Goal: Information Seeking & Learning: Check status

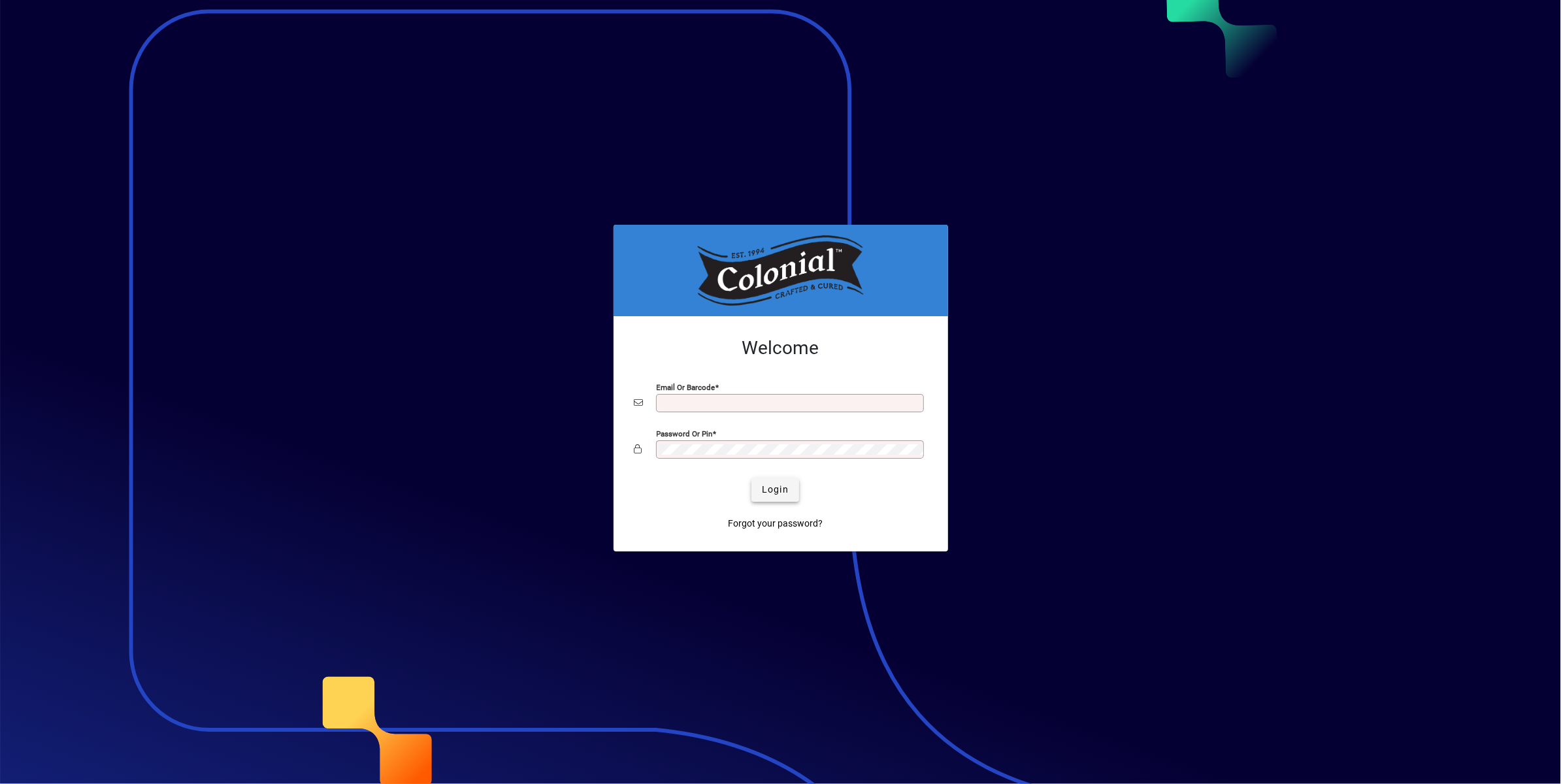
type input "**********"
click at [771, 493] on span "Login" at bounding box center [775, 489] width 27 height 14
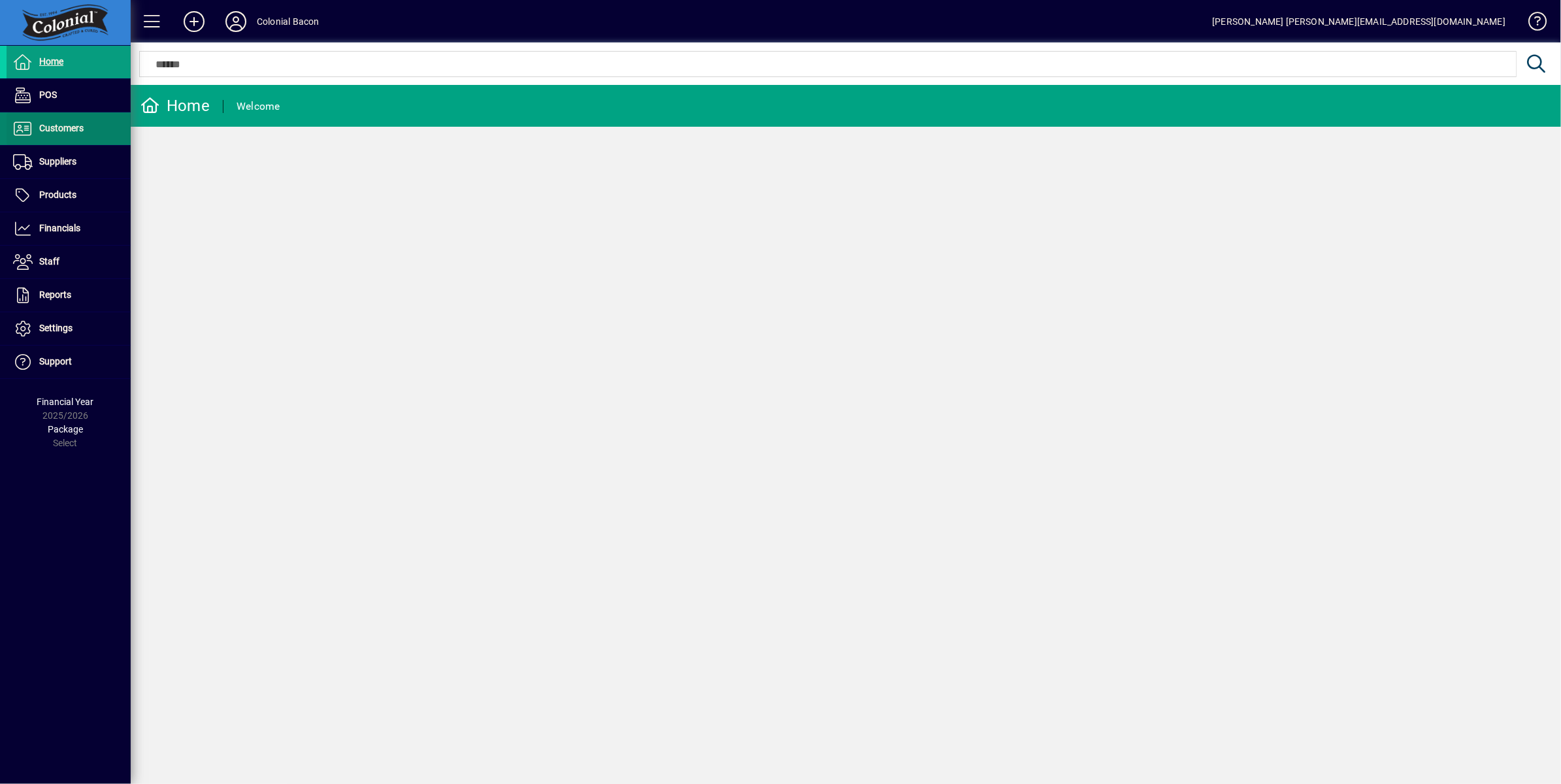
click at [66, 134] on span "Customers" at bounding box center [45, 128] width 77 height 16
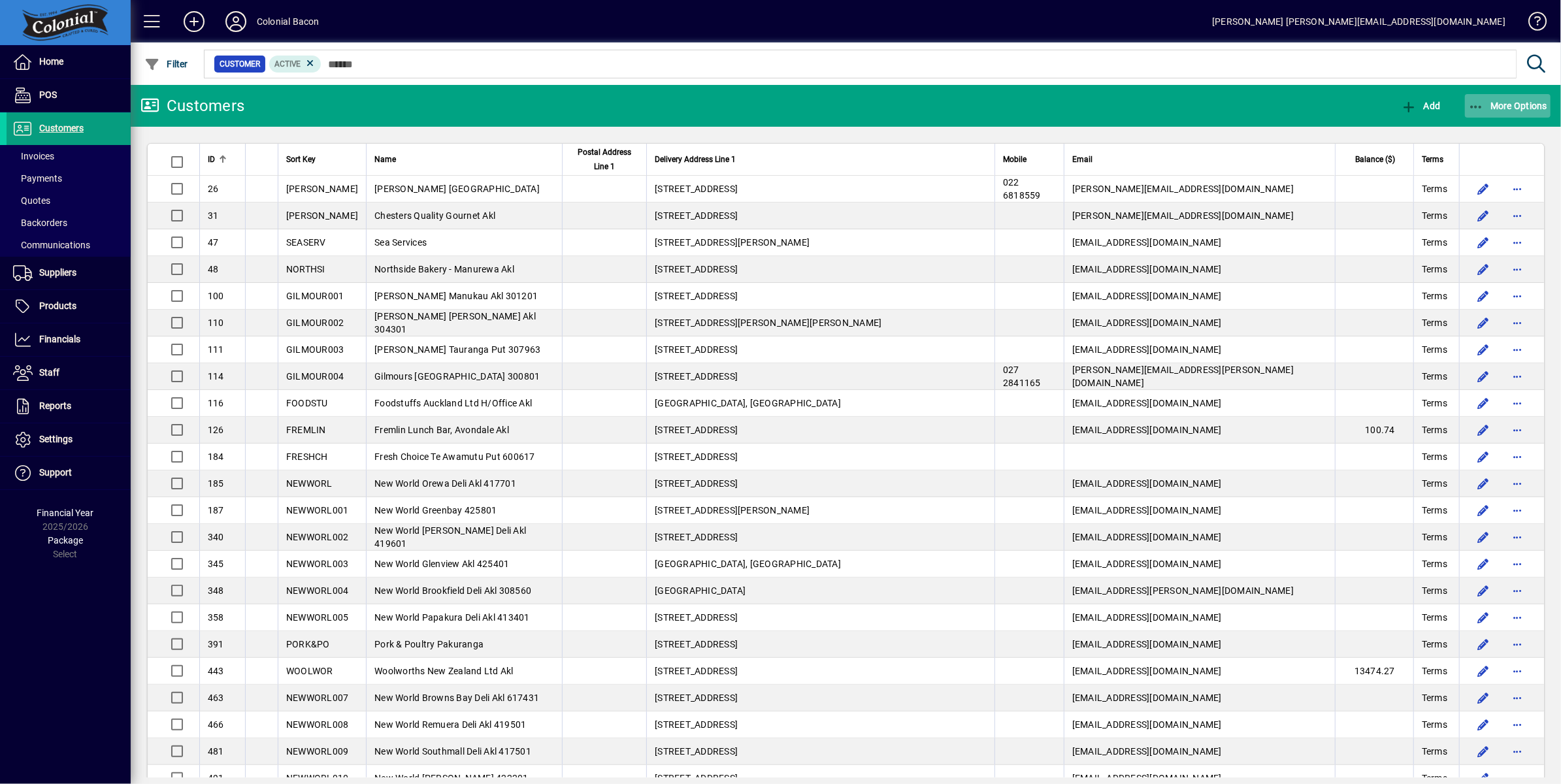
click at [1539, 106] on span "More Options" at bounding box center [1507, 106] width 79 height 11
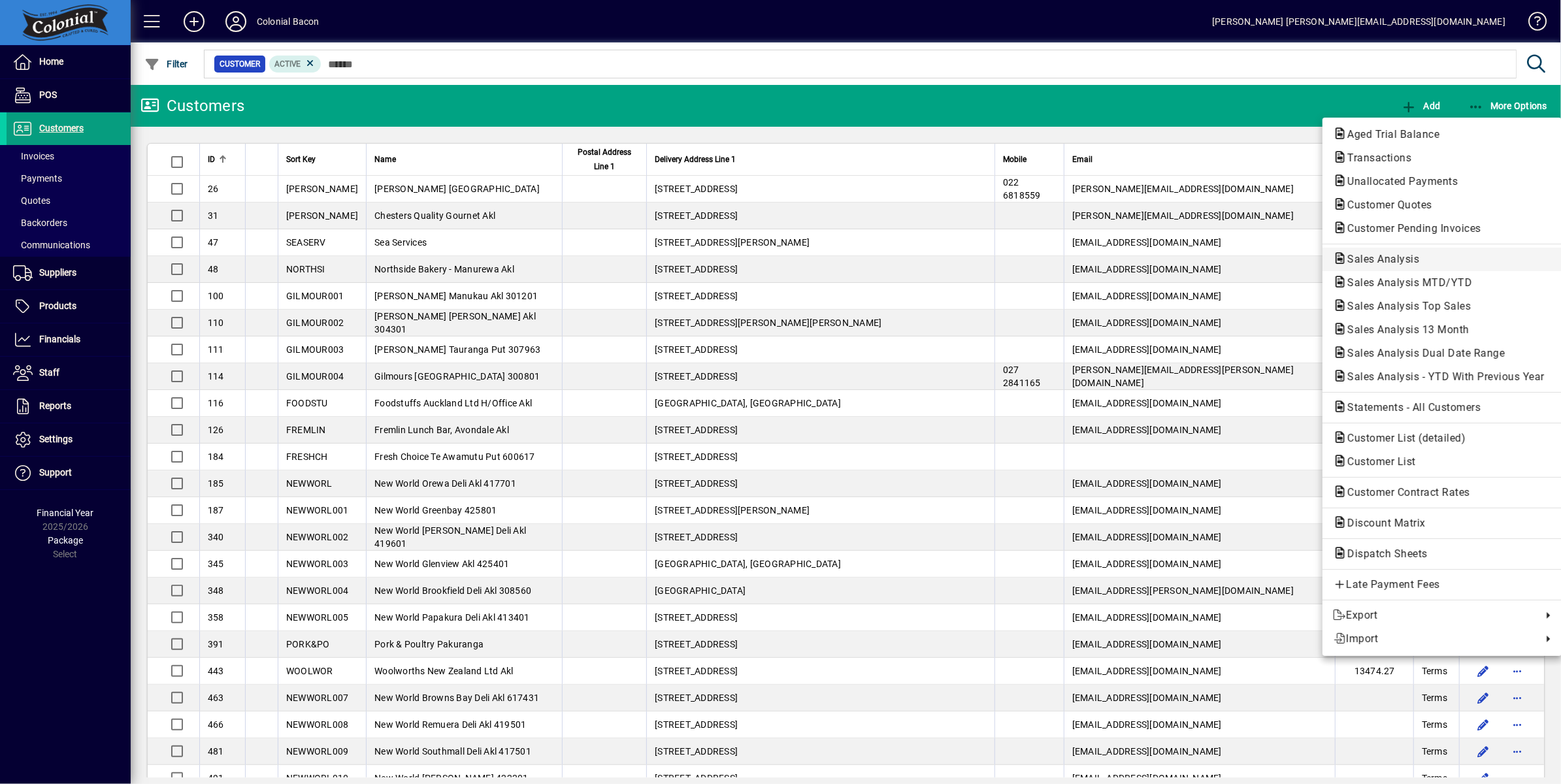
click at [1421, 254] on span "Sales Analysis" at bounding box center [1378, 259] width 92 height 12
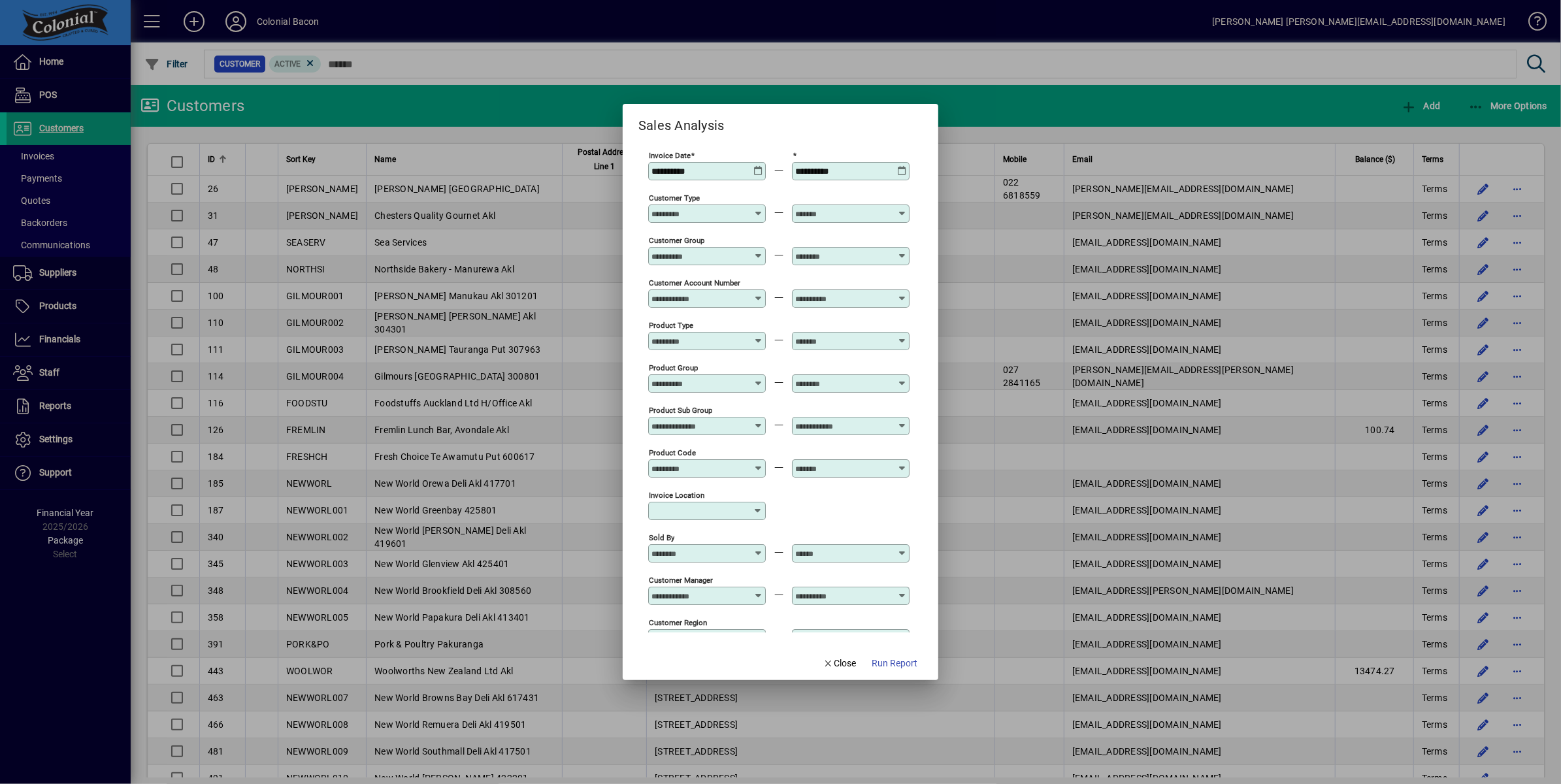
click at [754, 166] on icon at bounding box center [758, 166] width 10 height 0
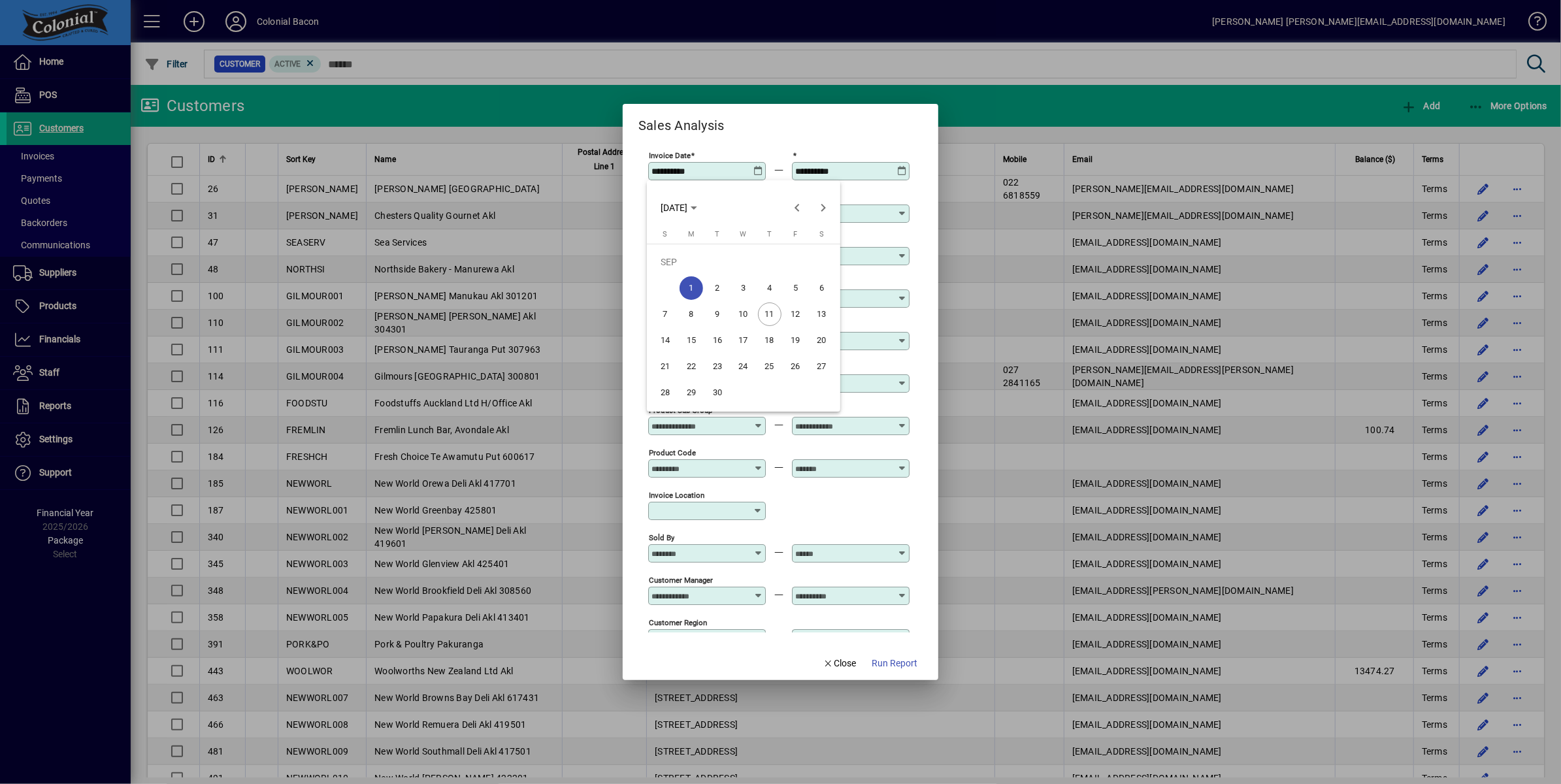
click at [692, 312] on span "8" at bounding box center [691, 314] width 24 height 24
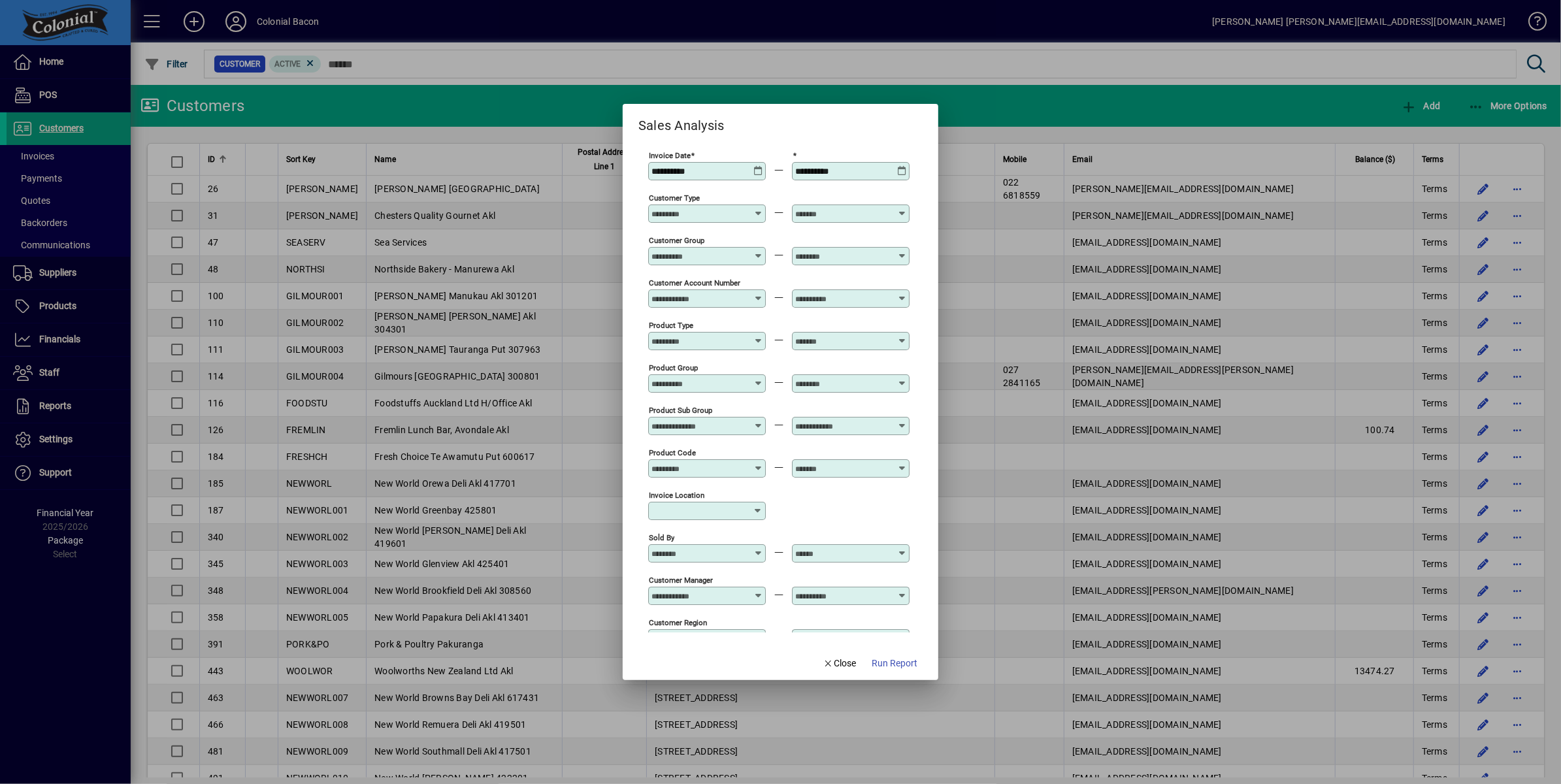
type input "**********"
click at [882, 665] on span "Run Report" at bounding box center [895, 663] width 46 height 14
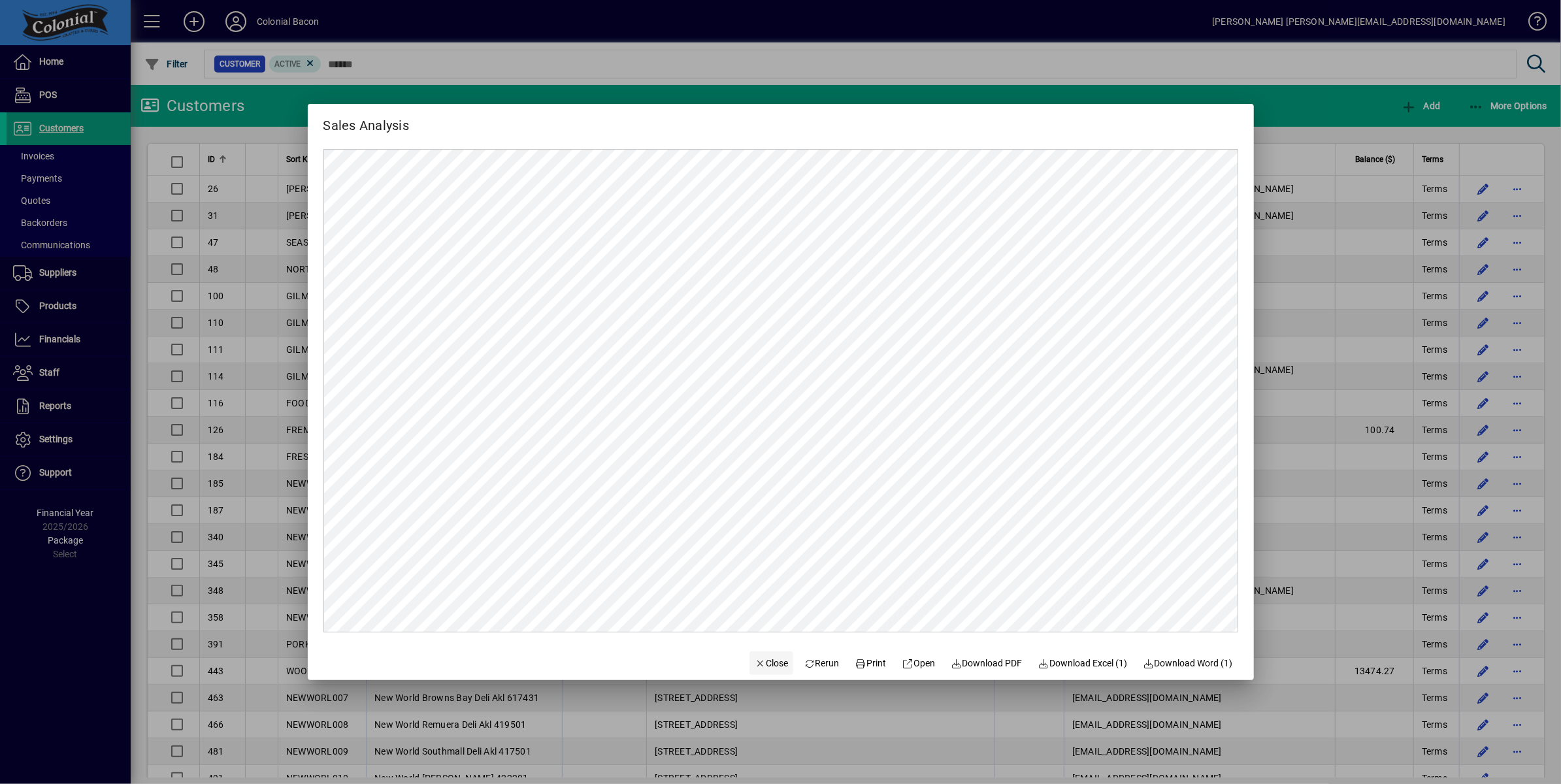
drag, startPoint x: 756, startPoint y: 666, endPoint x: 757, endPoint y: 648, distance: 18.0
click at [756, 664] on span "Close" at bounding box center [772, 663] width 34 height 14
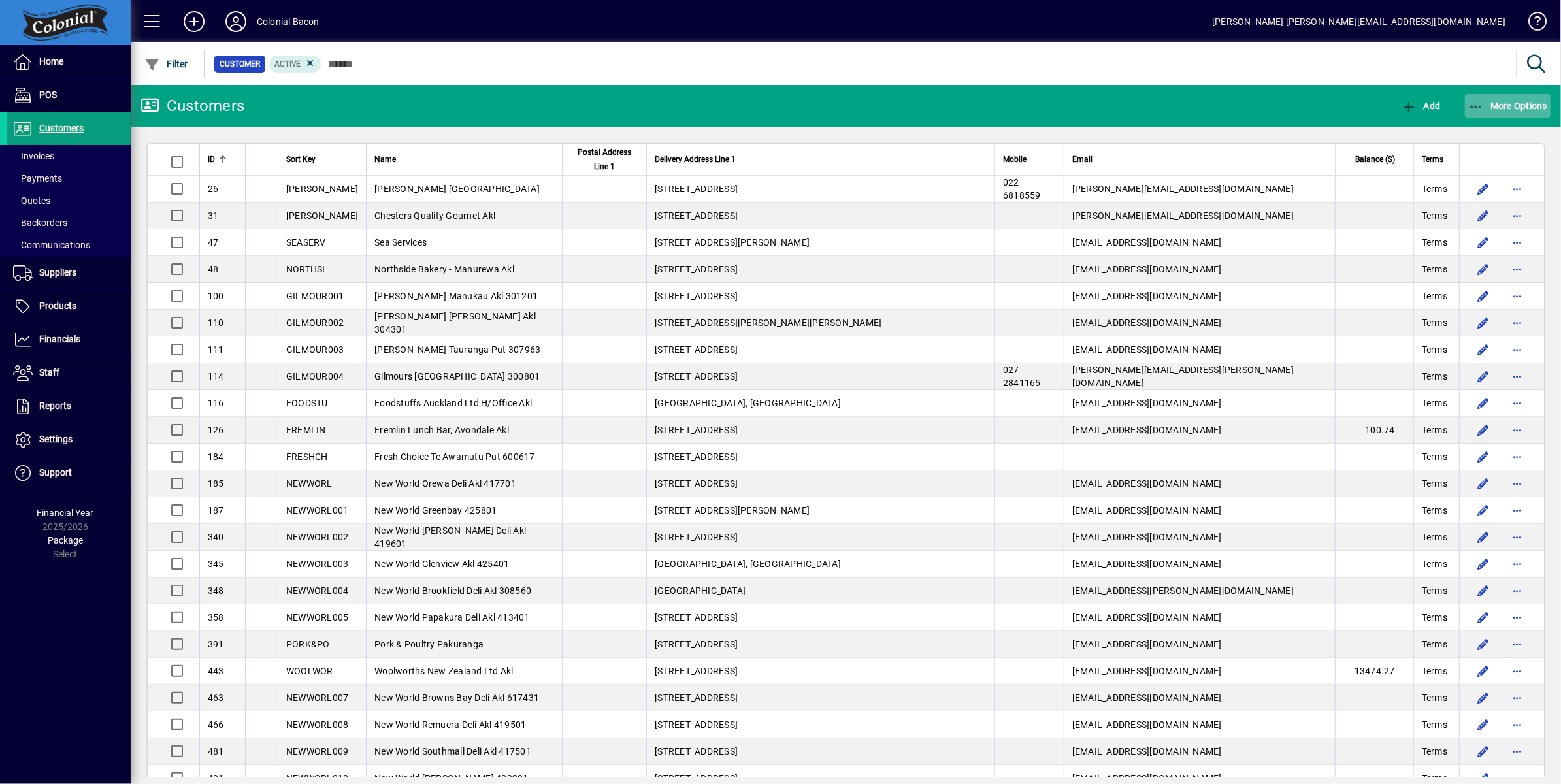
click at [1530, 109] on span "More Options" at bounding box center [1507, 106] width 79 height 11
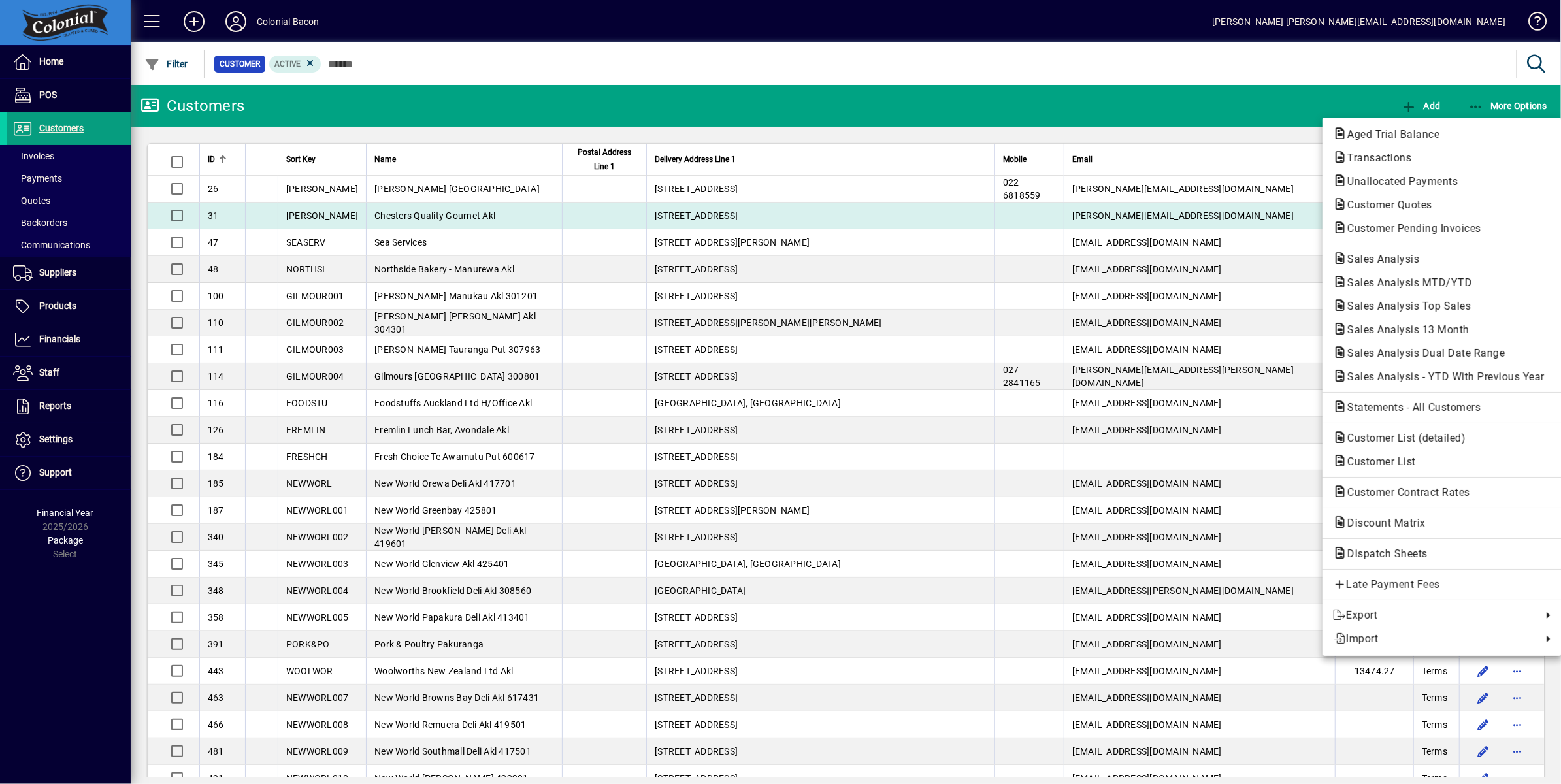
click at [1428, 225] on span "Customer Pending Invoices" at bounding box center [1410, 228] width 155 height 12
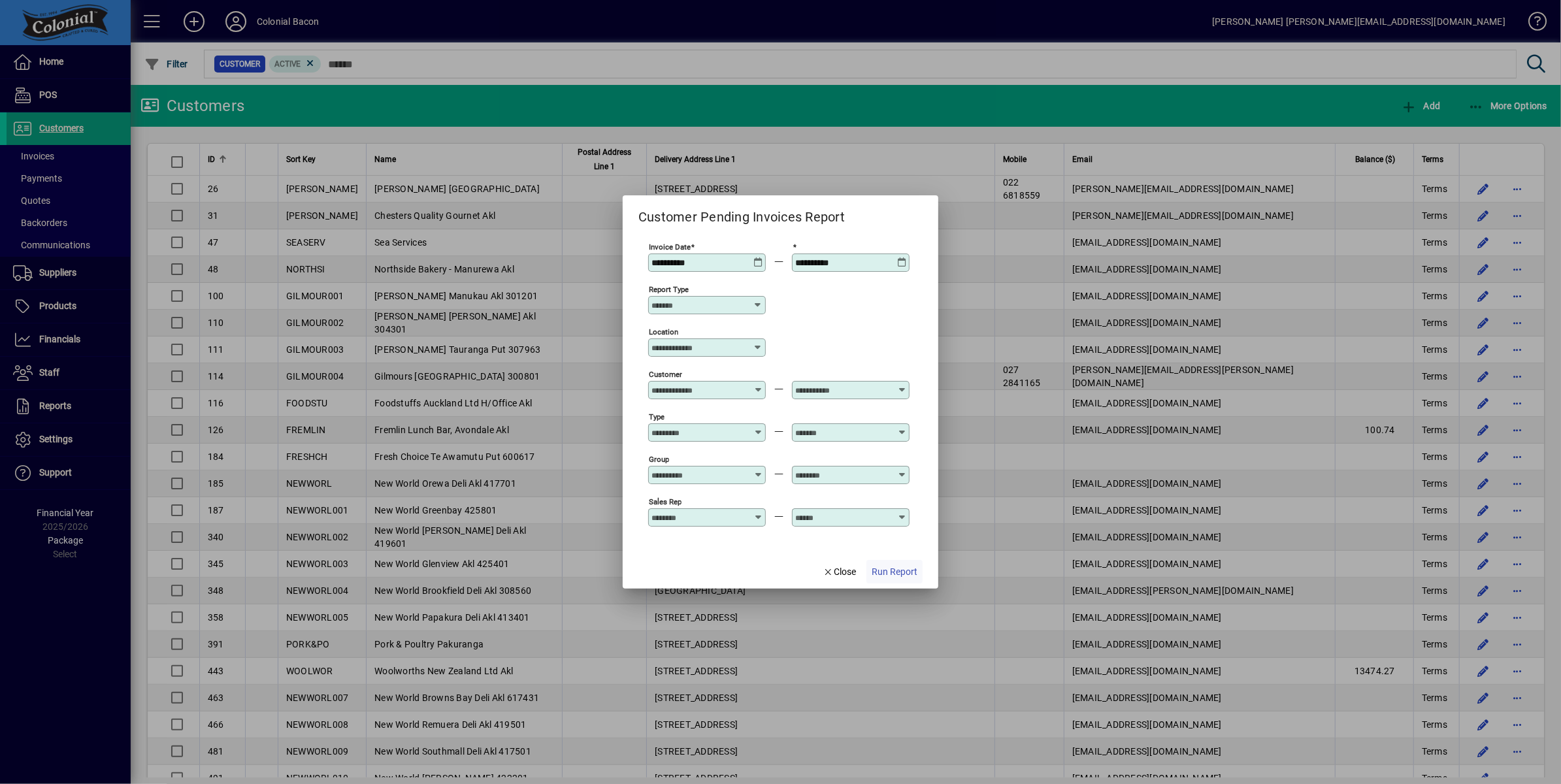
click at [900, 574] on span "Run Report" at bounding box center [895, 571] width 46 height 14
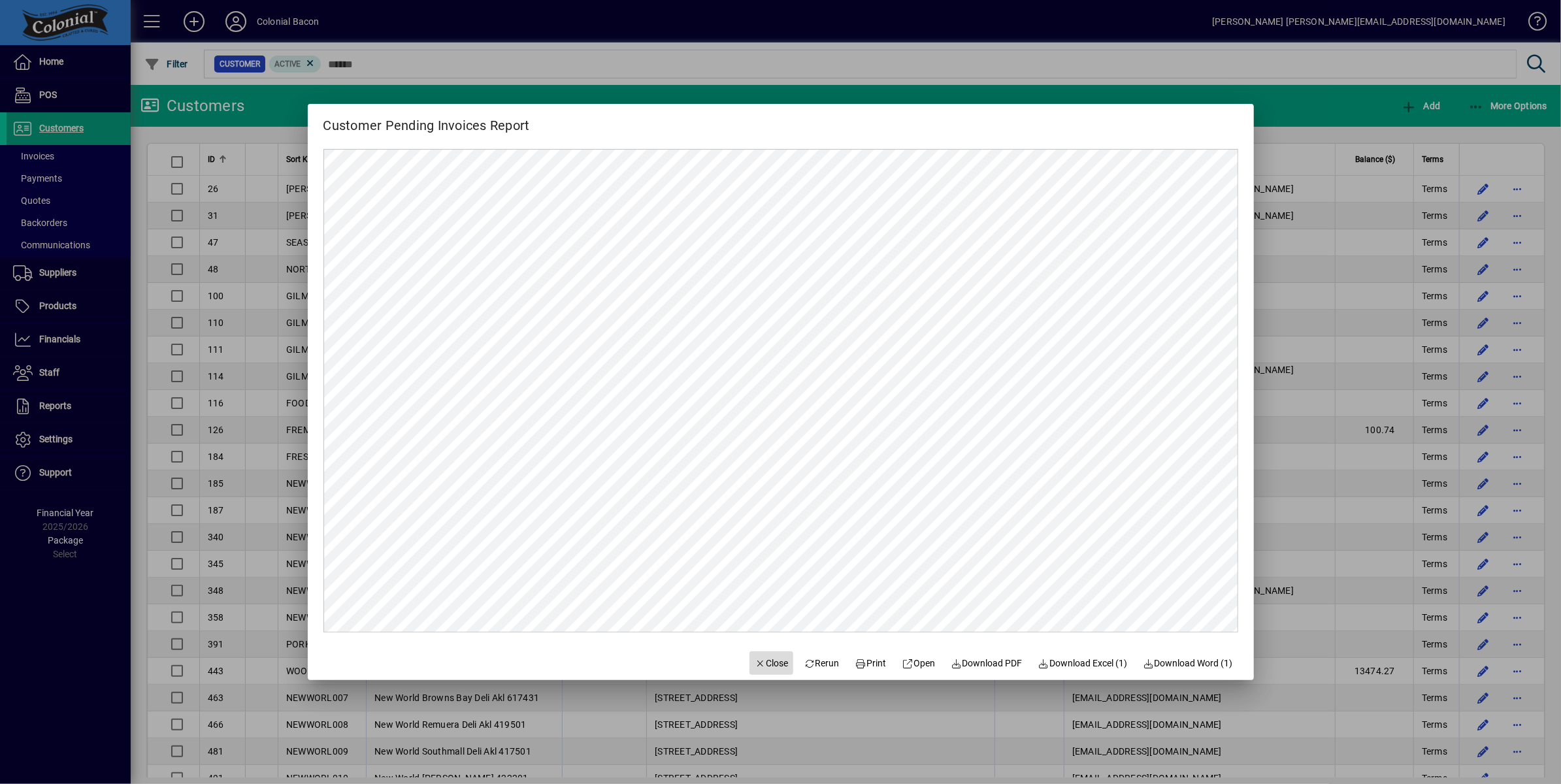
click at [764, 663] on span "Close" at bounding box center [772, 663] width 34 height 14
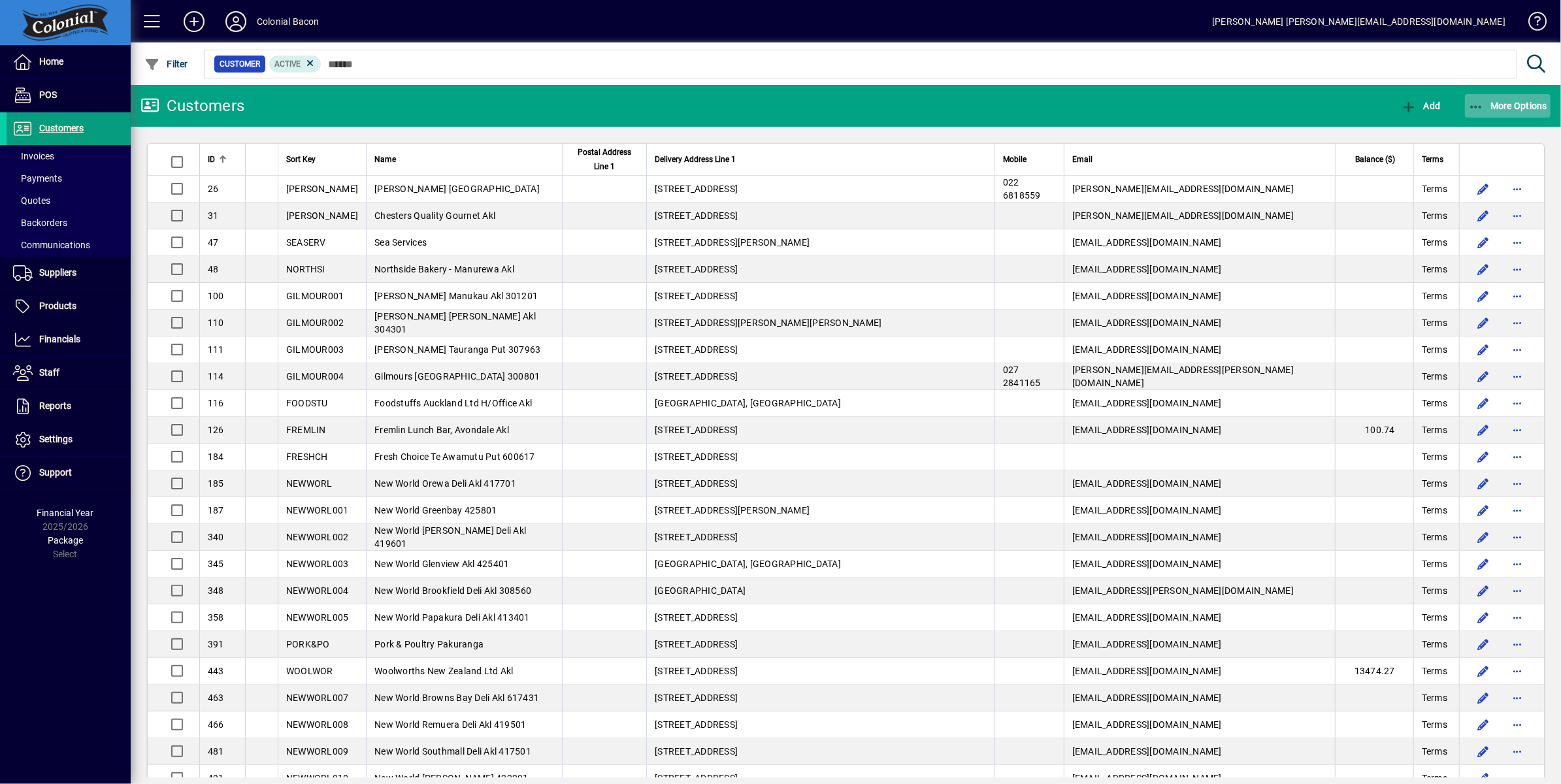
click at [1514, 106] on span "More Options" at bounding box center [1507, 106] width 79 height 11
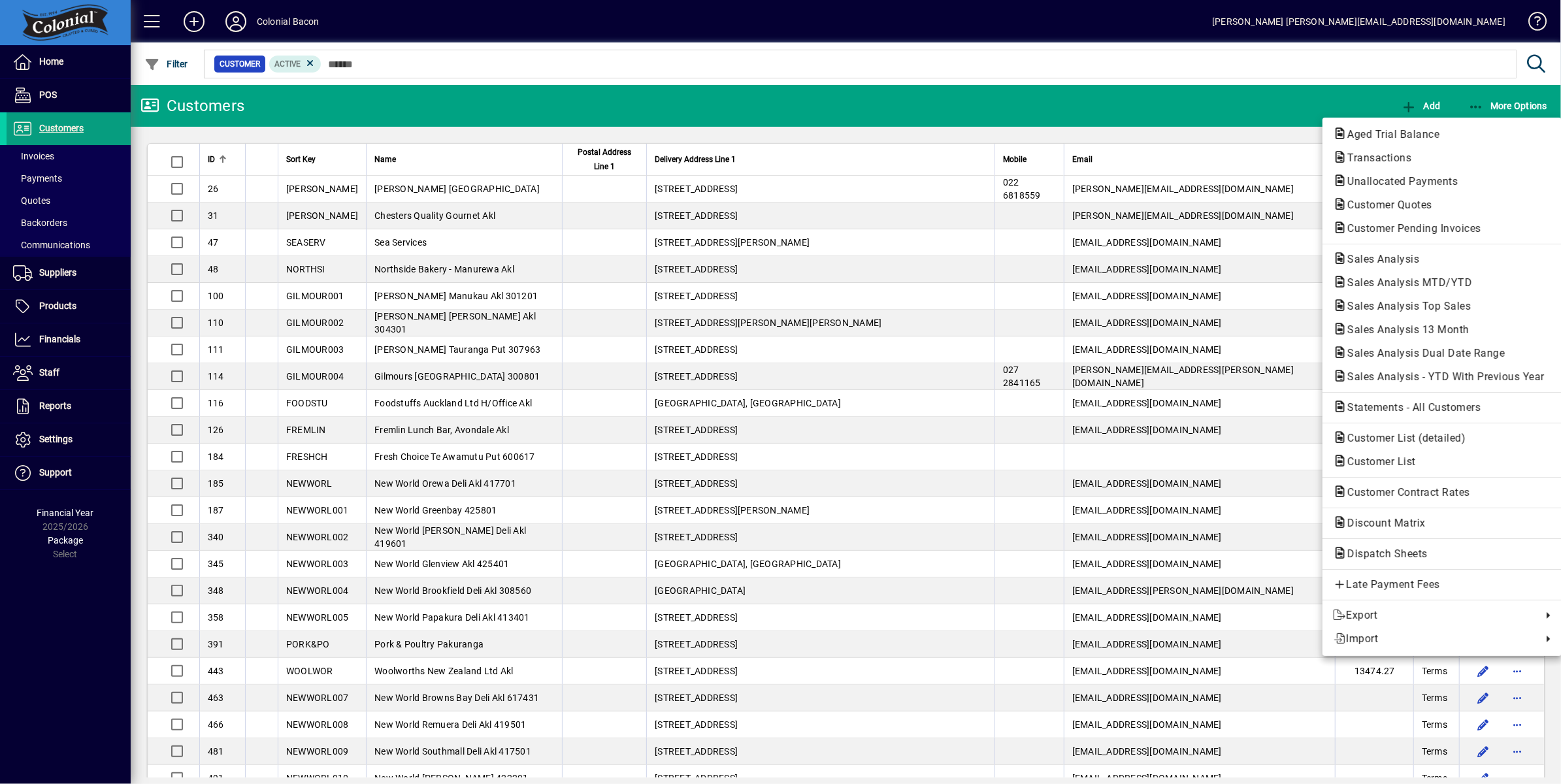
drag, startPoint x: 1405, startPoint y: 133, endPoint x: 1378, endPoint y: 137, distance: 27.3
click at [1404, 133] on span "Aged Trial Balance" at bounding box center [1389, 133] width 113 height 12
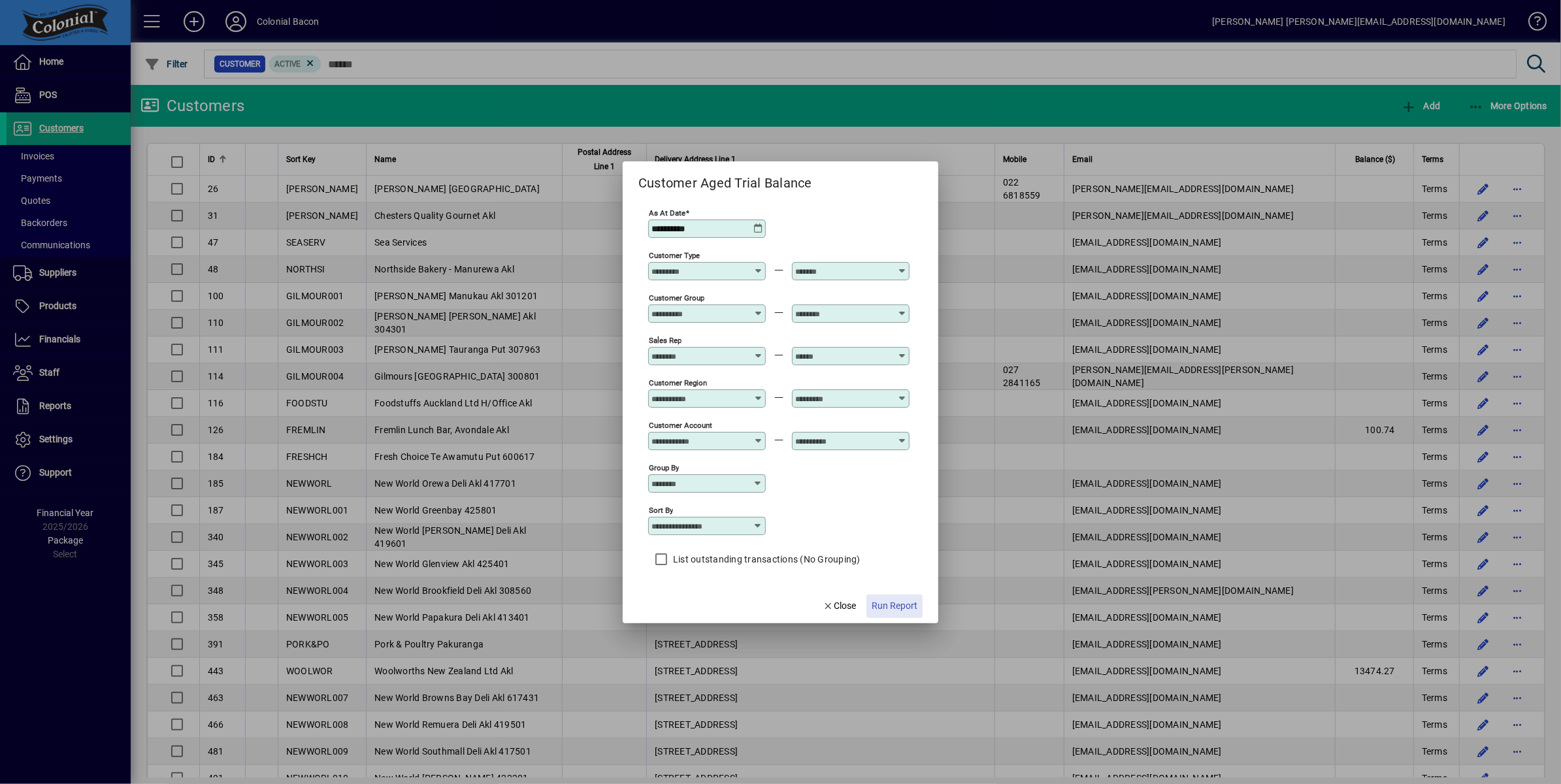
click at [899, 606] on span "Run Report" at bounding box center [895, 606] width 46 height 14
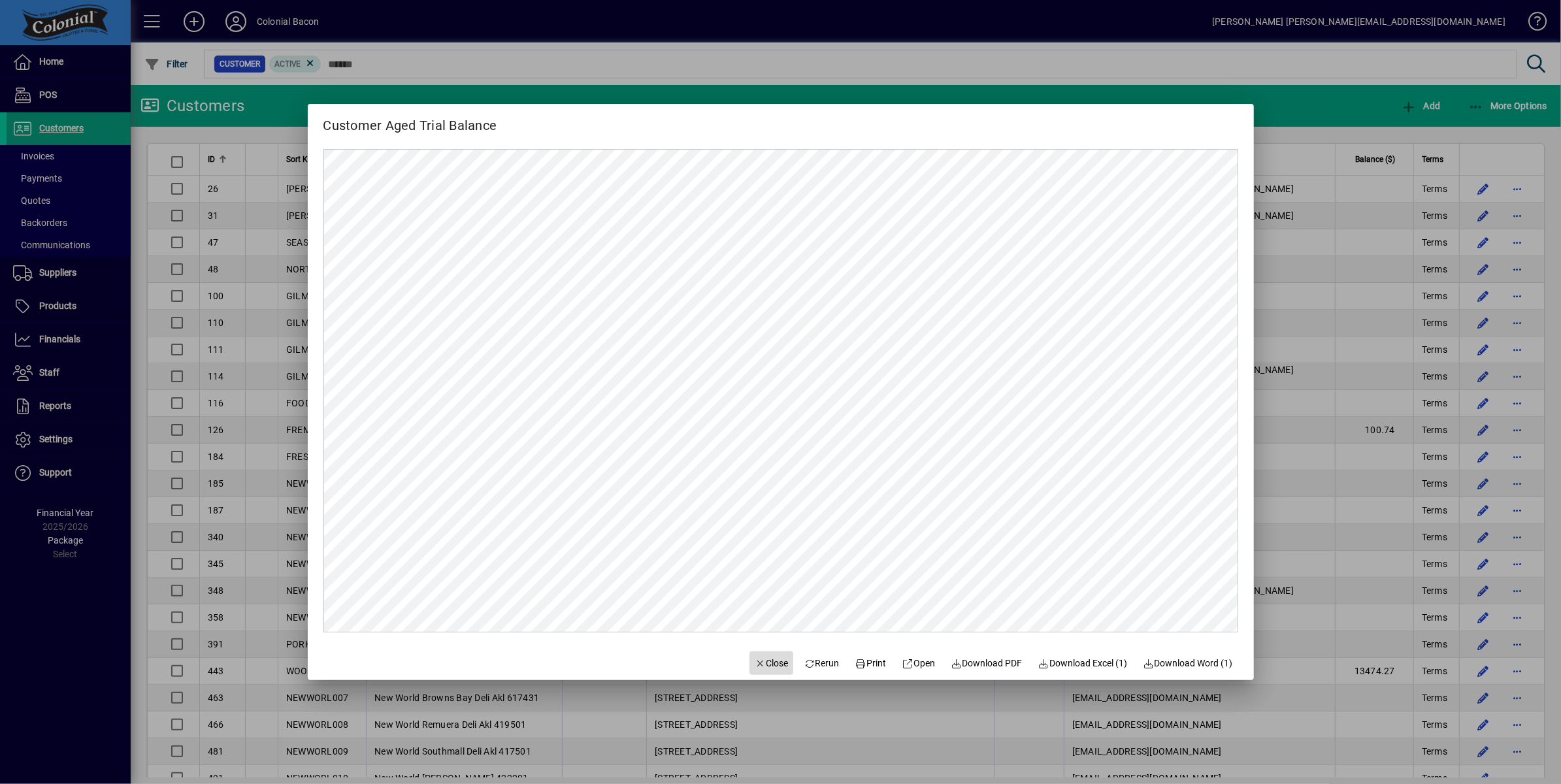
click at [765, 660] on span "Close" at bounding box center [772, 663] width 34 height 14
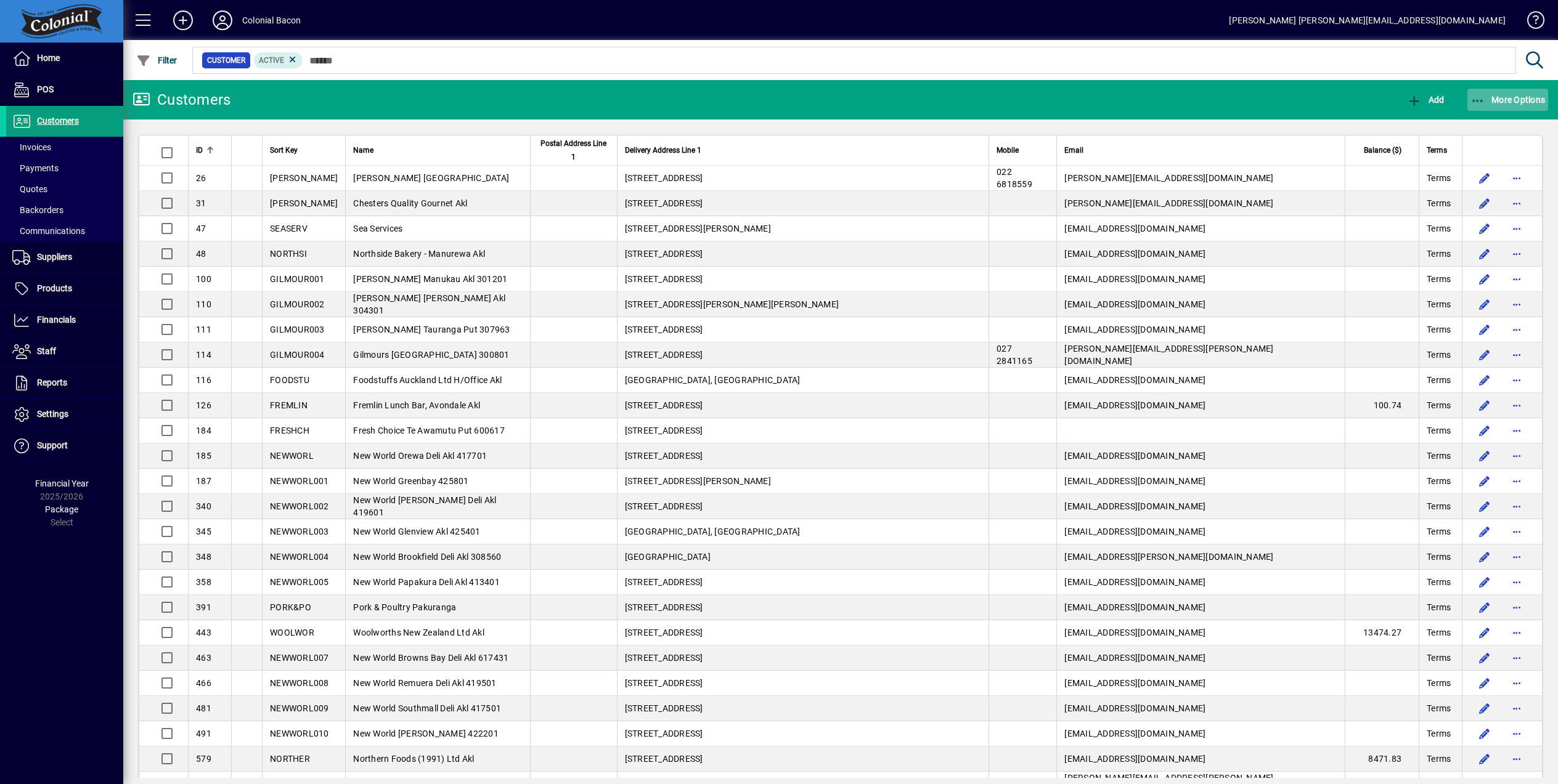
click at [1472, 104] on span "More Options" at bounding box center [1507, 100] width 75 height 10
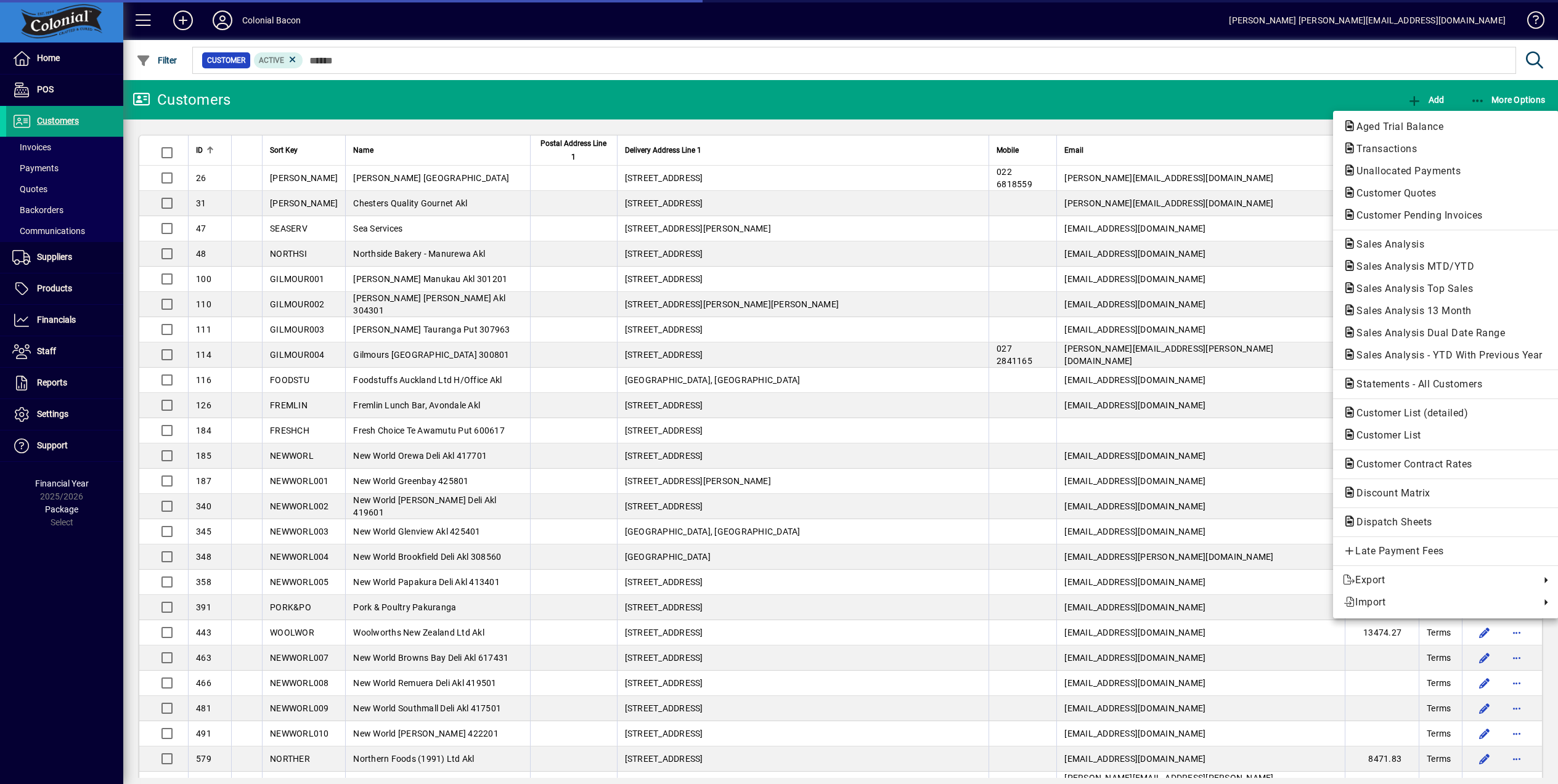
click at [383, 56] on div at bounding box center [779, 392] width 1558 height 784
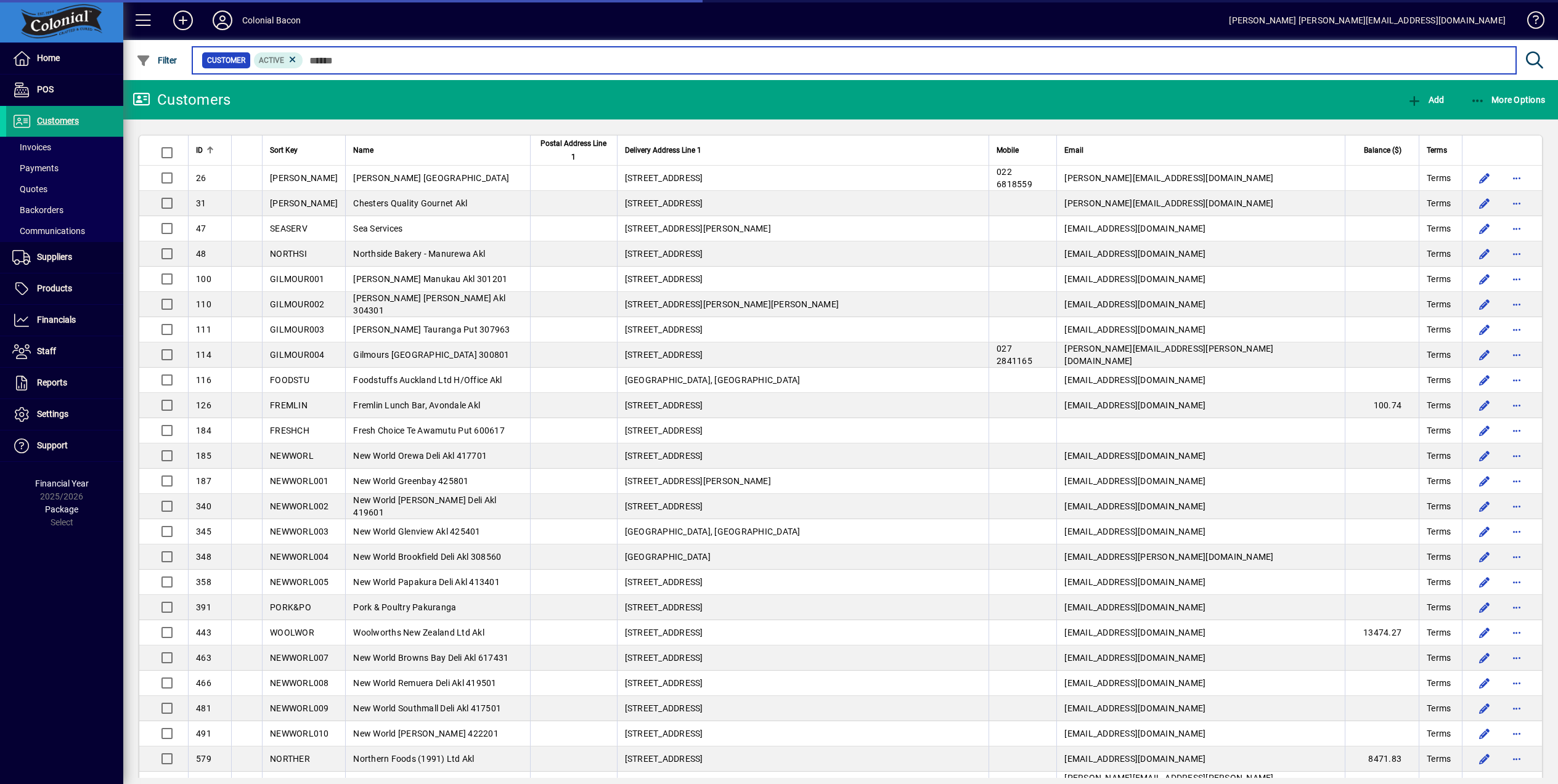
click at [392, 60] on input "text" at bounding box center [905, 60] width 1203 height 17
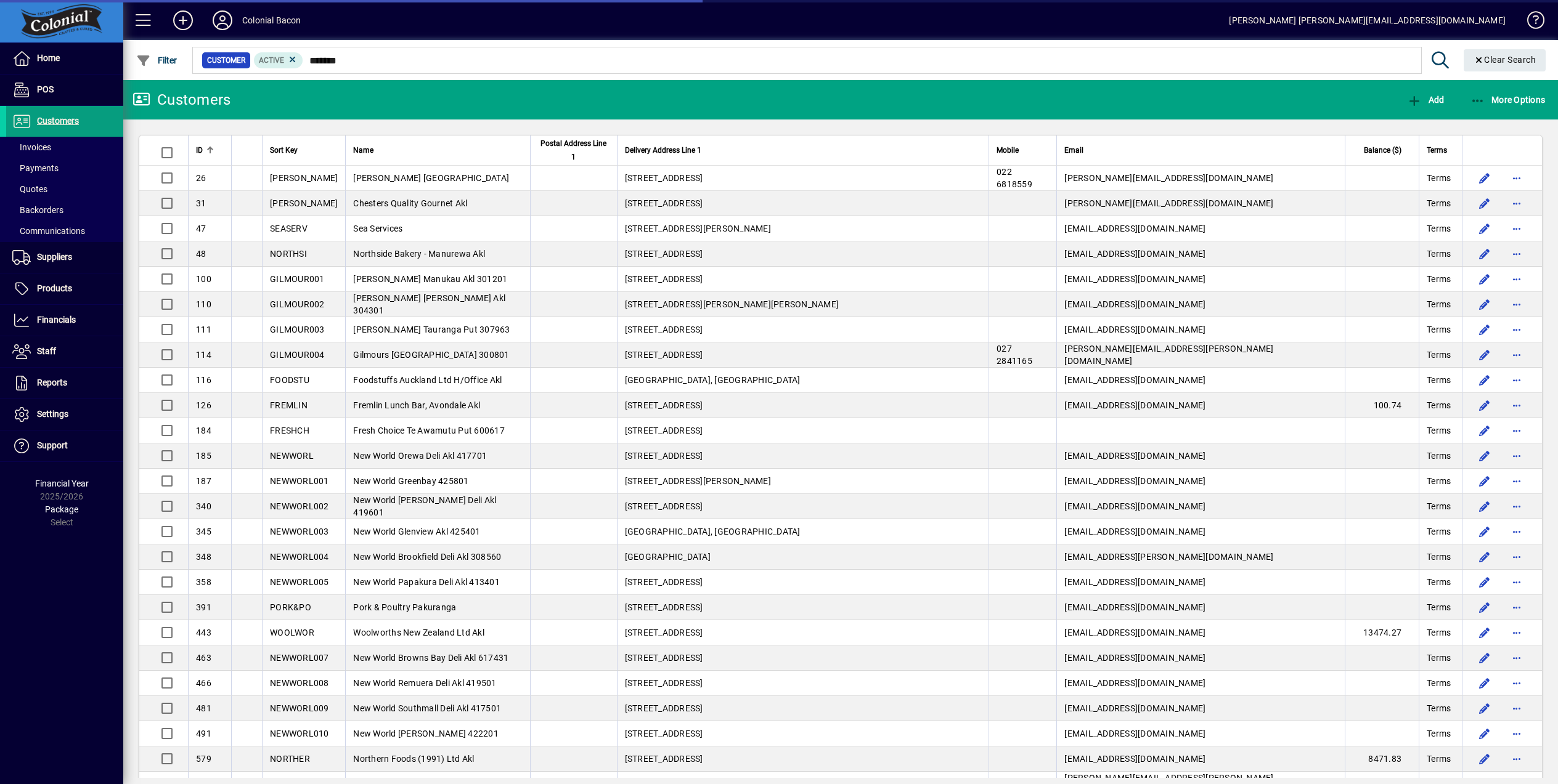
click at [1440, 59] on icon at bounding box center [1441, 60] width 22 height 17
click at [1431, 58] on icon at bounding box center [1441, 60] width 22 height 17
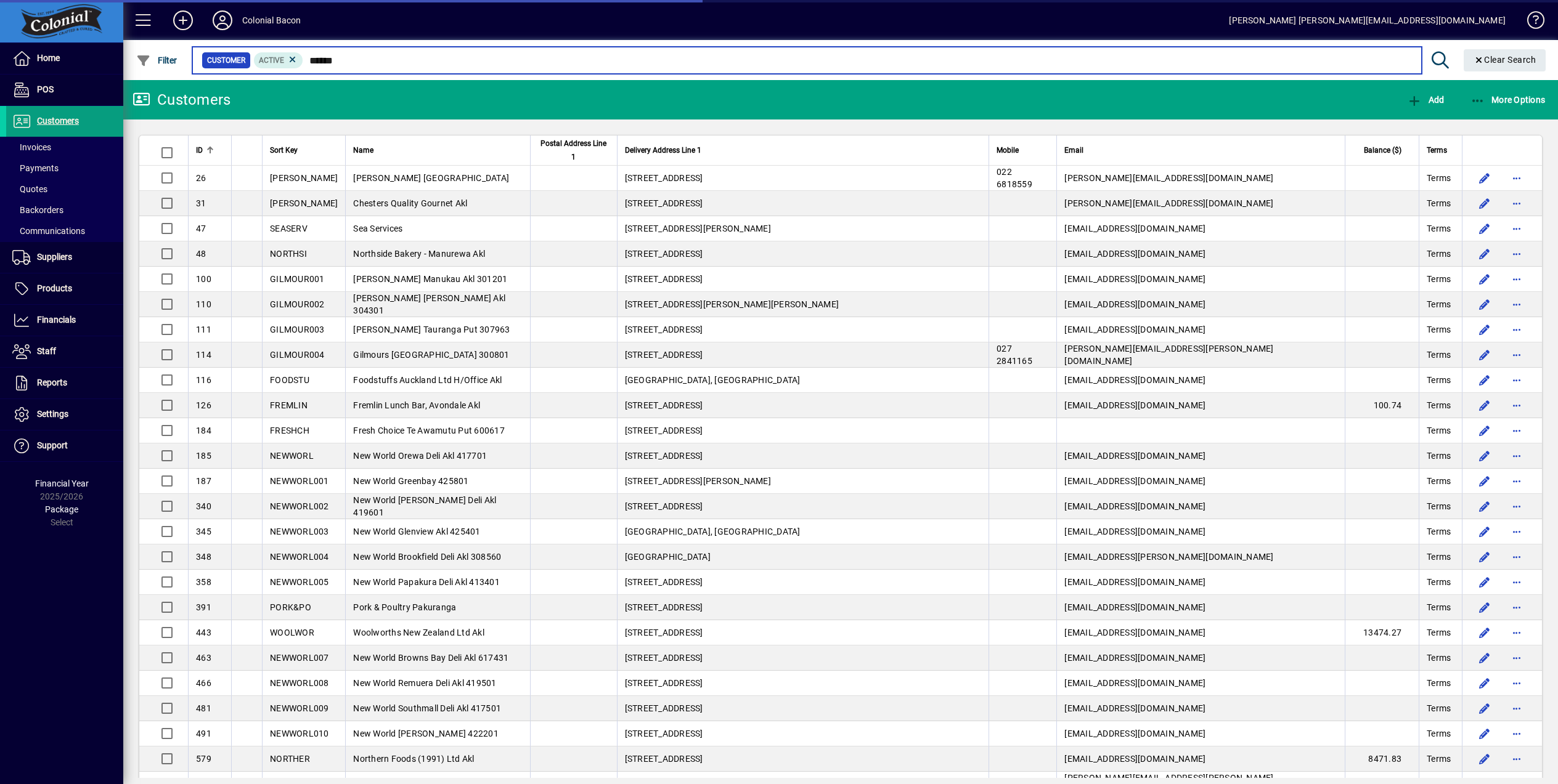
drag, startPoint x: 380, startPoint y: 61, endPoint x: 441, endPoint y: 59, distance: 61.0
click at [310, 58] on input "******" at bounding box center [857, 60] width 1108 height 17
type input "*"
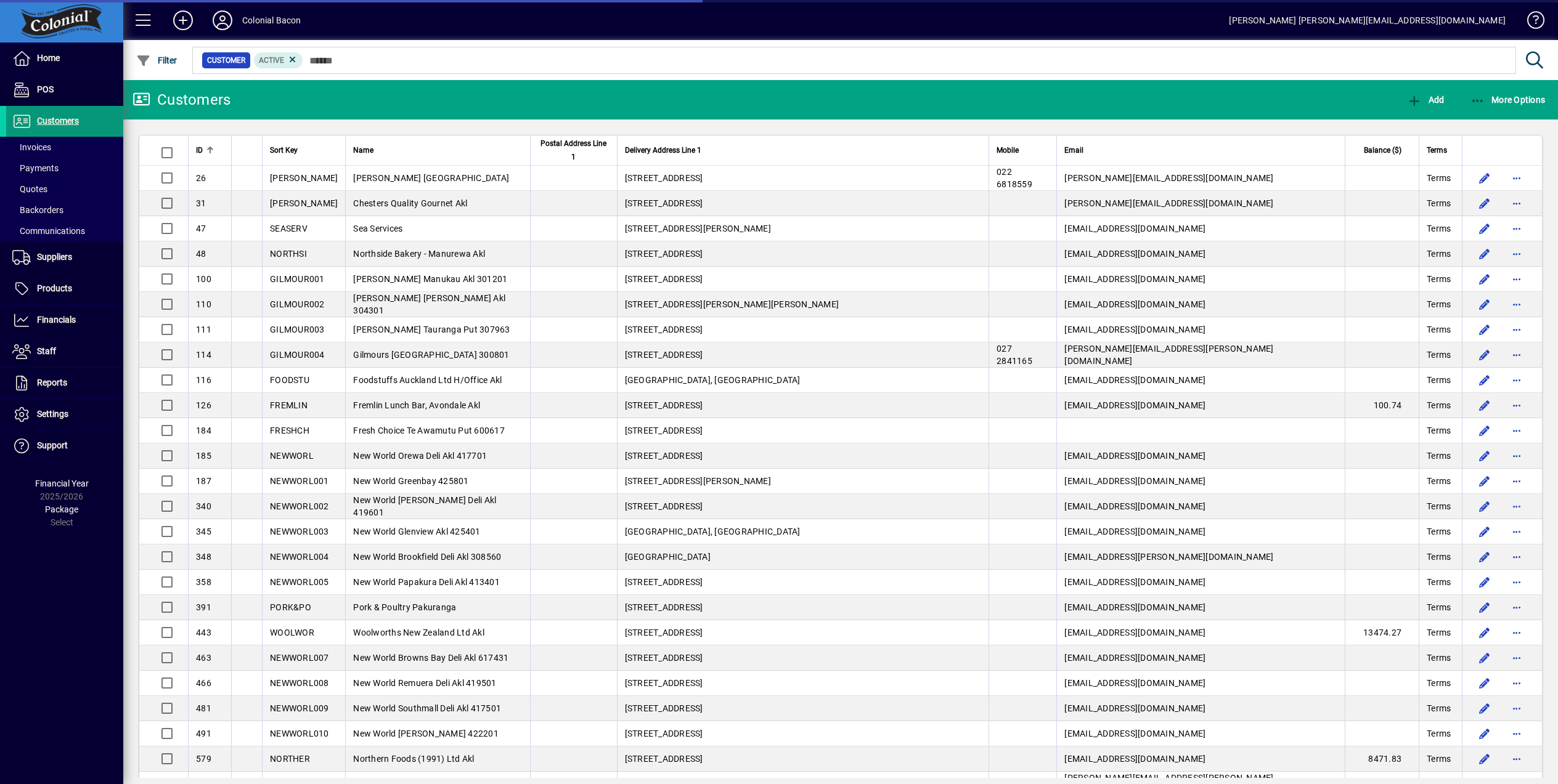
click at [48, 123] on span "Customers" at bounding box center [58, 120] width 42 height 10
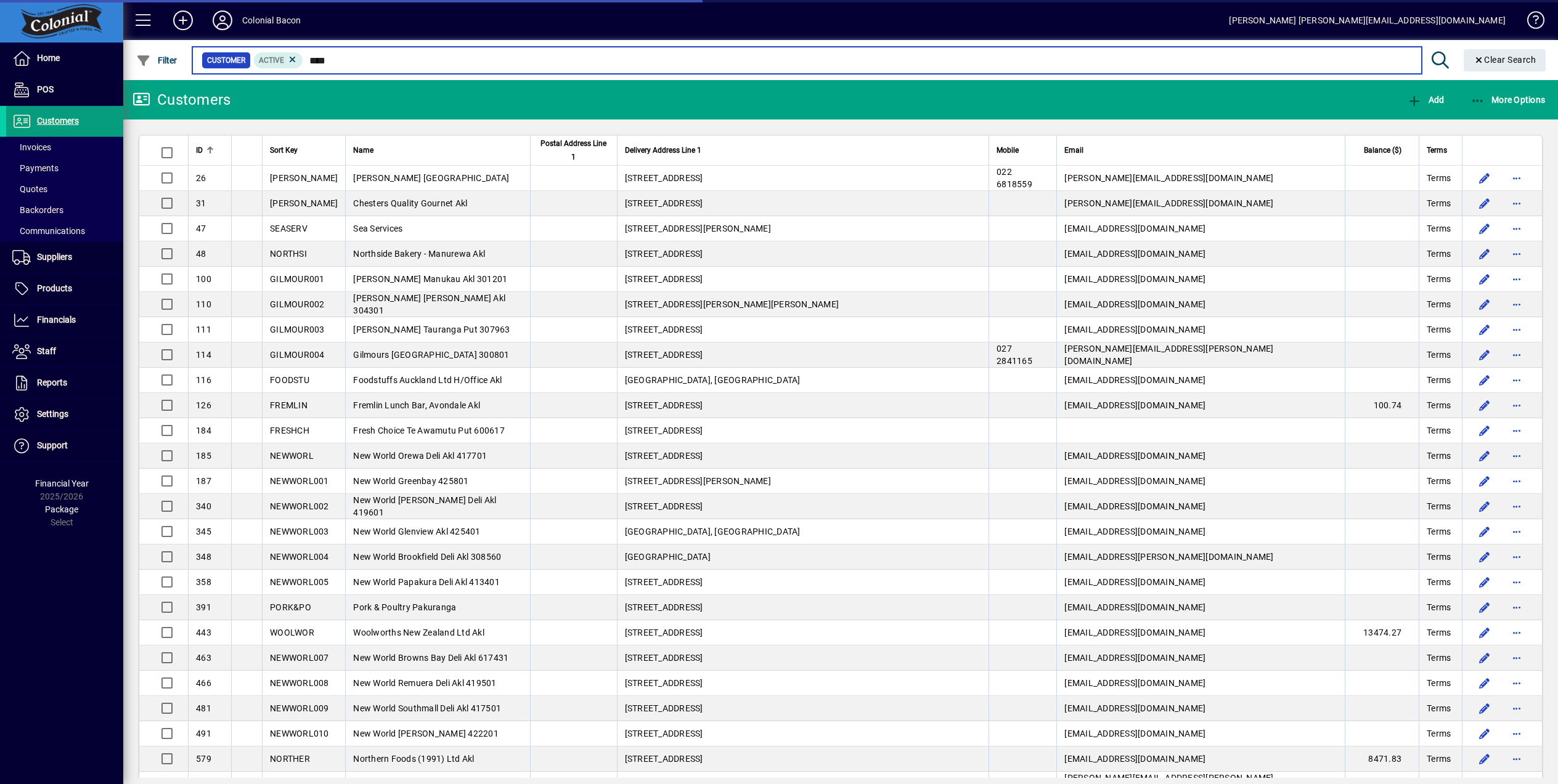
type input "****"
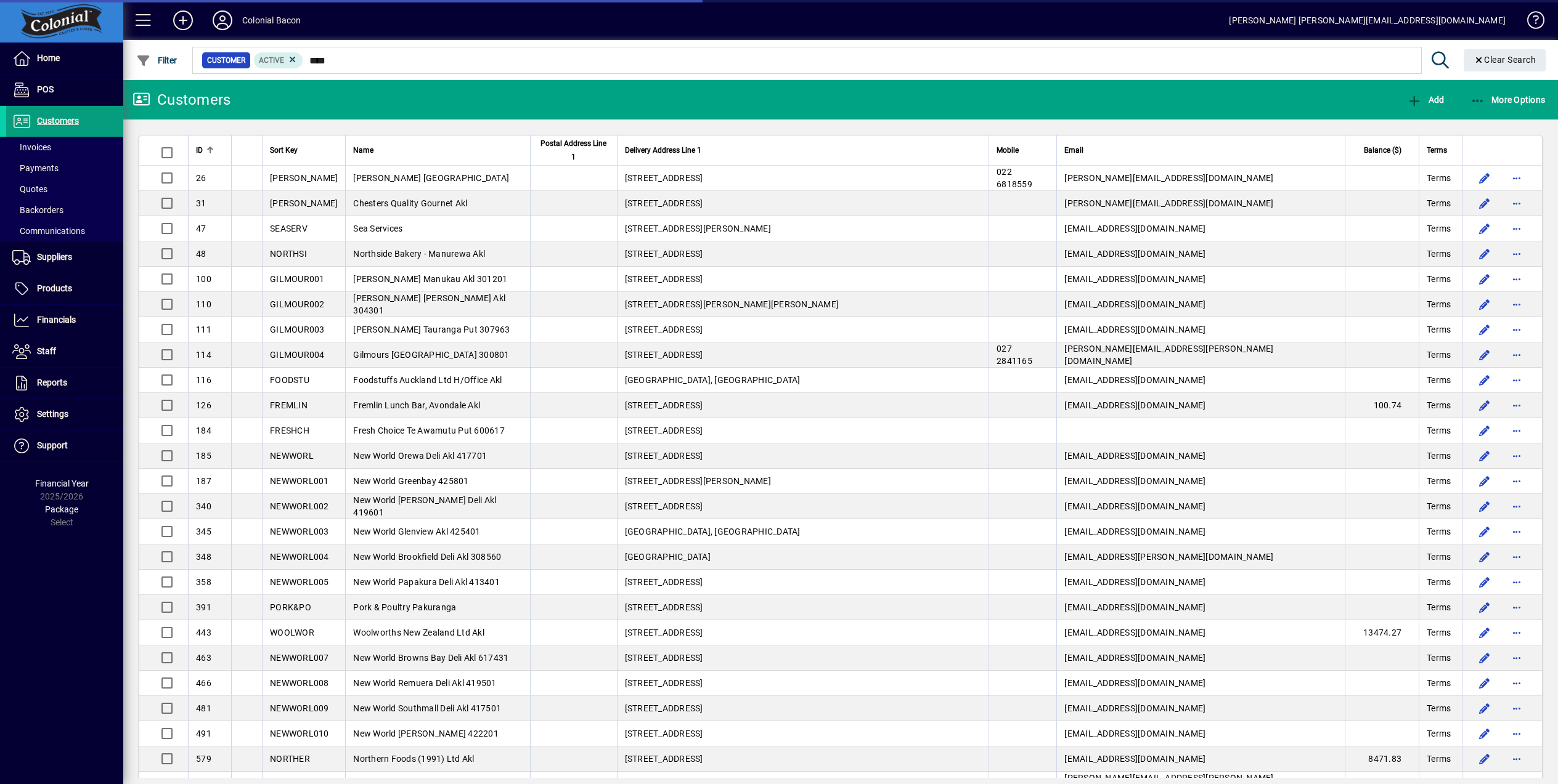
click at [1434, 57] on icon at bounding box center [1441, 60] width 22 height 17
click at [1472, 60] on span "Clear Search" at bounding box center [1504, 59] width 63 height 10
click at [295, 61] on icon at bounding box center [293, 59] width 11 height 11
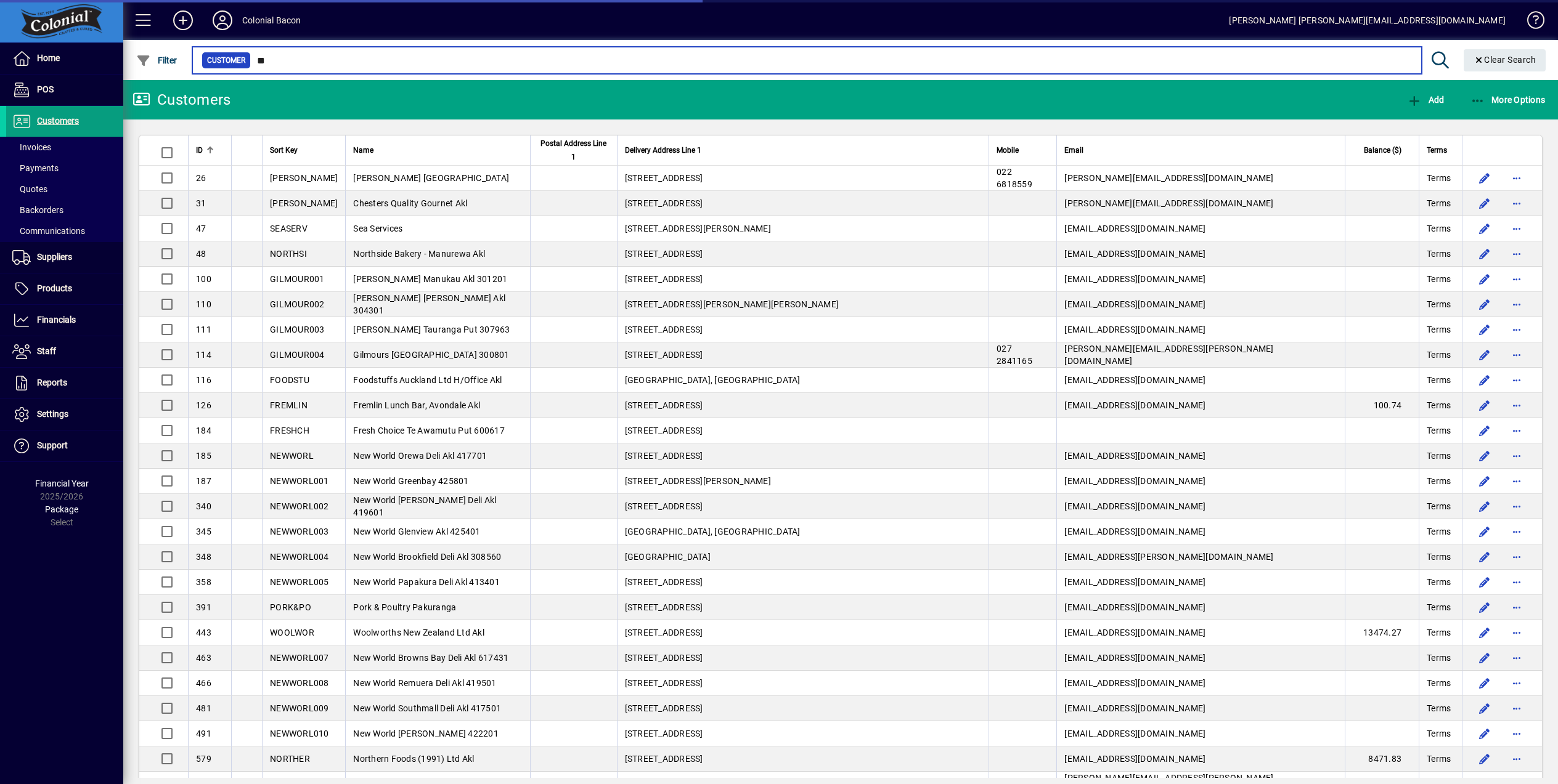
type input "*"
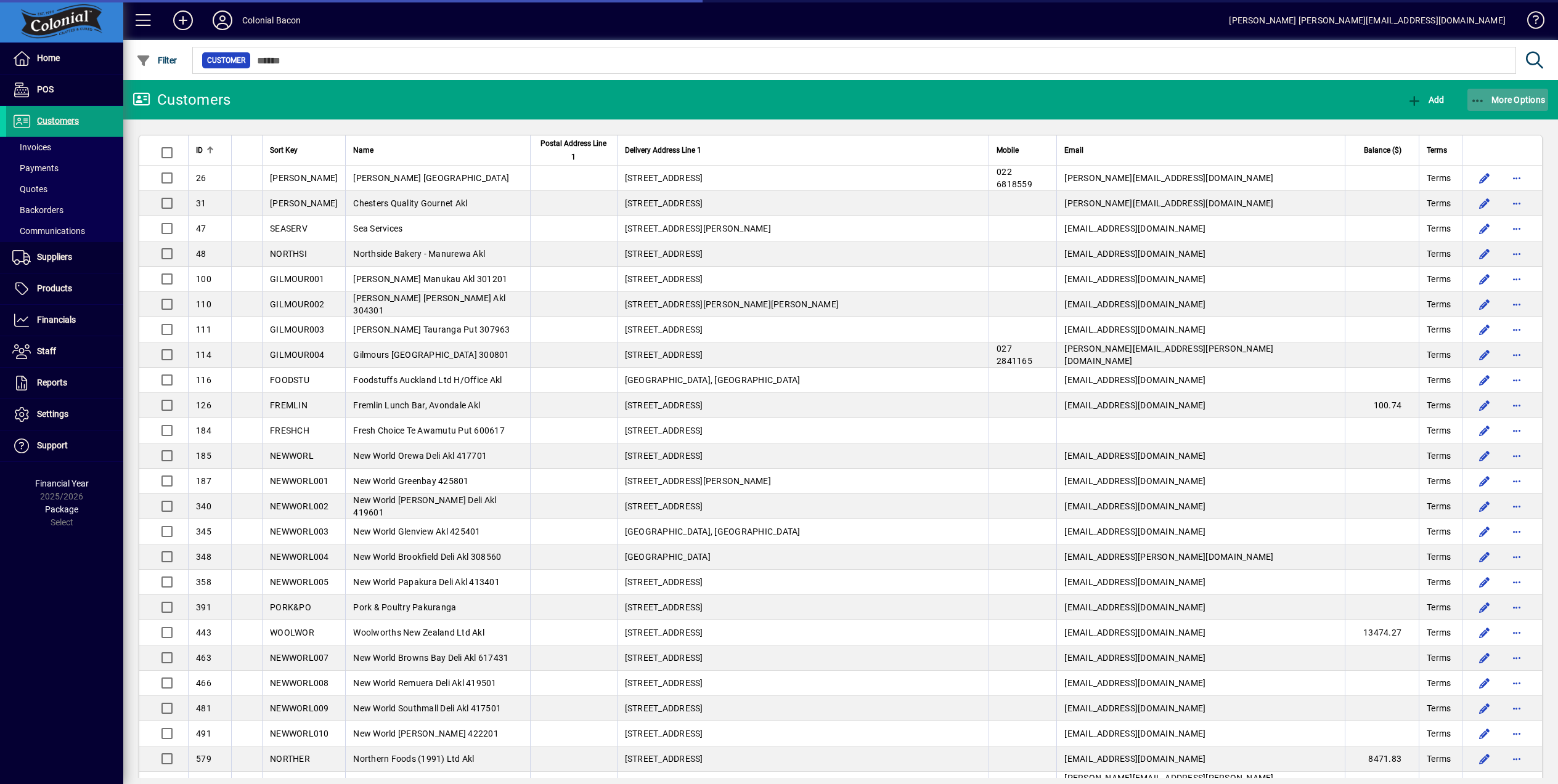
click at [1472, 97] on span "More Options" at bounding box center [1507, 100] width 75 height 10
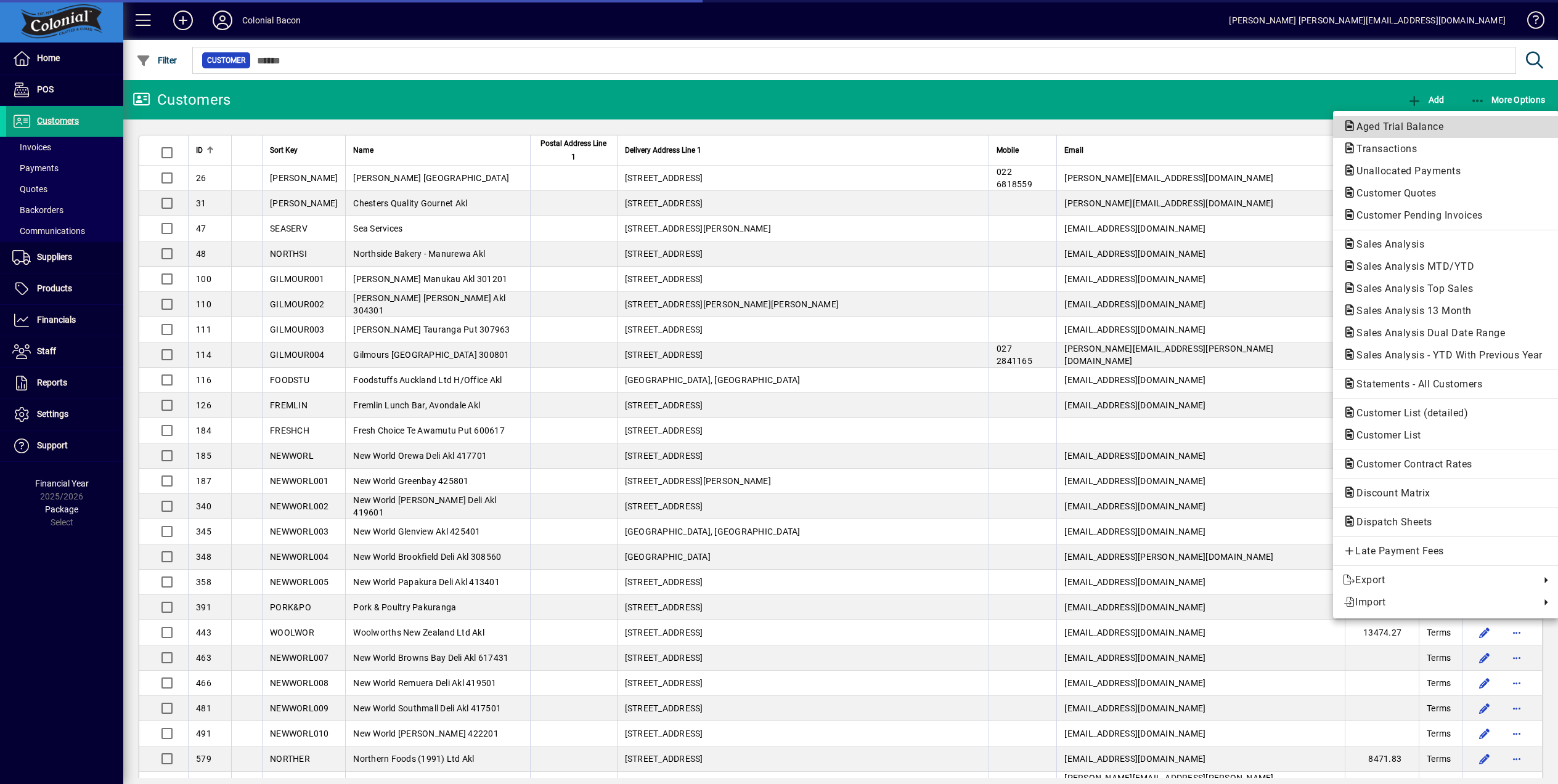
click at [1432, 123] on span "Aged Trial Balance" at bounding box center [1396, 126] width 107 height 12
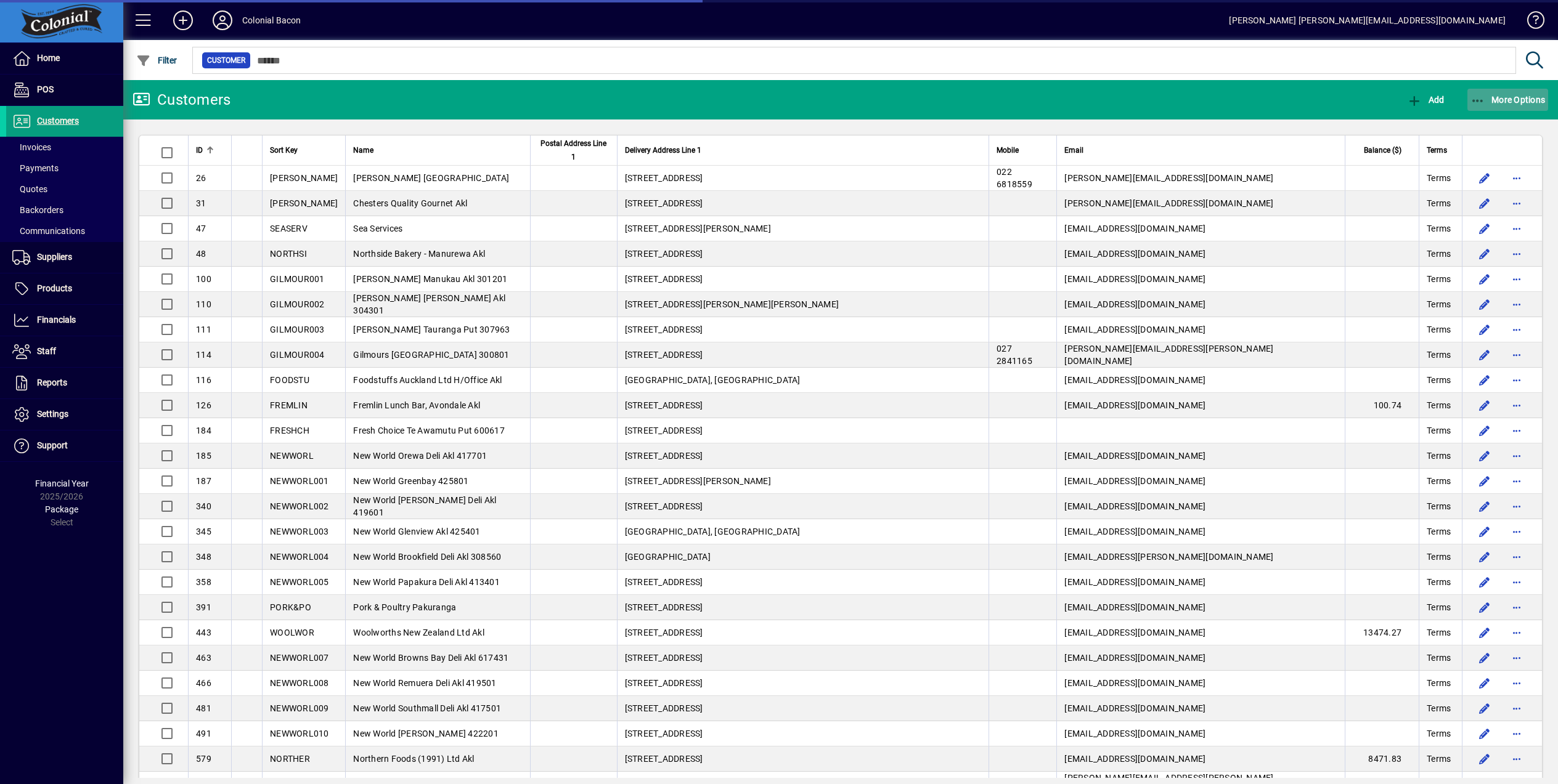
click at [1472, 103] on span "More Options" at bounding box center [1507, 100] width 75 height 10
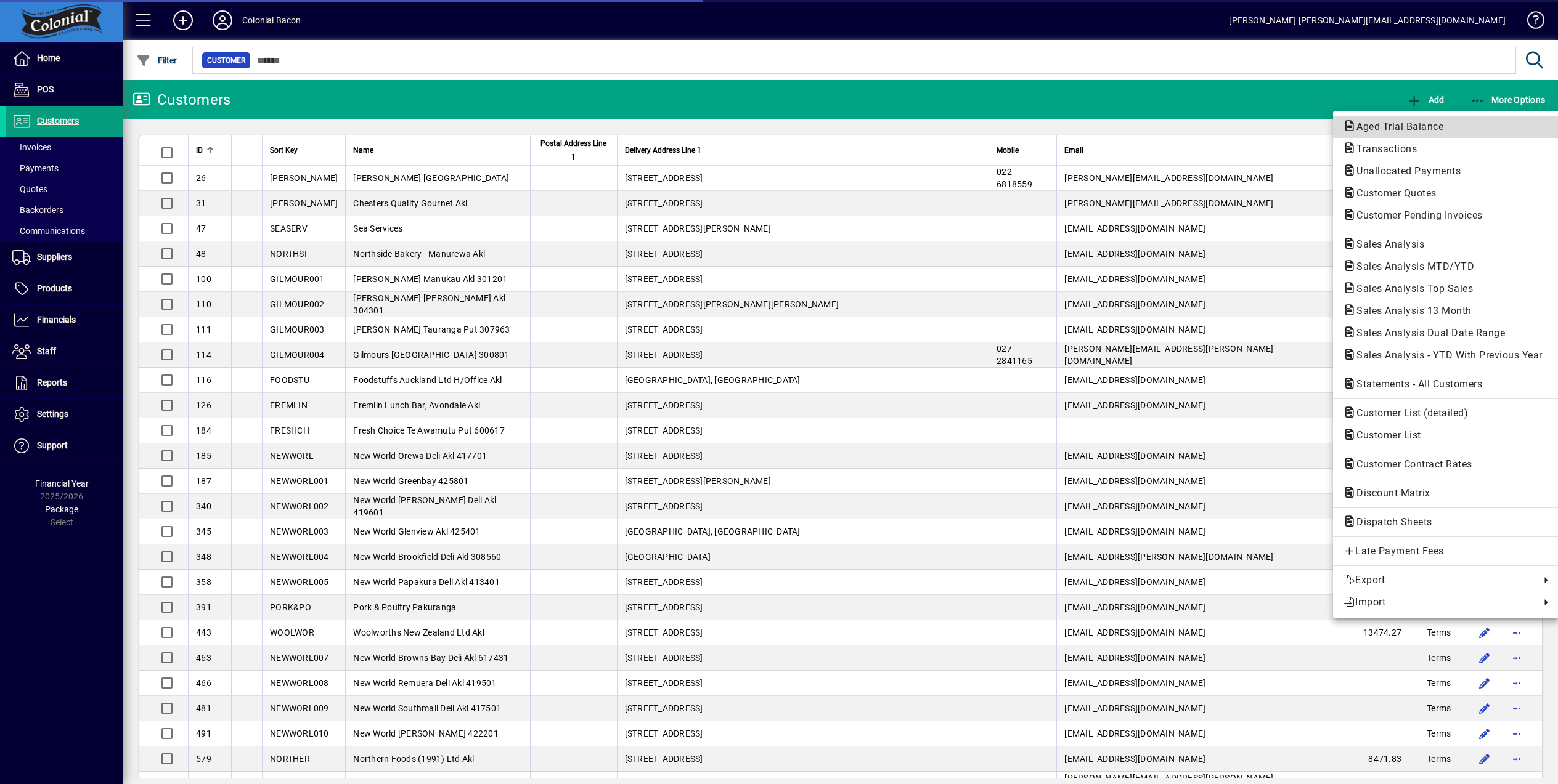
click at [1379, 123] on span "Aged Trial Balance" at bounding box center [1396, 126] width 107 height 12
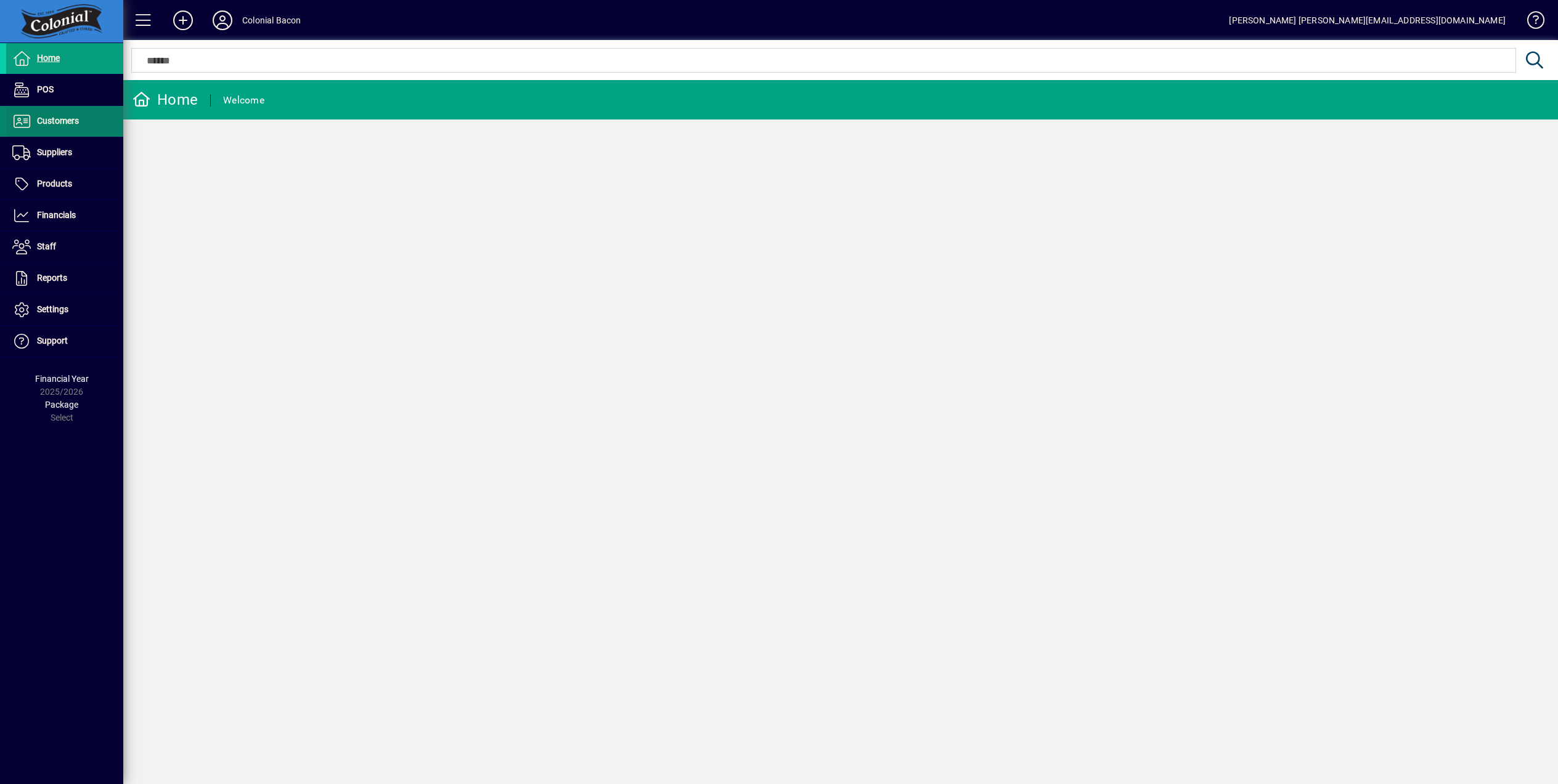
click at [60, 121] on span "Customers" at bounding box center [58, 120] width 42 height 10
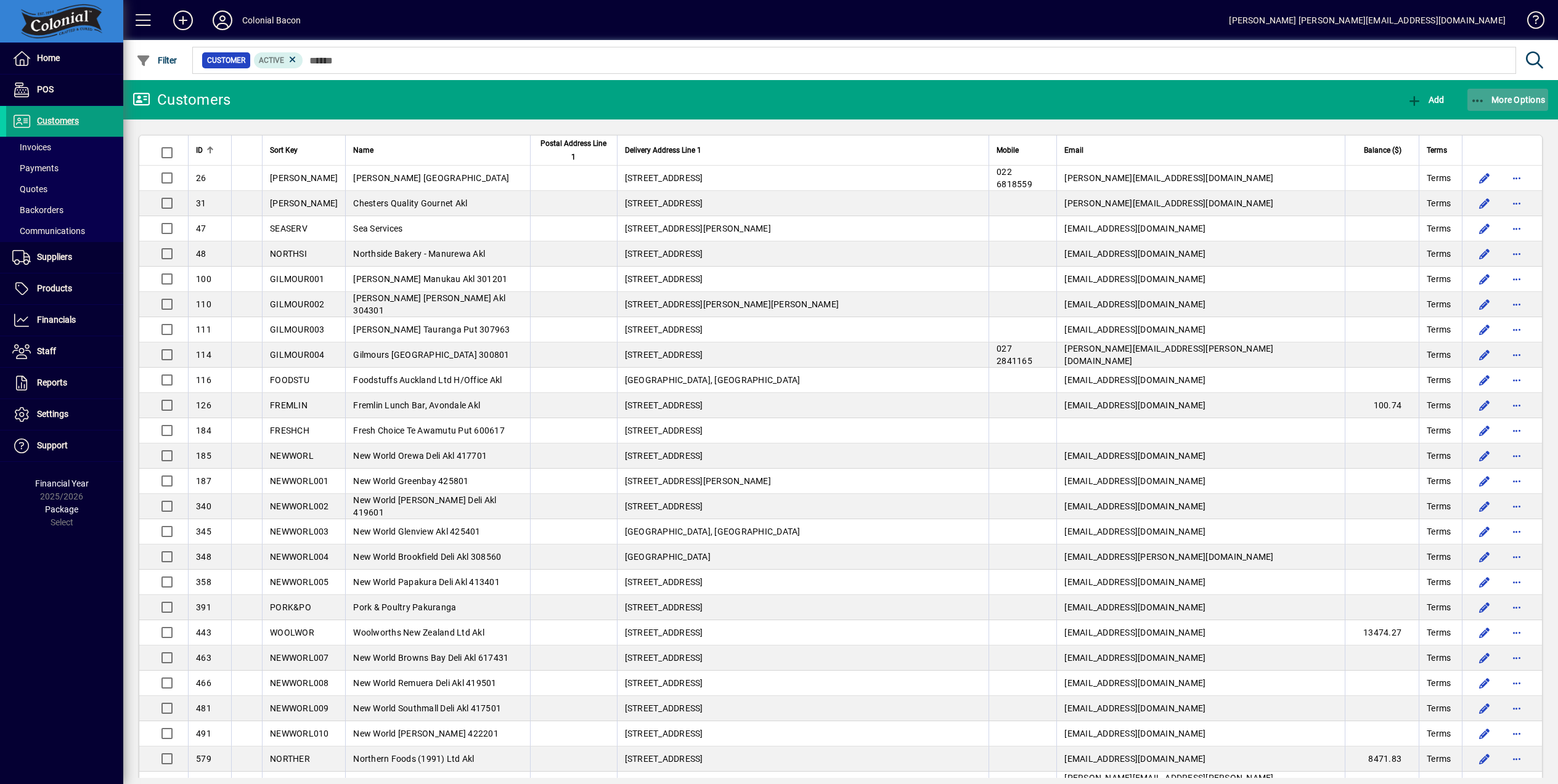
click at [1510, 100] on span "More Options" at bounding box center [1507, 100] width 75 height 10
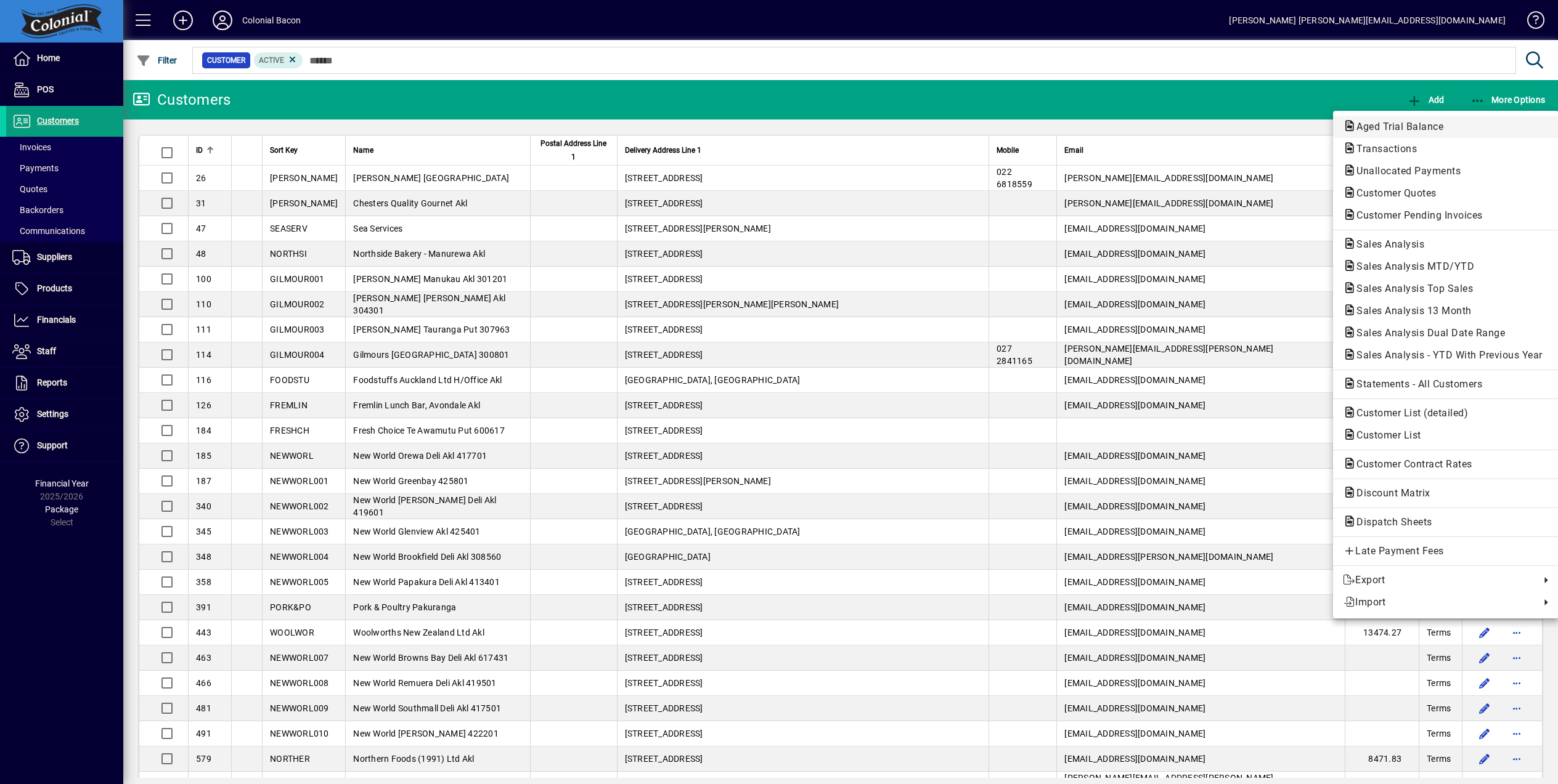
click at [1414, 126] on span "Aged Trial Balance" at bounding box center [1396, 126] width 107 height 12
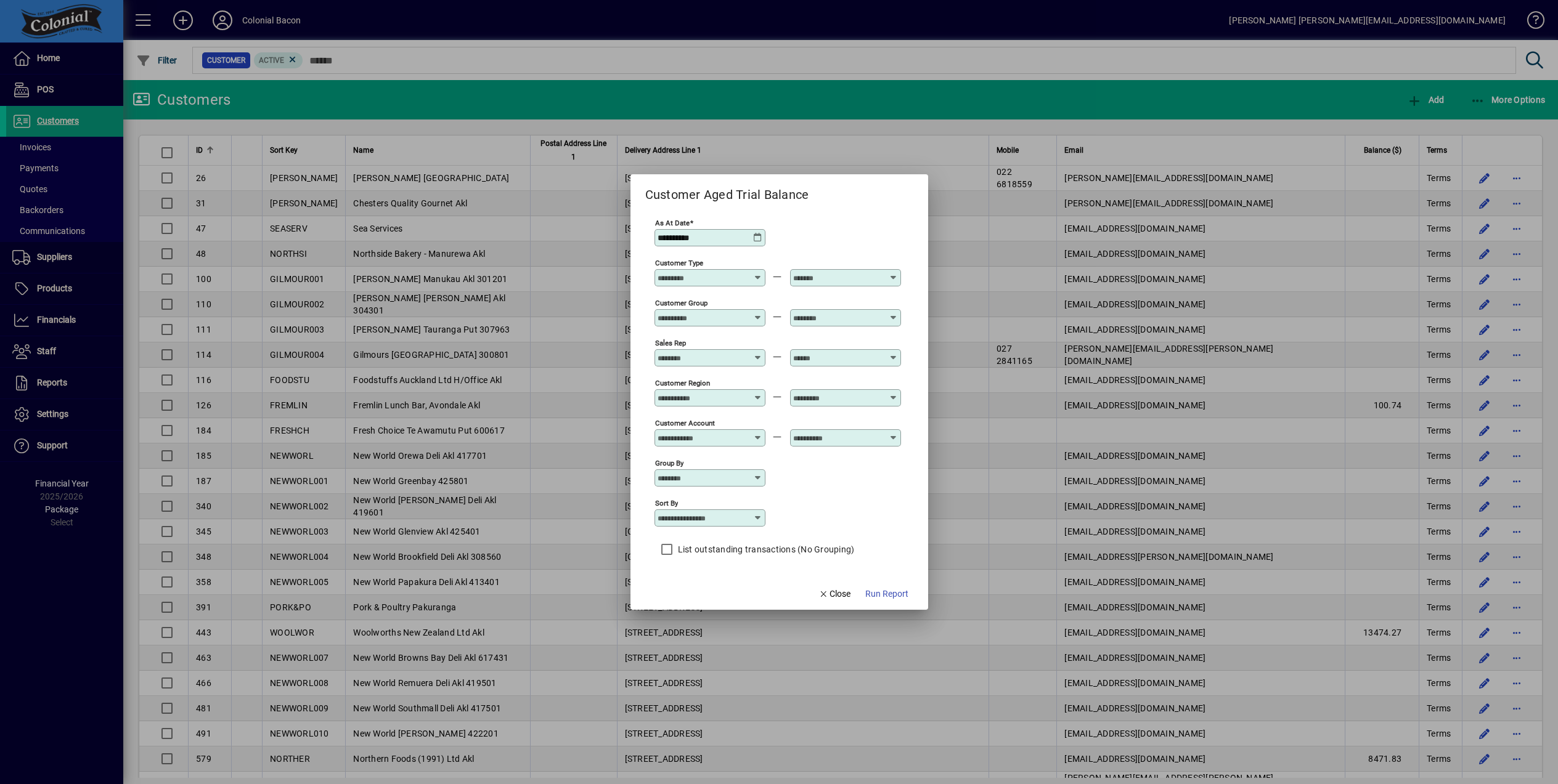
click at [361, 56] on div at bounding box center [779, 392] width 1558 height 784
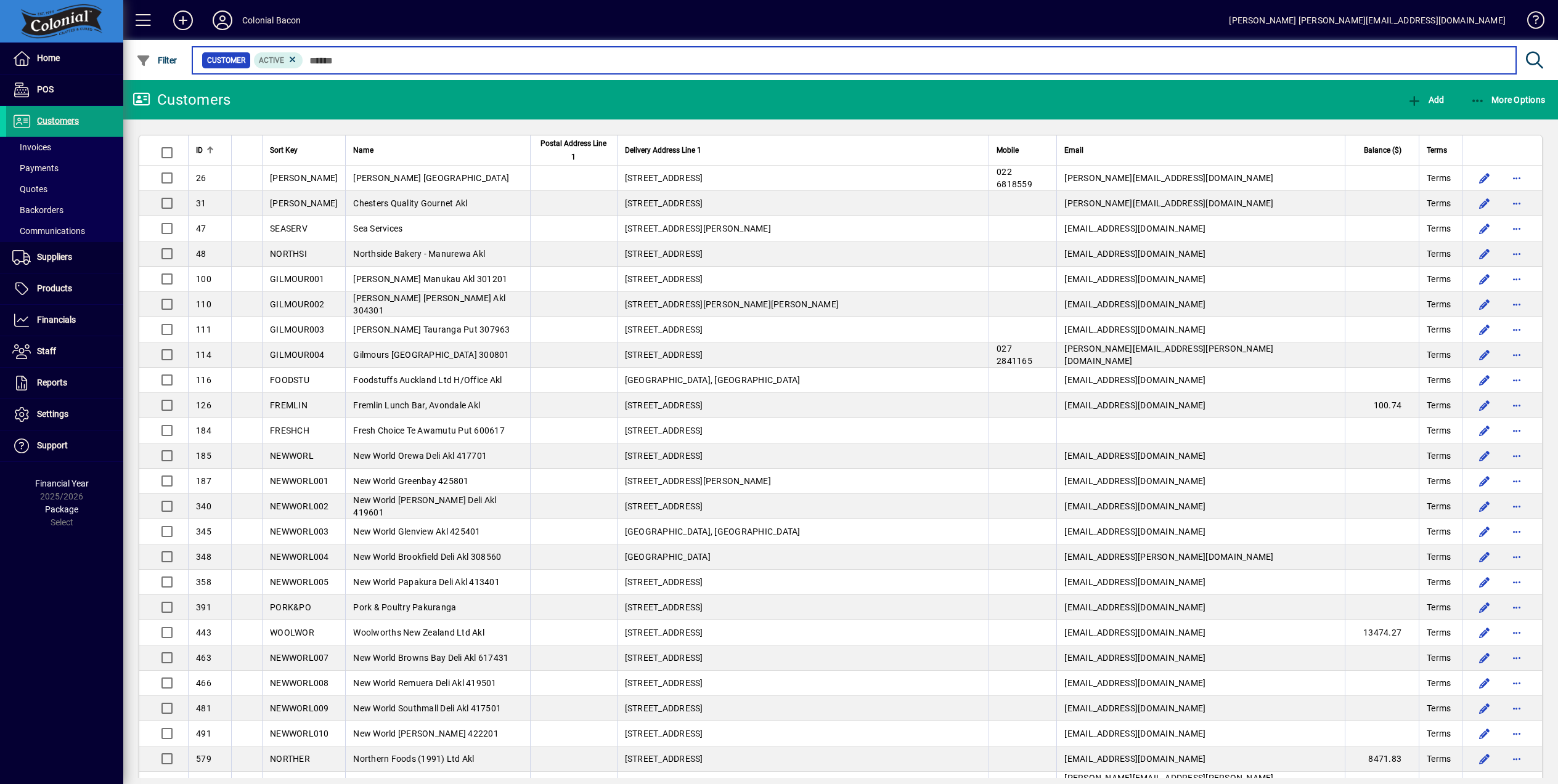
click at [373, 56] on input "text" at bounding box center [905, 60] width 1203 height 17
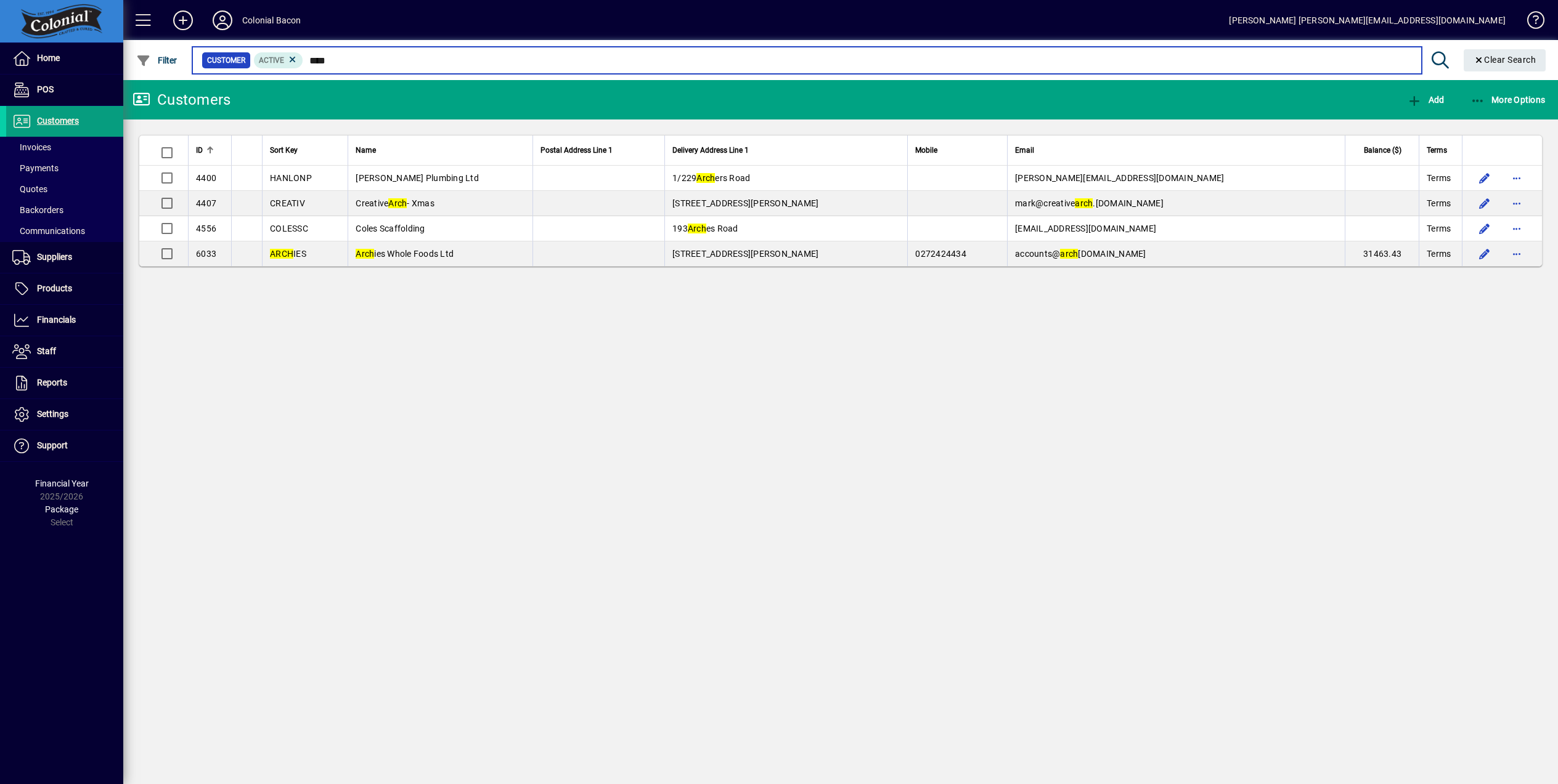
type input "****"
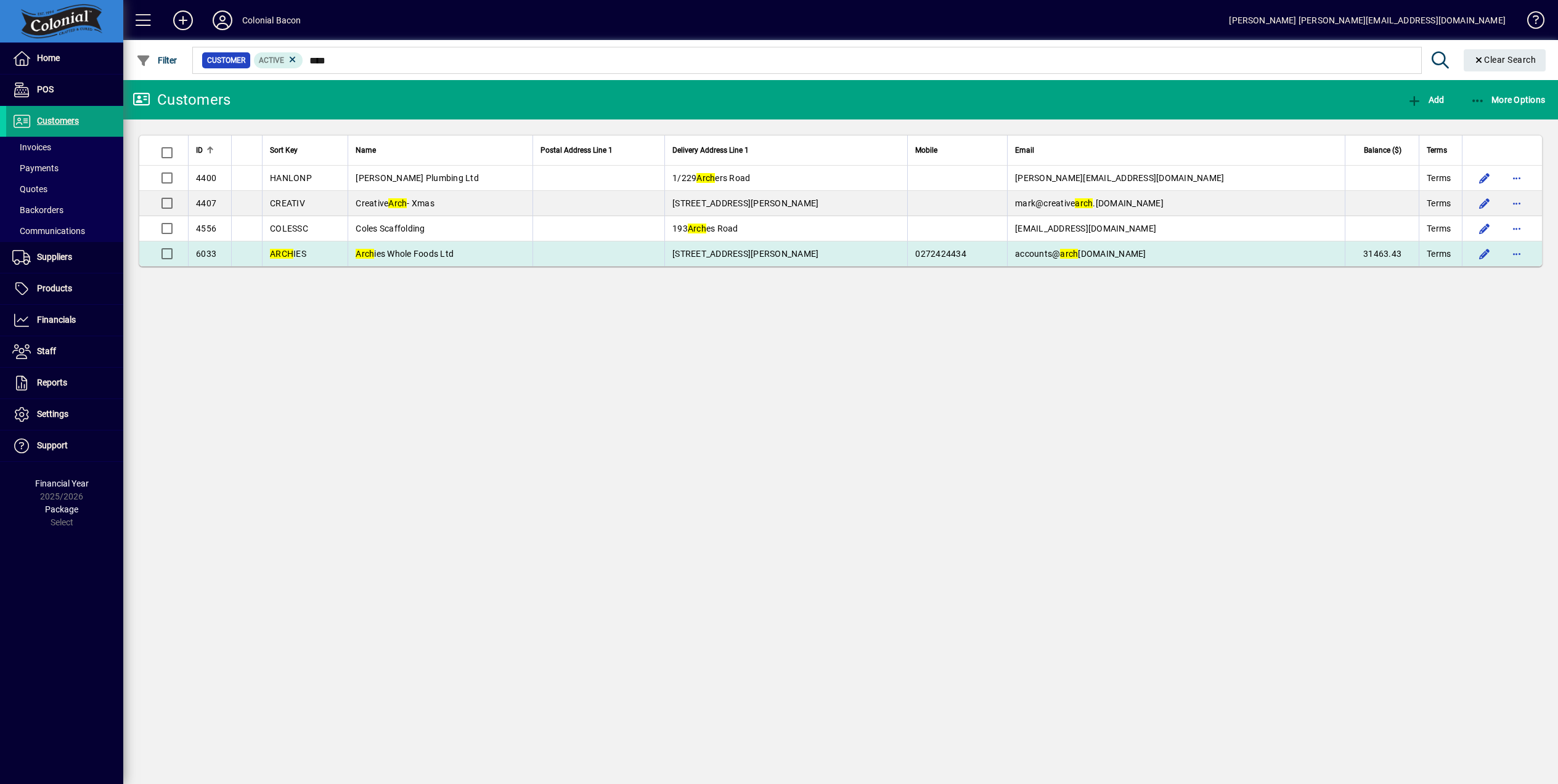
click at [399, 256] on span "Arch ies Whole Foods Ltd" at bounding box center [405, 253] width 98 height 10
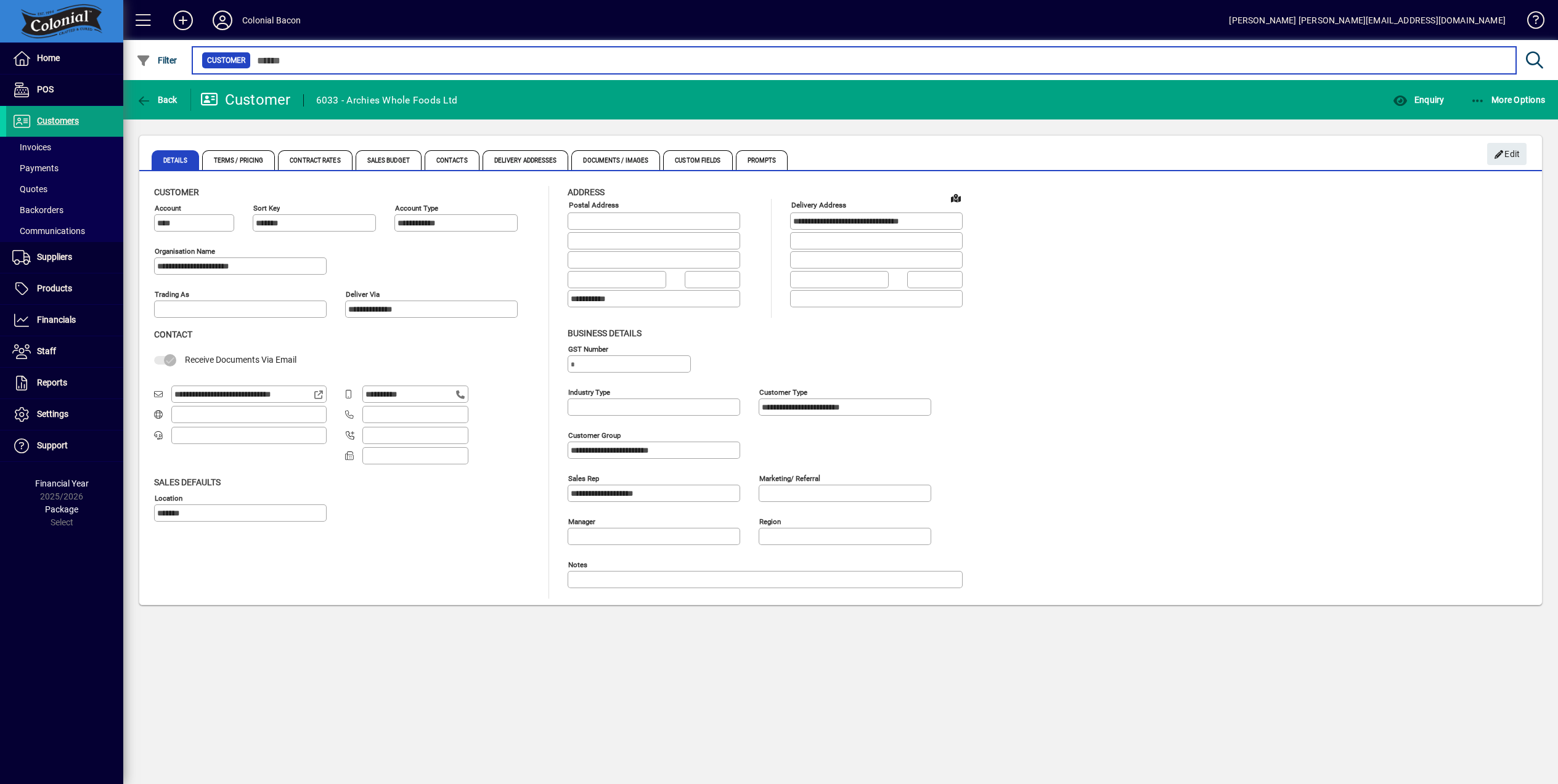
type input "****"
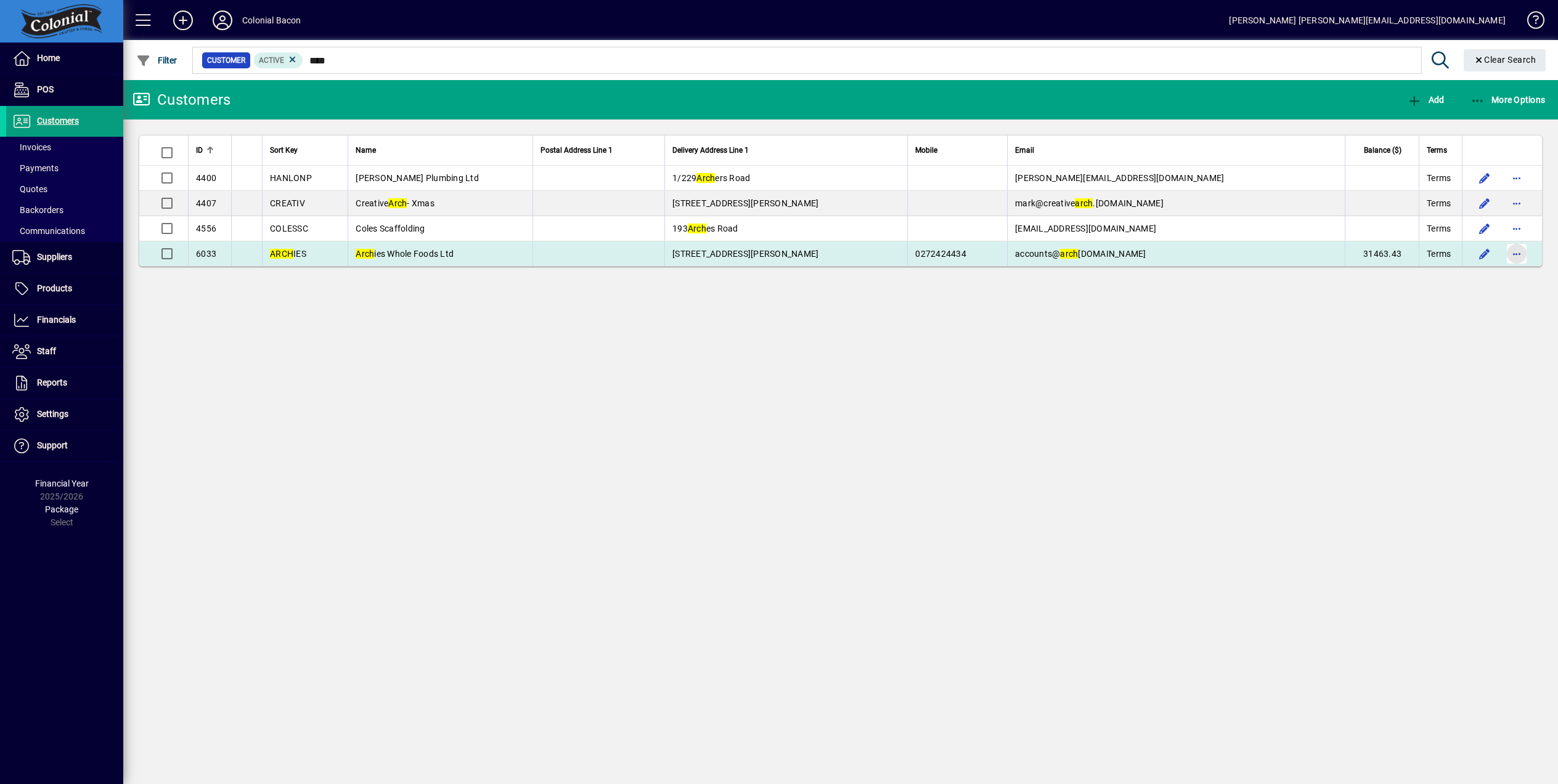
click at [1516, 255] on span "button" at bounding box center [1516, 254] width 29 height 29
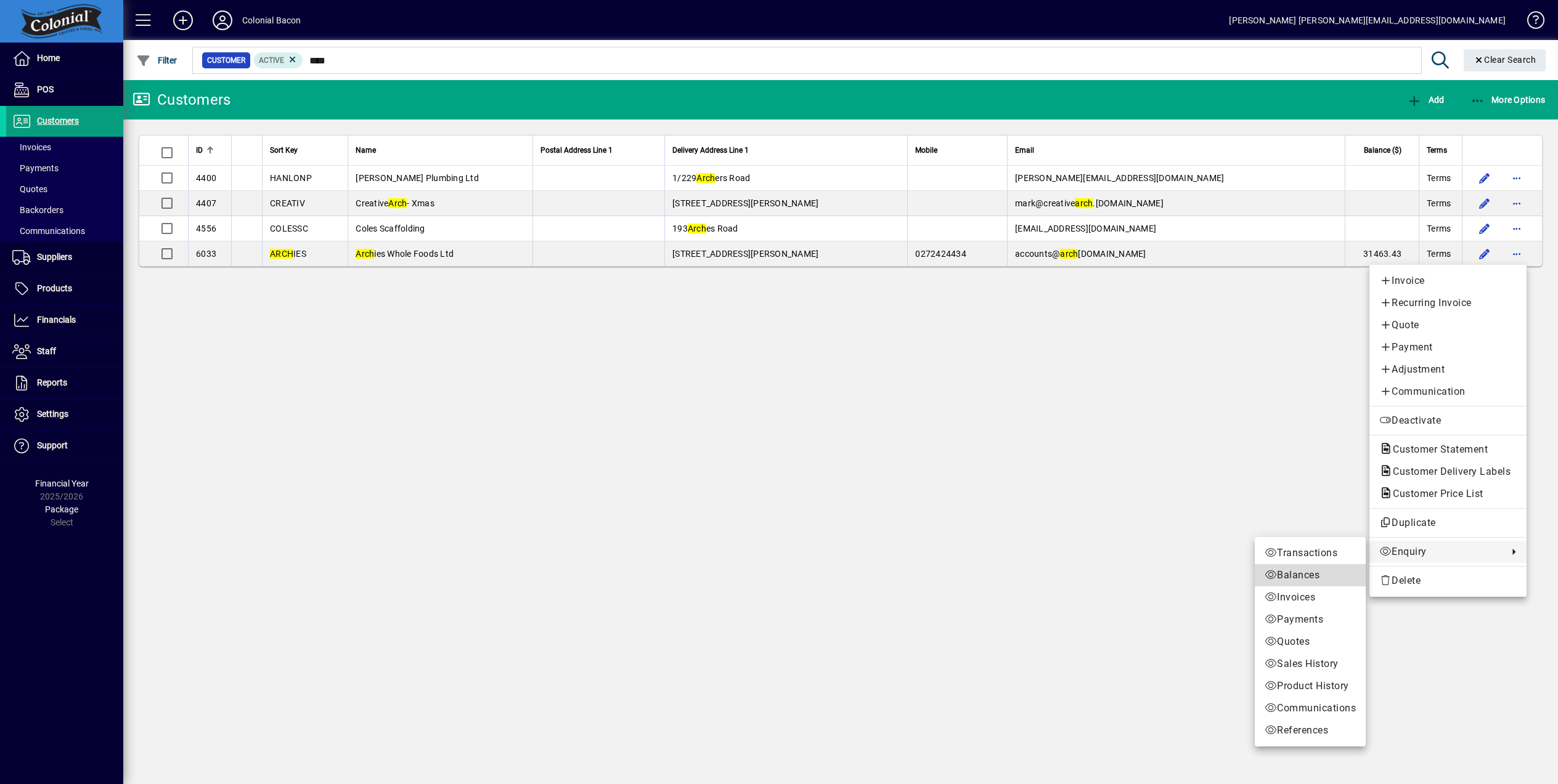
click at [1296, 579] on span "Balances" at bounding box center [1310, 575] width 91 height 15
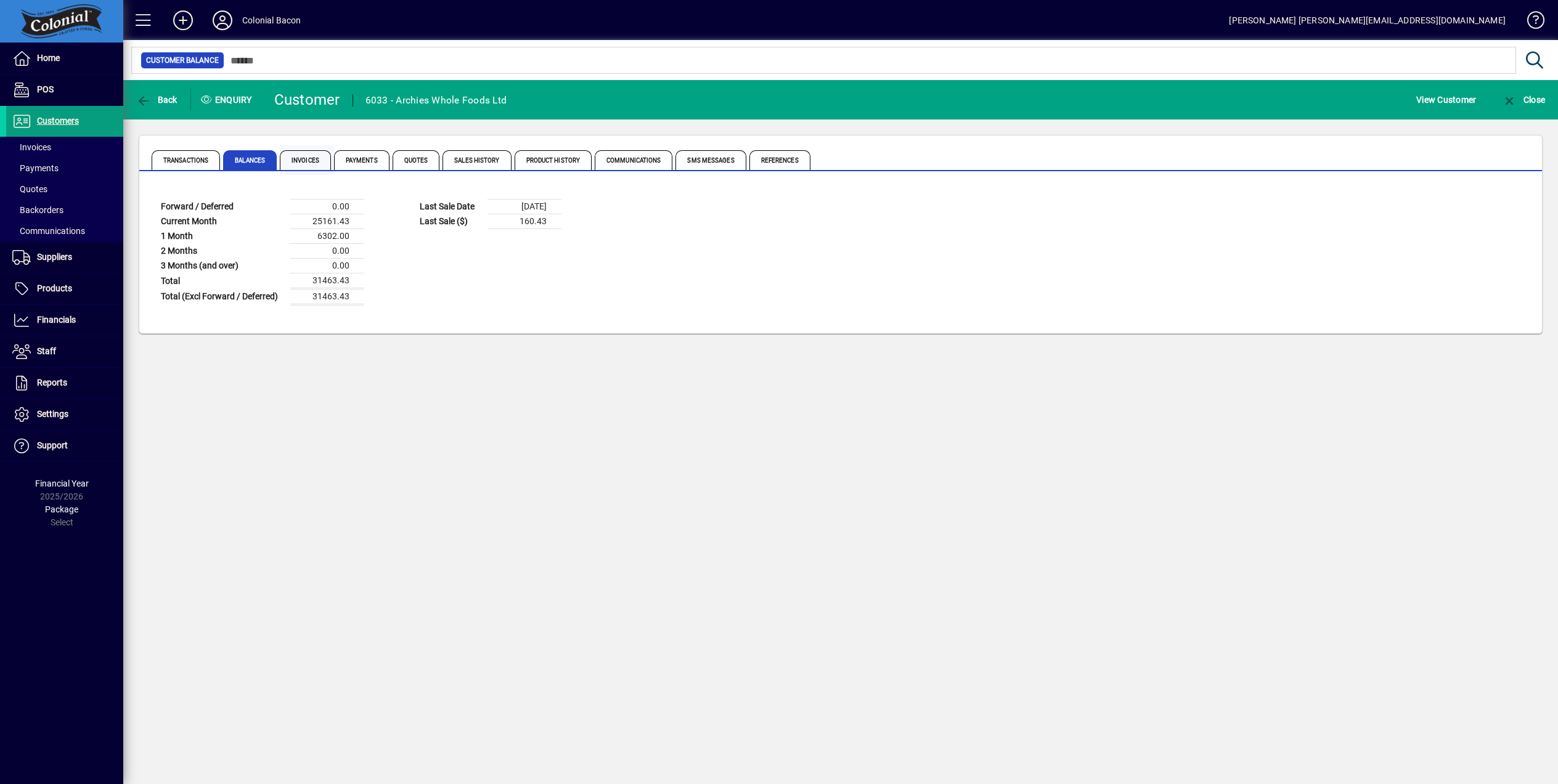
click at [307, 163] on span "Invoices" at bounding box center [305, 161] width 51 height 20
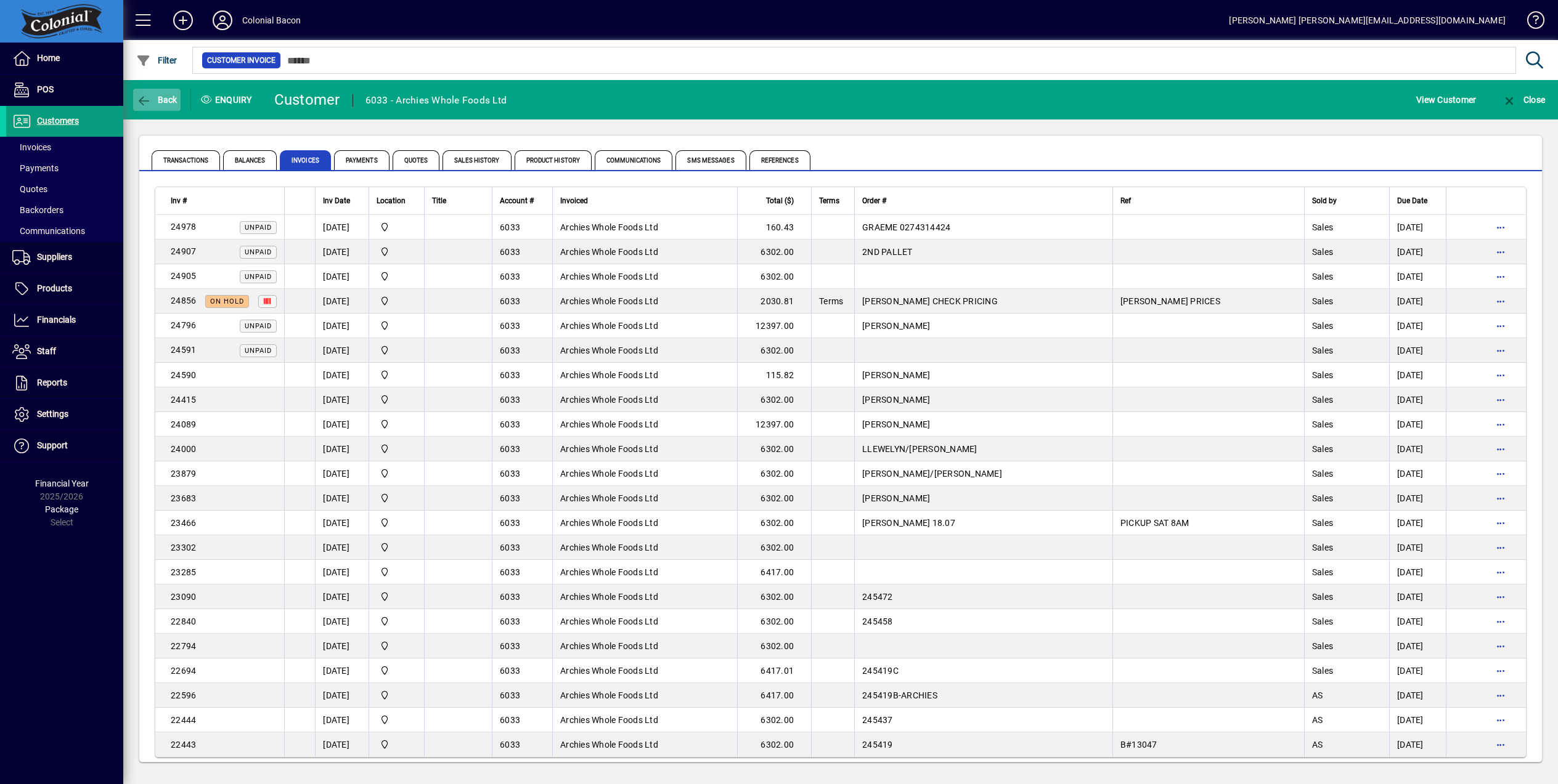
click at [144, 100] on icon "button" at bounding box center [144, 101] width 15 height 12
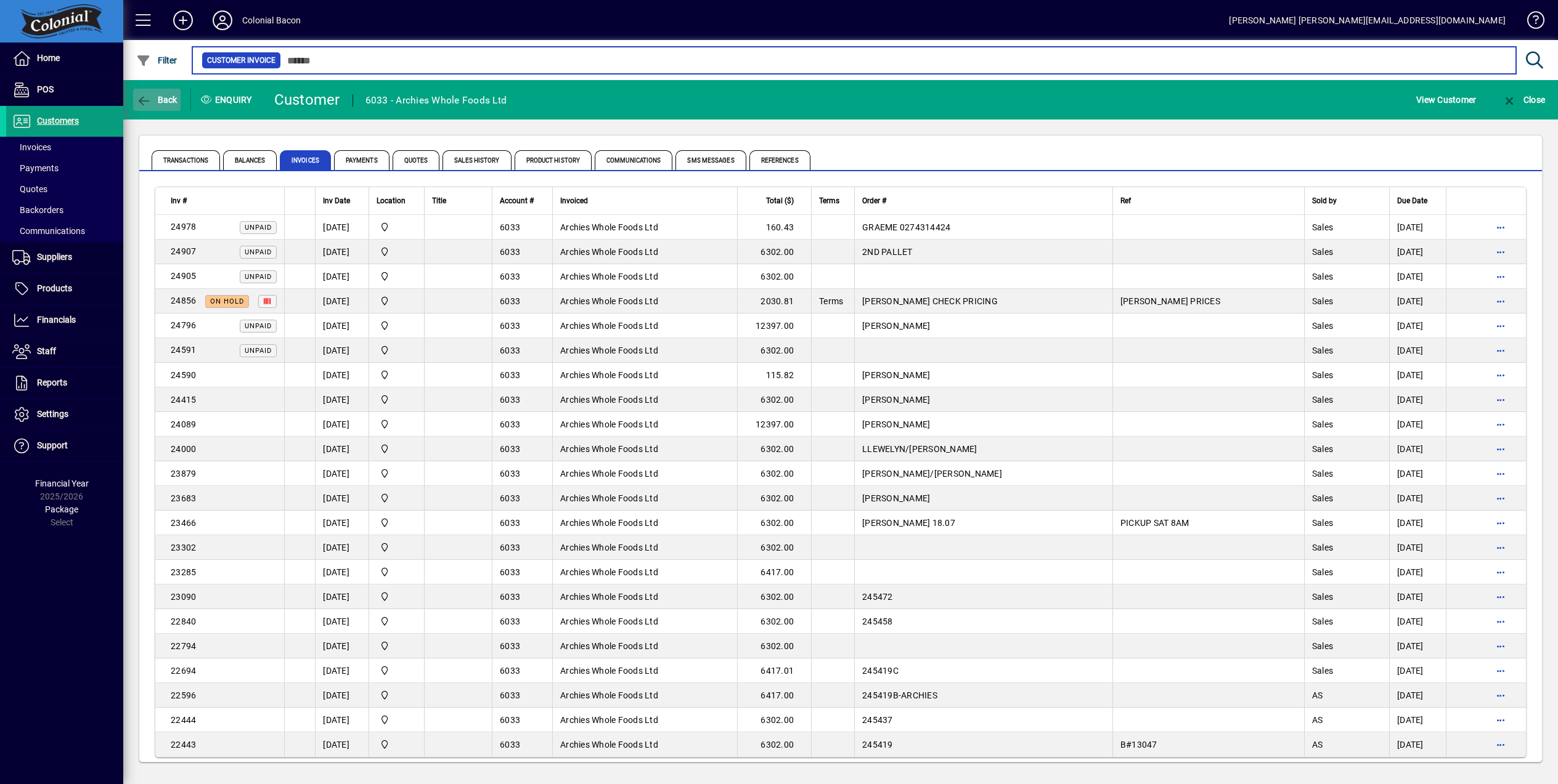
type input "****"
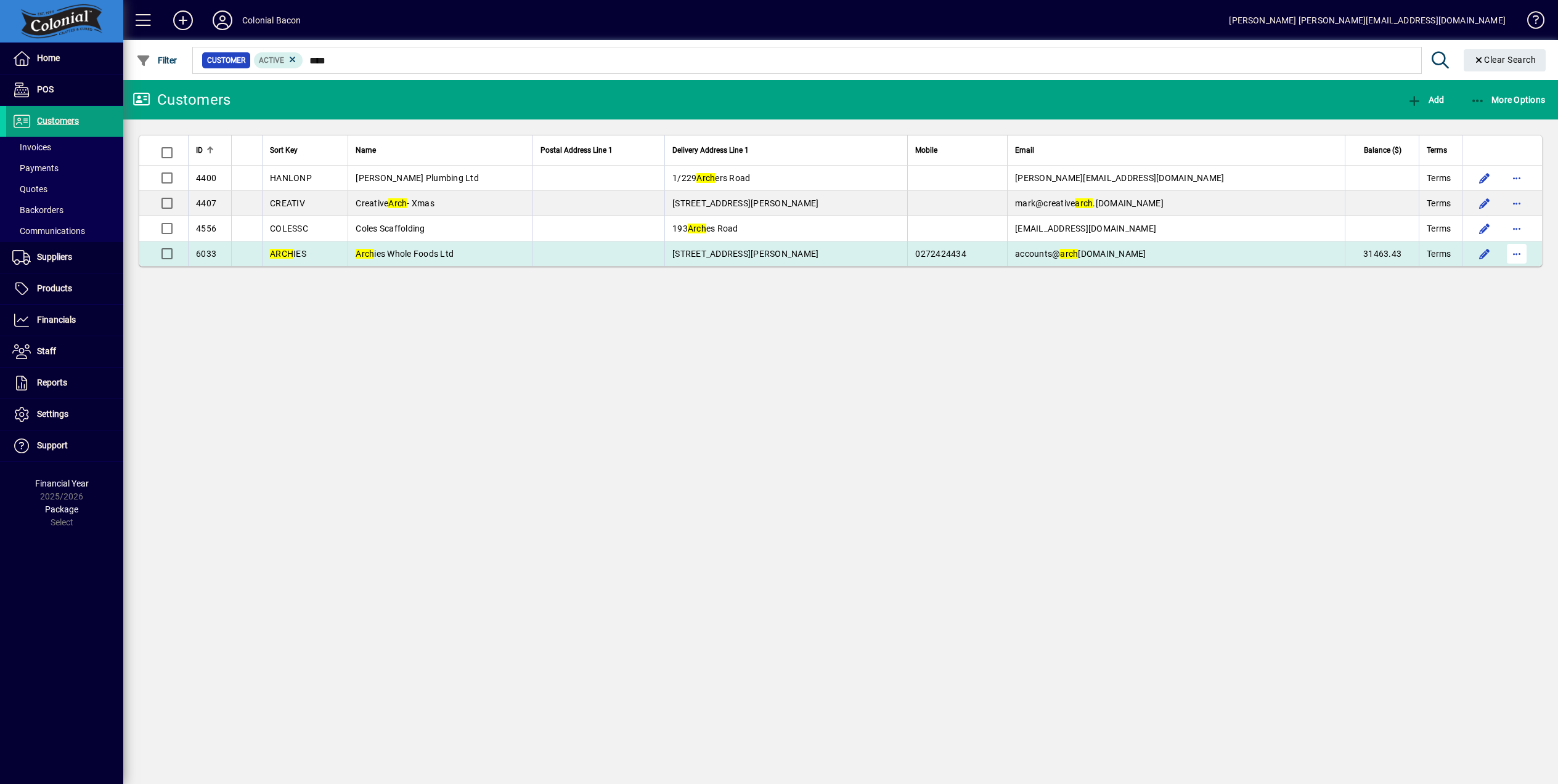
click at [1522, 255] on span "button" at bounding box center [1516, 254] width 29 height 29
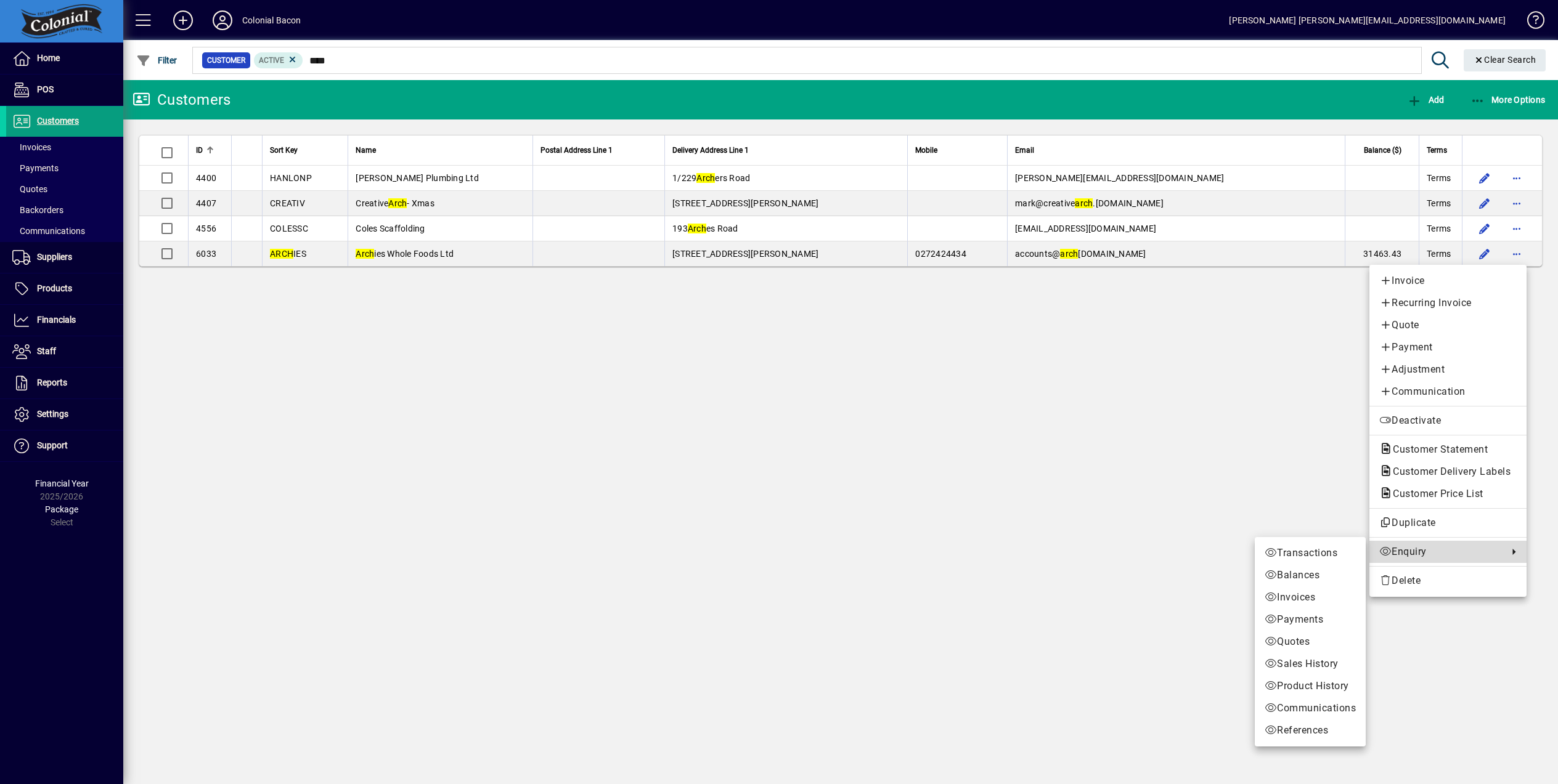
click at [1409, 550] on span "Enquiry" at bounding box center [1440, 552] width 123 height 15
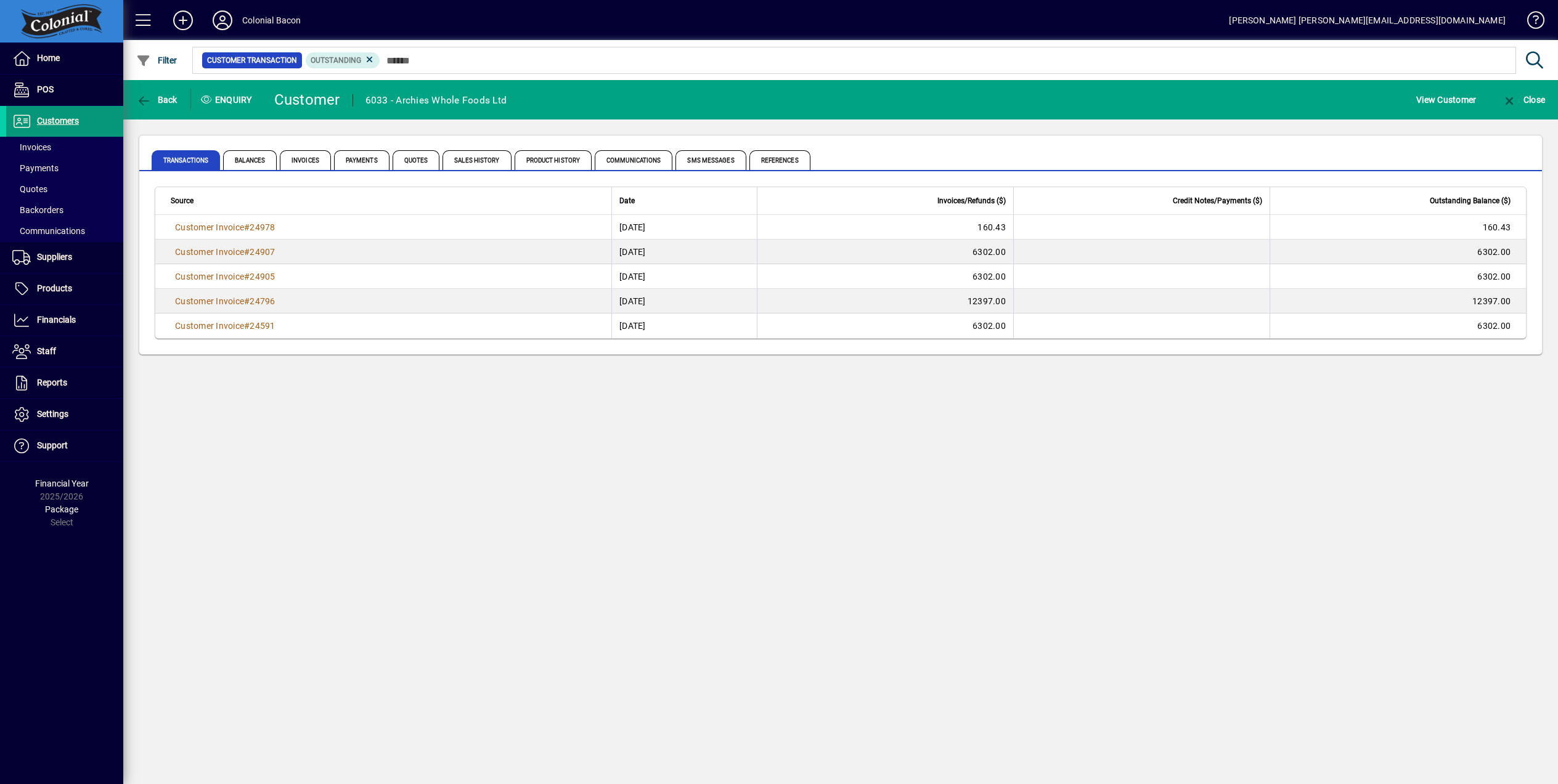
click at [54, 120] on span "Customers" at bounding box center [58, 120] width 42 height 10
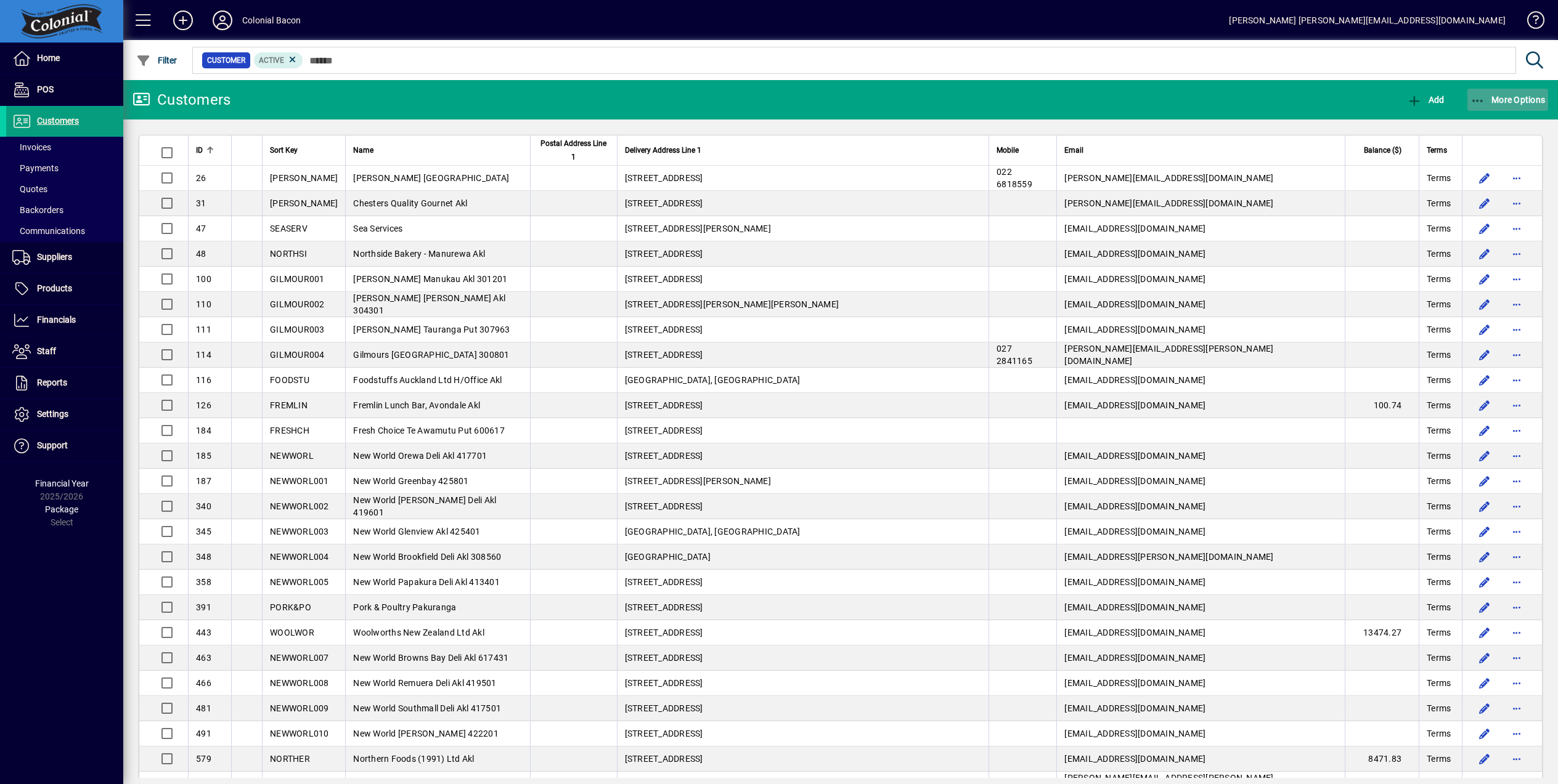
click at [1521, 100] on span "More Options" at bounding box center [1507, 100] width 75 height 10
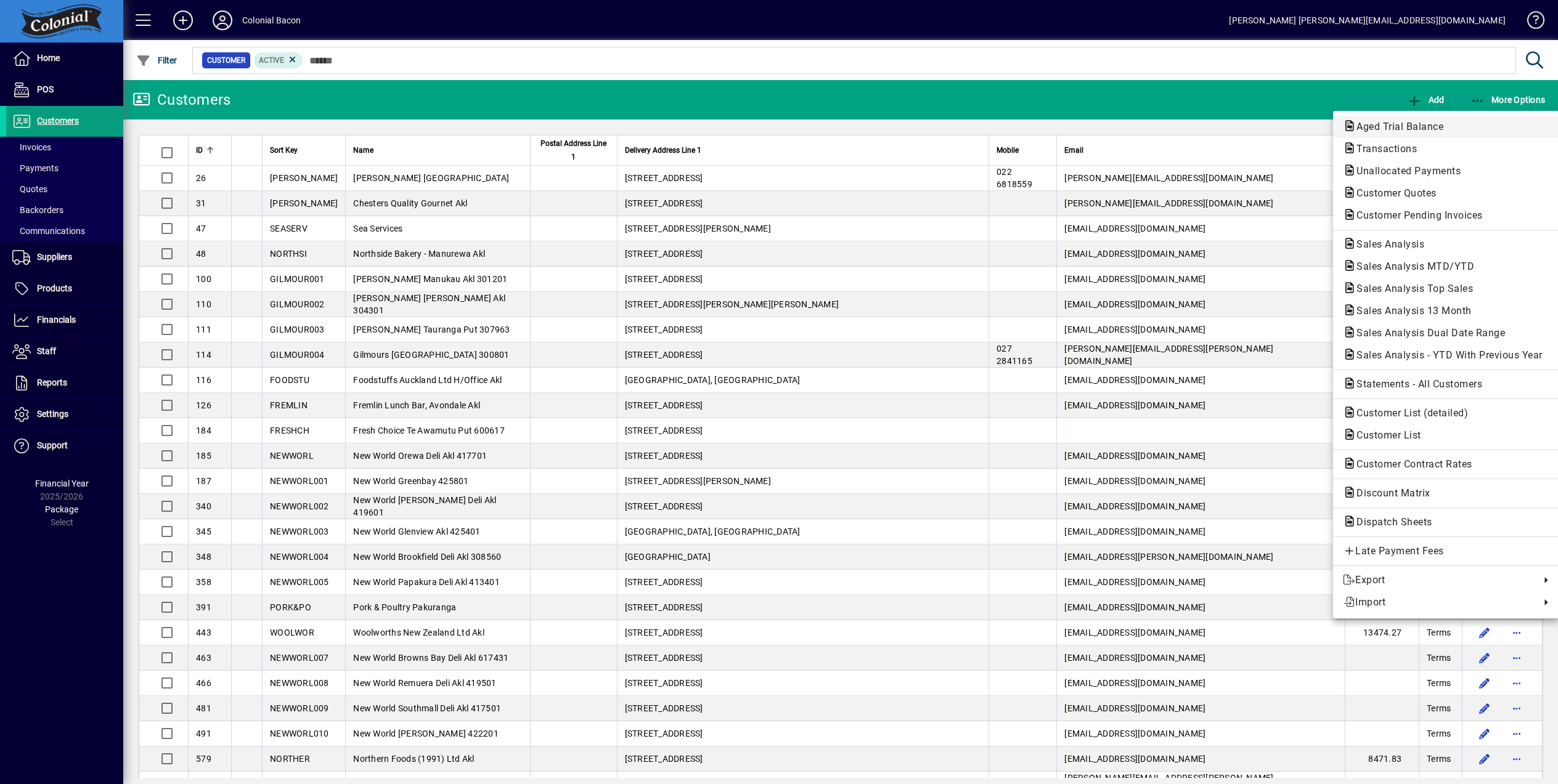
click at [1411, 123] on span "Aged Trial Balance" at bounding box center [1396, 126] width 107 height 12
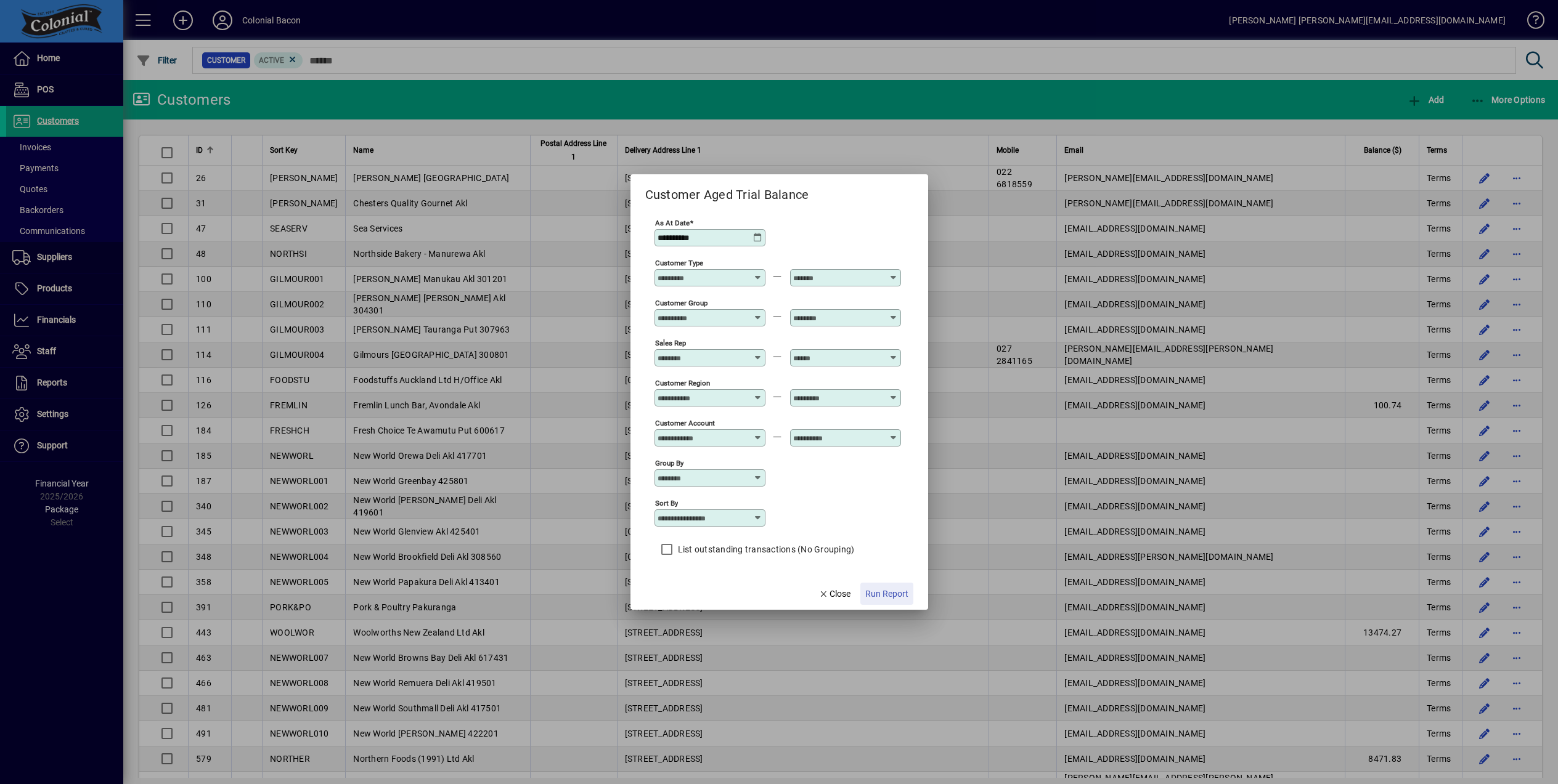
click at [891, 597] on span "Run Report" at bounding box center [887, 593] width 43 height 13
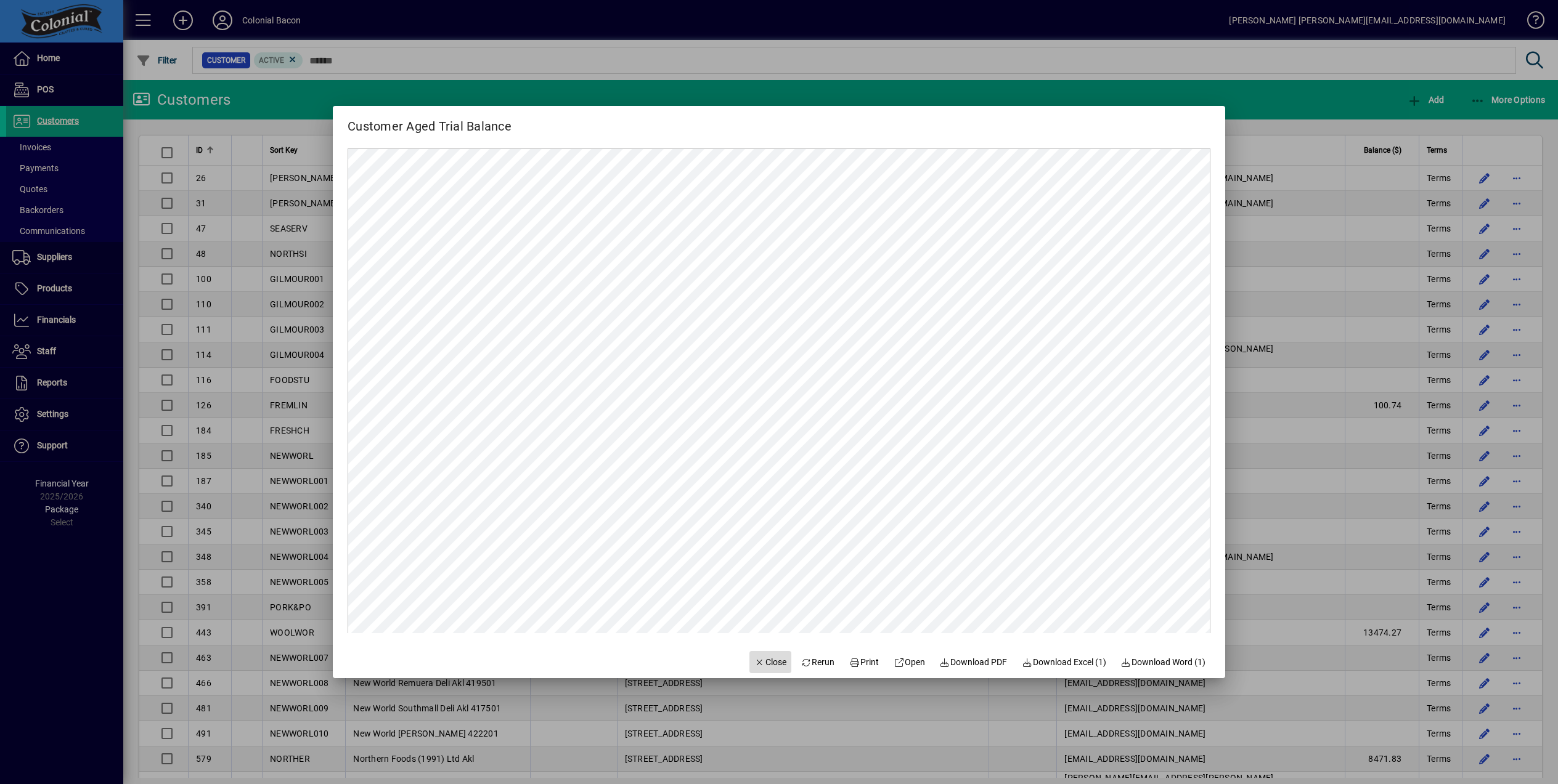
click at [762, 659] on span "Close" at bounding box center [771, 662] width 32 height 13
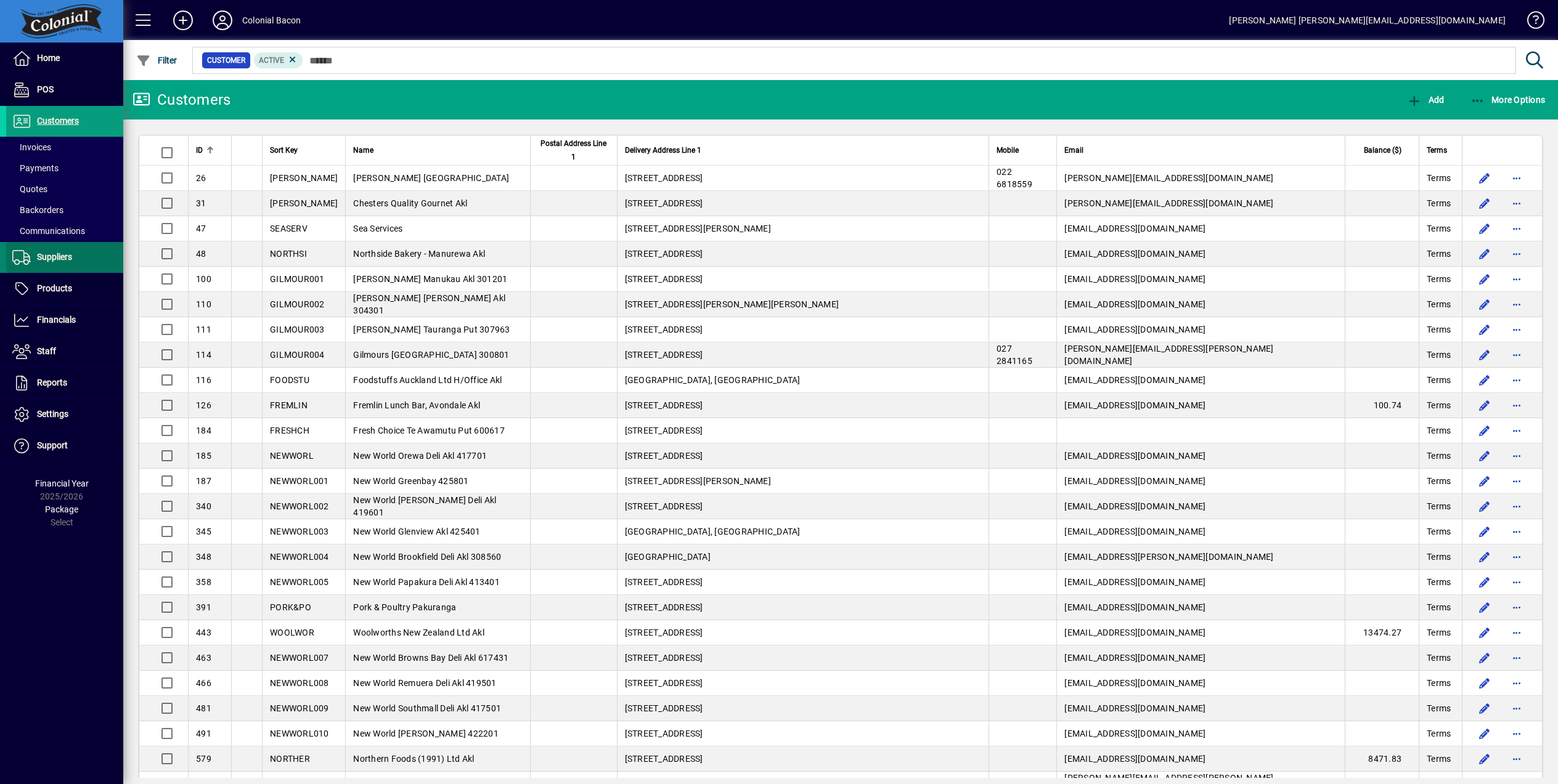
click at [56, 253] on span "Suppliers" at bounding box center [54, 256] width 35 height 10
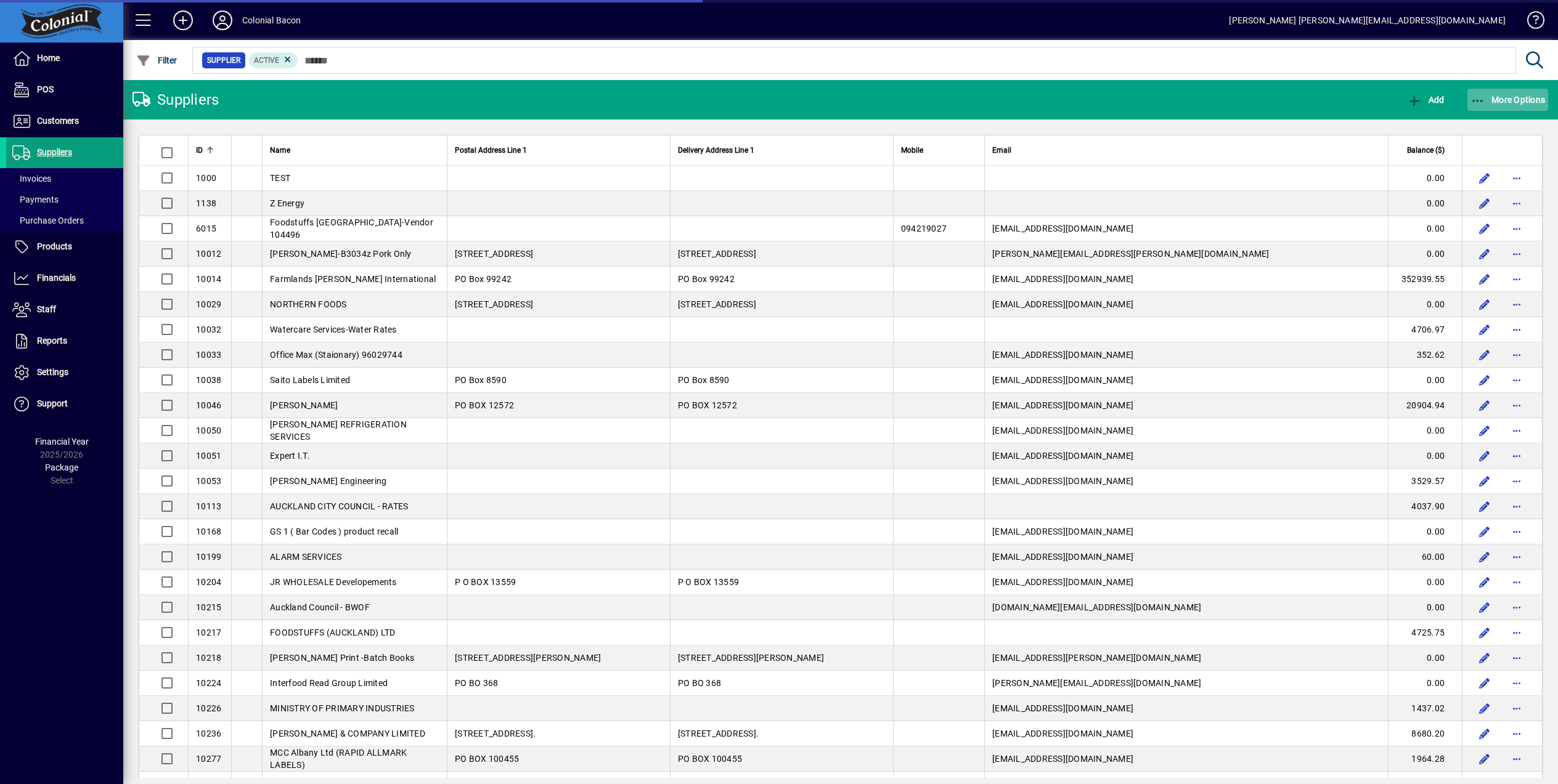
click at [1510, 95] on span "More Options" at bounding box center [1507, 100] width 75 height 10
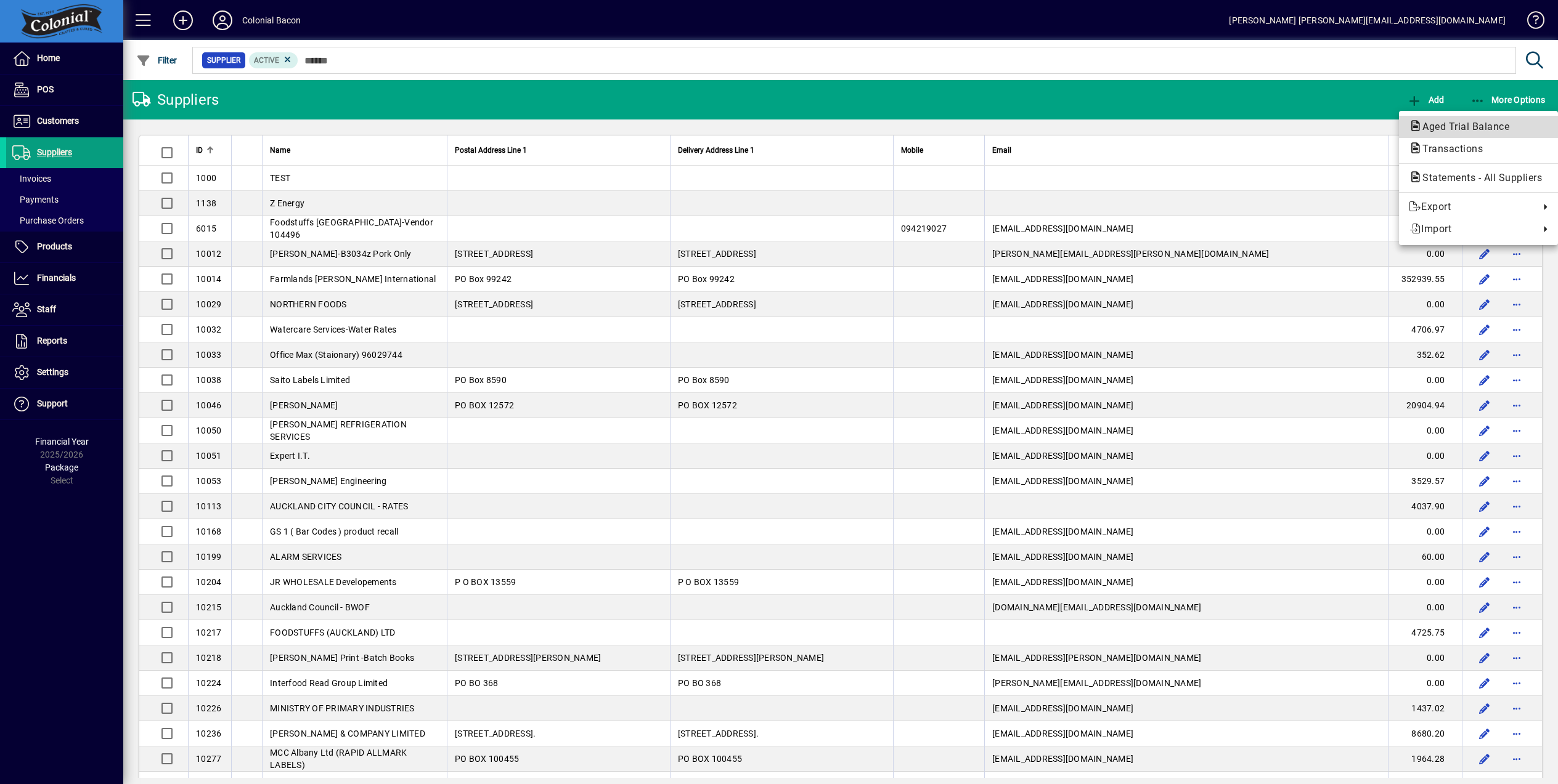
click at [1467, 125] on span "Aged Trial Balance" at bounding box center [1462, 126] width 107 height 12
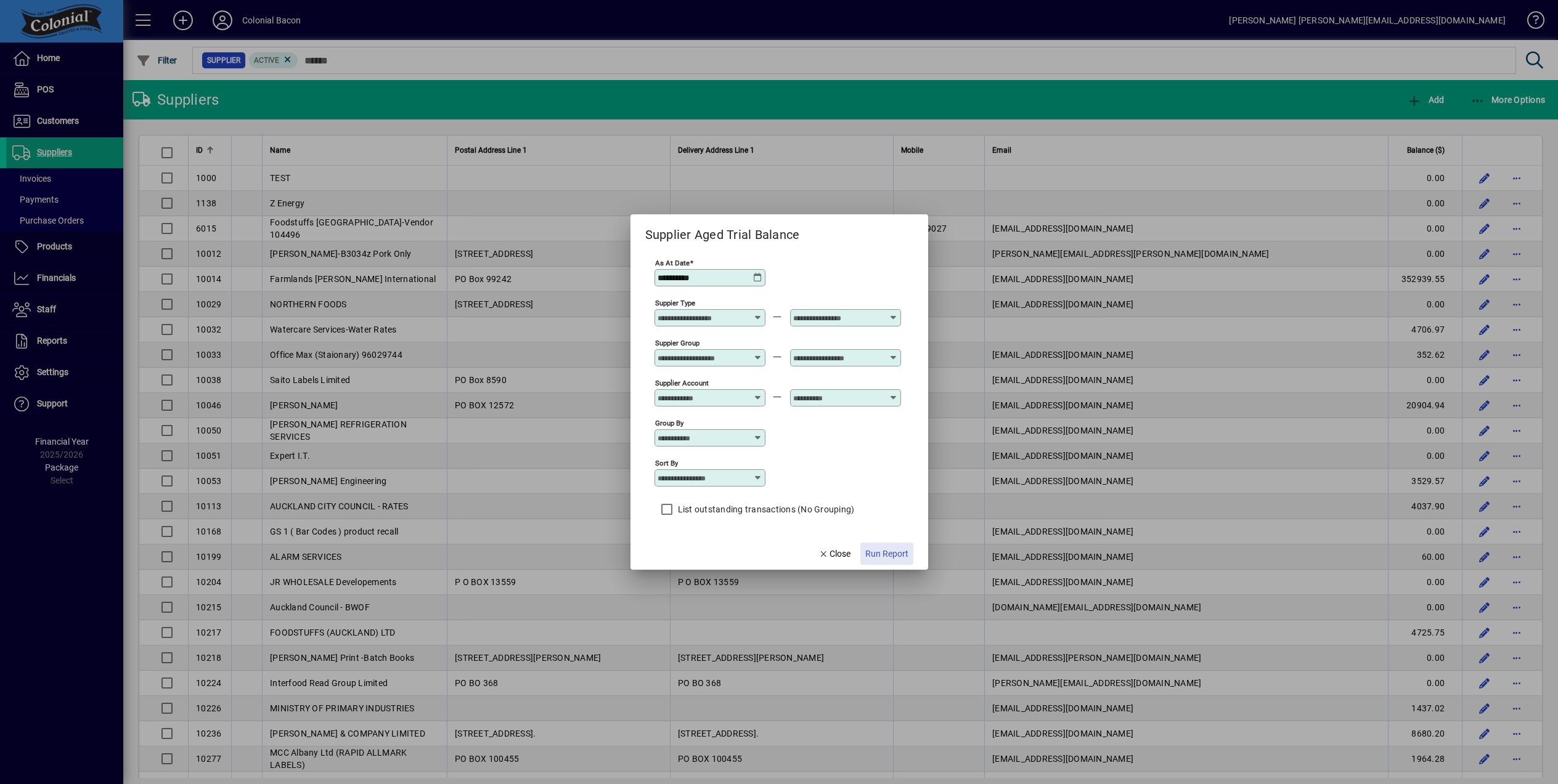
click at [900, 553] on span "Run Report" at bounding box center [887, 554] width 43 height 13
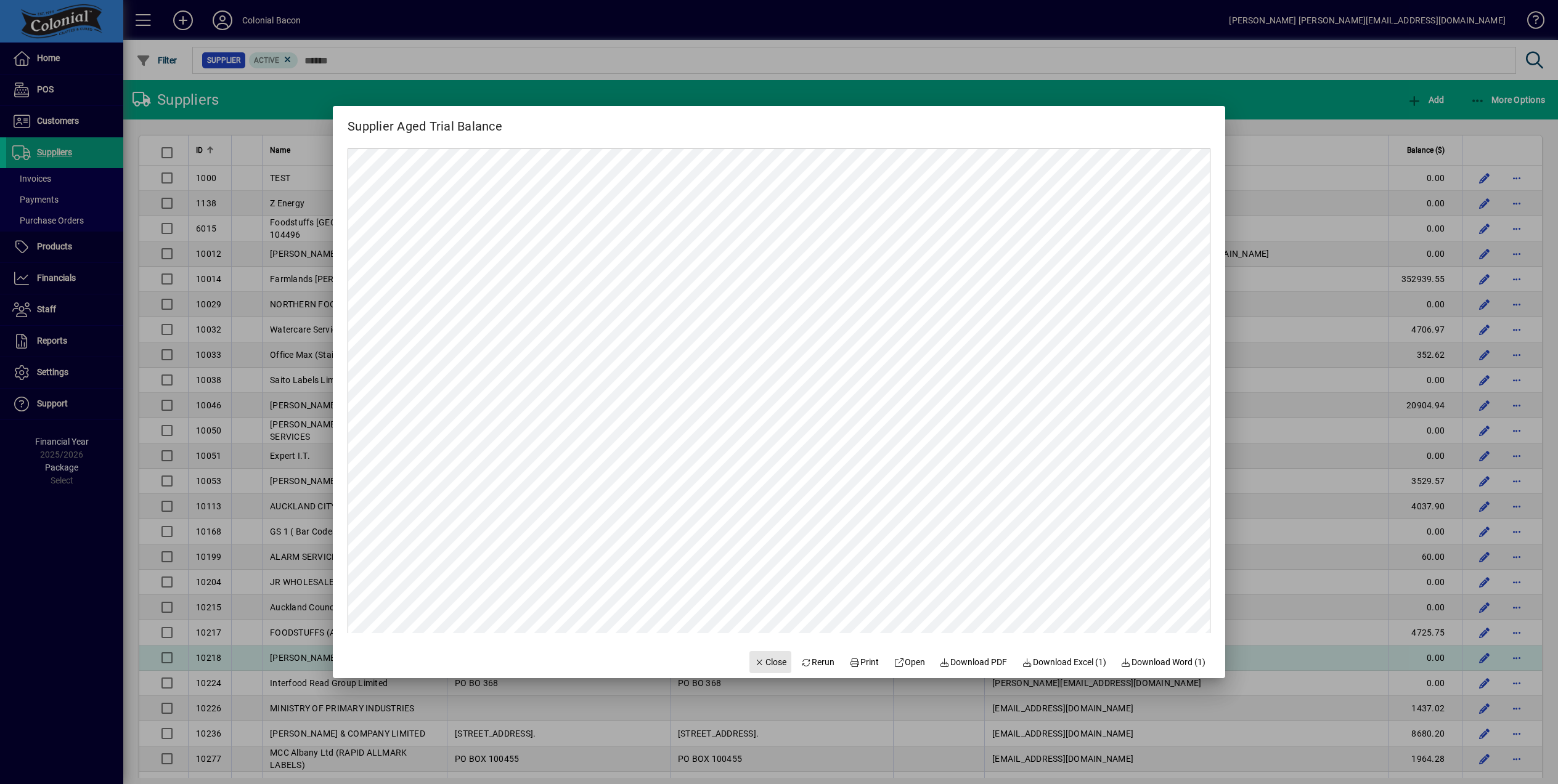
click at [761, 659] on span "Close" at bounding box center [771, 662] width 32 height 13
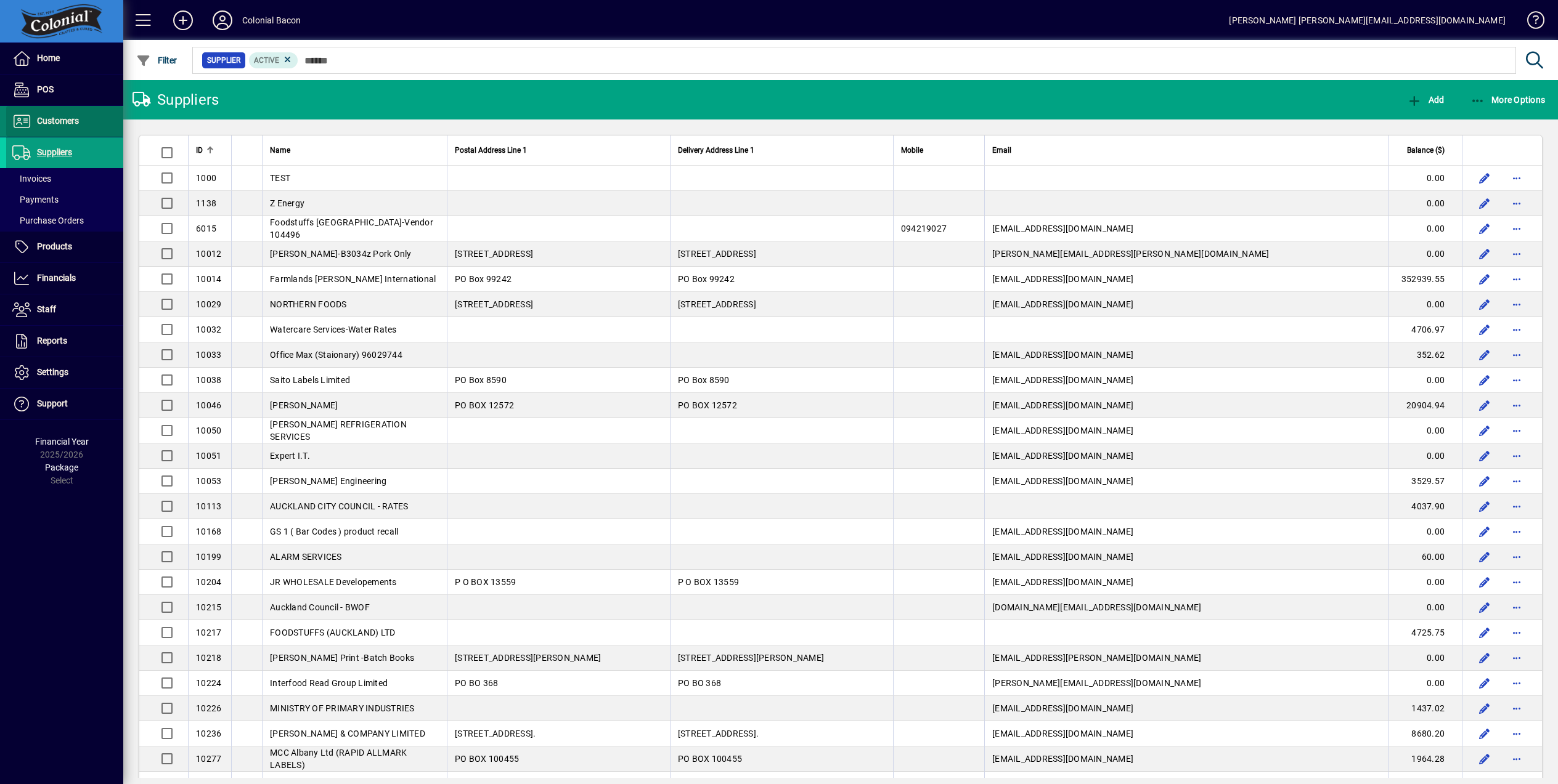
click at [56, 120] on span "Customers" at bounding box center [58, 120] width 42 height 10
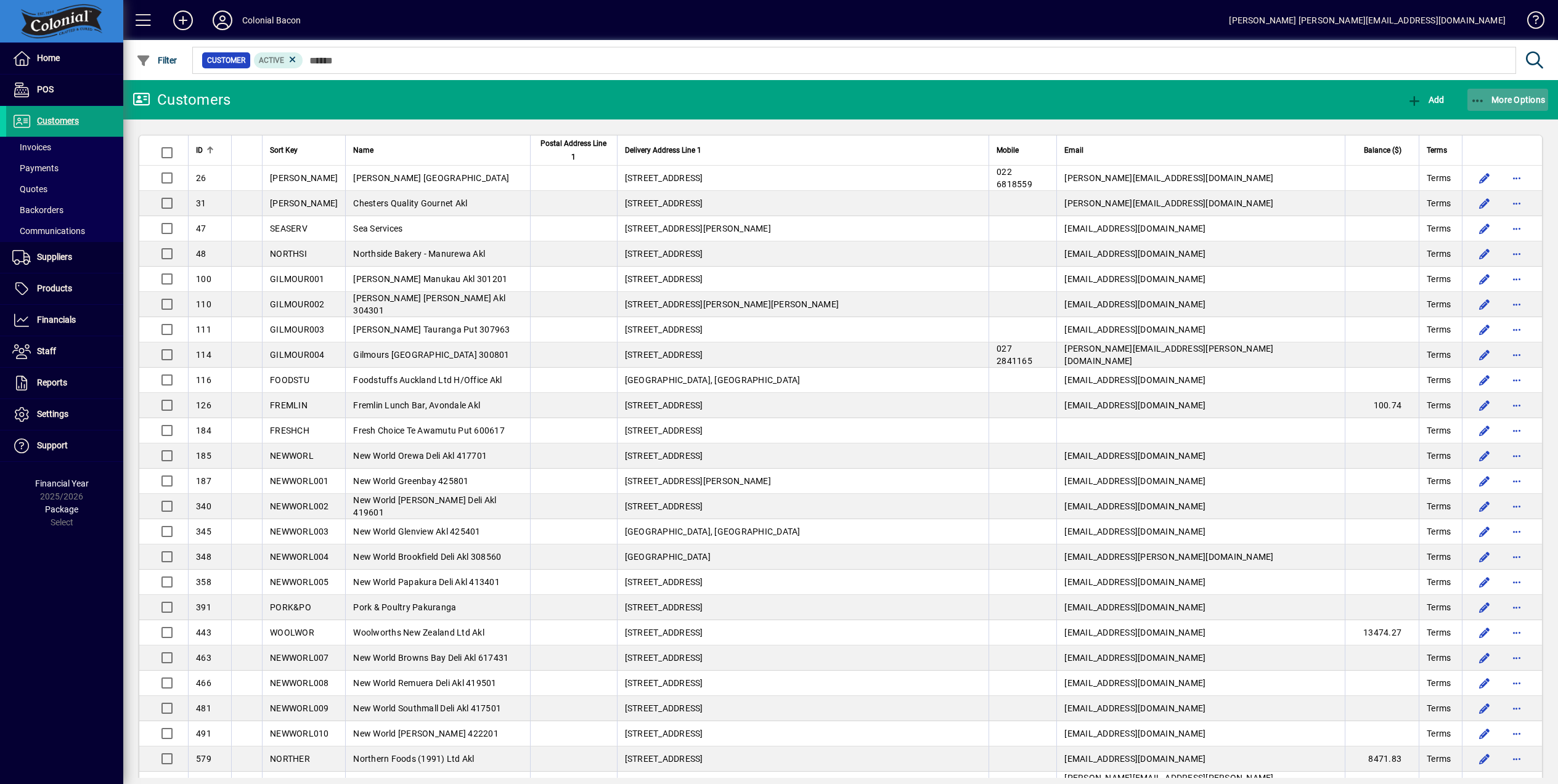
click at [1502, 102] on span "More Options" at bounding box center [1507, 100] width 75 height 10
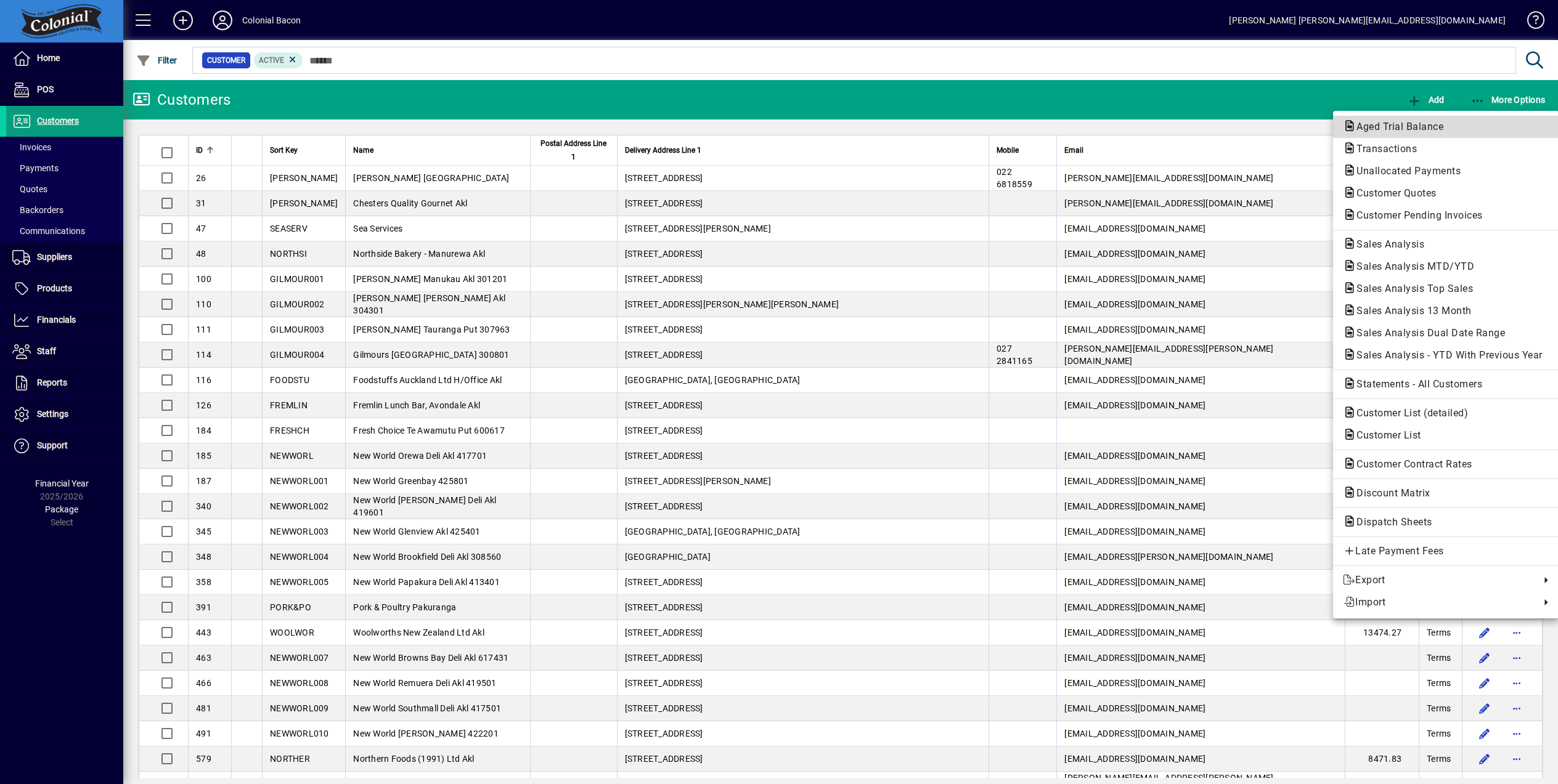
click at [1401, 120] on span "Aged Trial Balance" at bounding box center [1445, 127] width 206 height 15
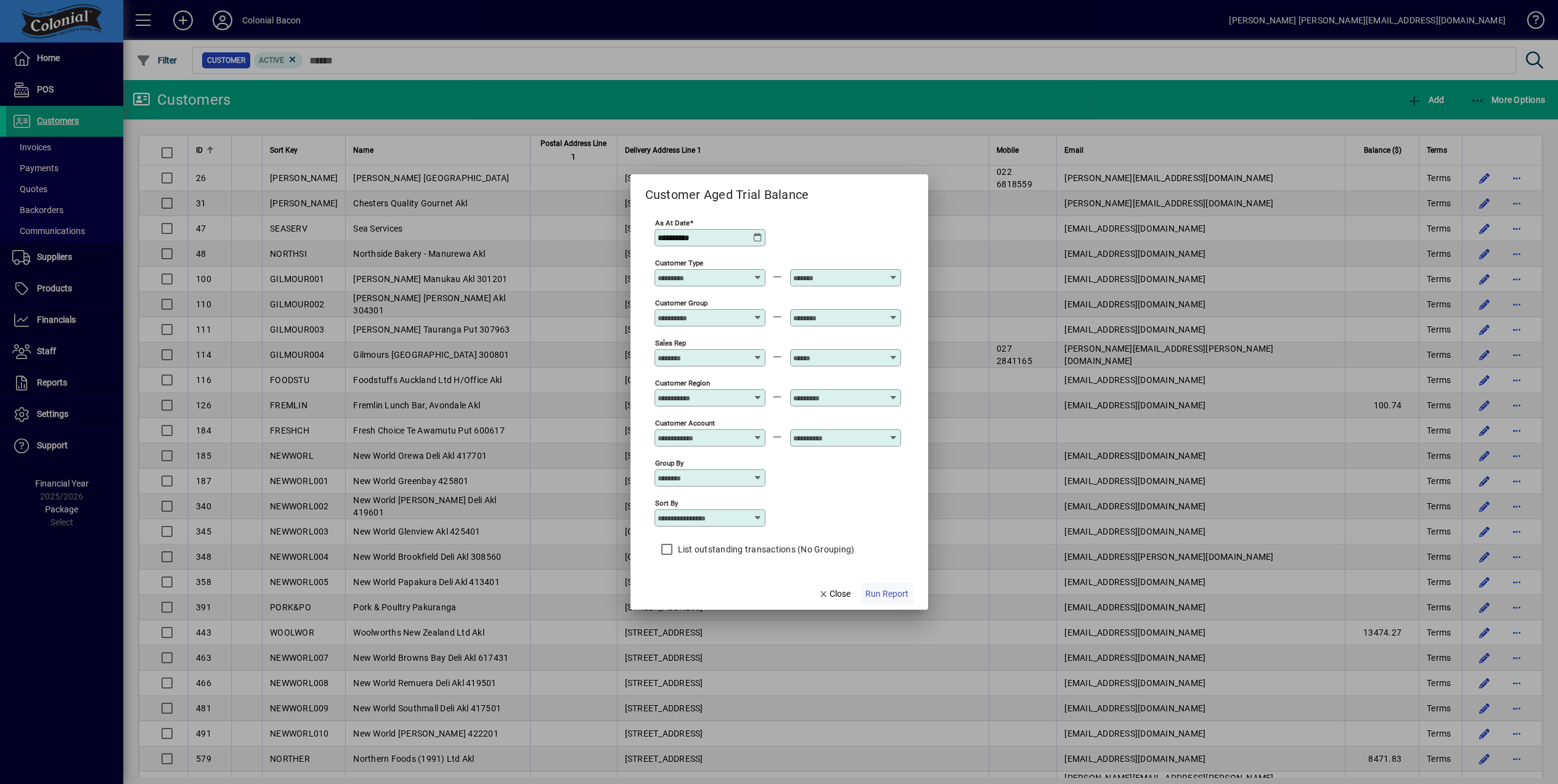
click at [889, 594] on span "Run Report" at bounding box center [887, 593] width 43 height 13
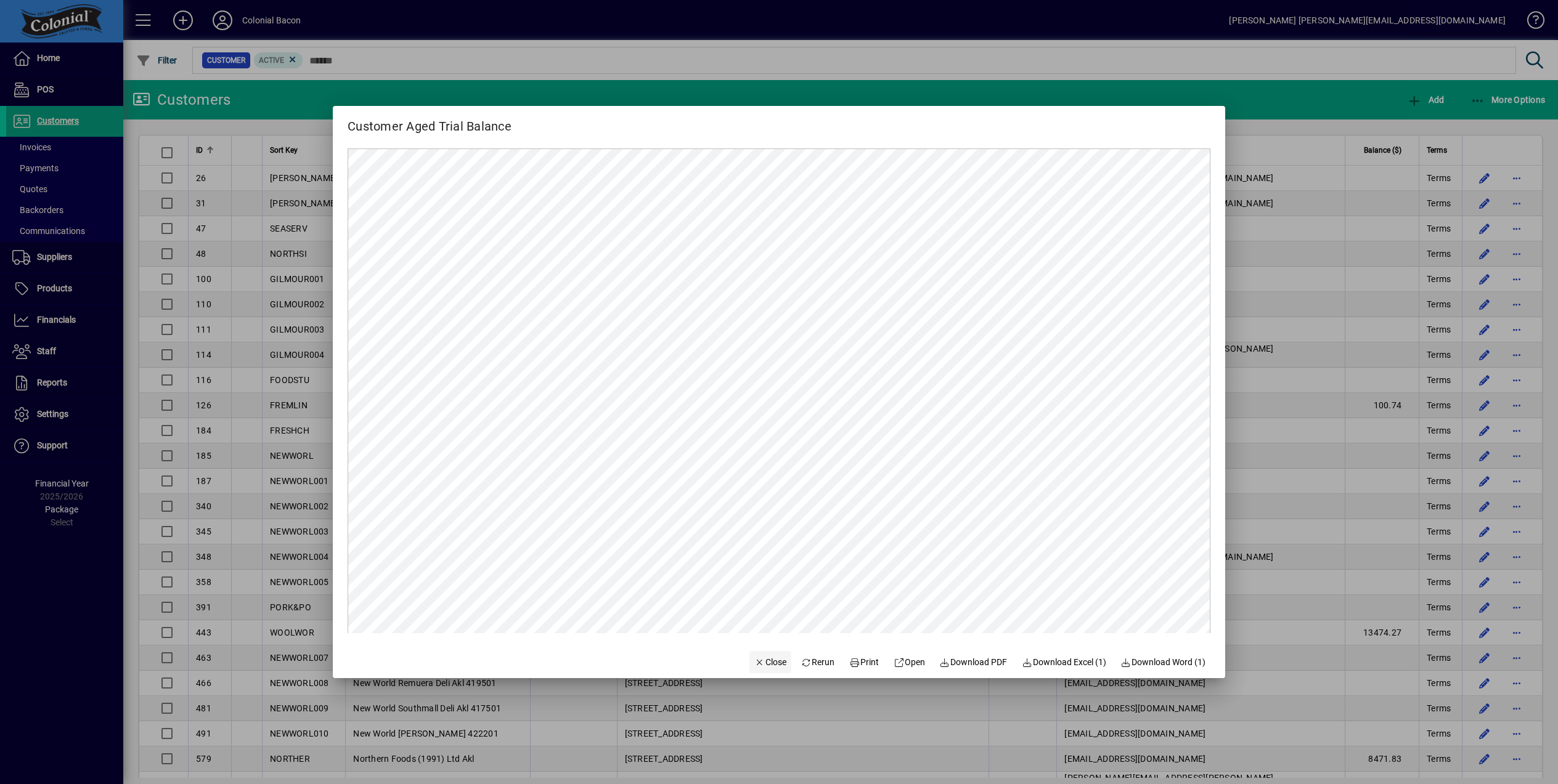
click at [764, 660] on span "Close" at bounding box center [771, 662] width 32 height 13
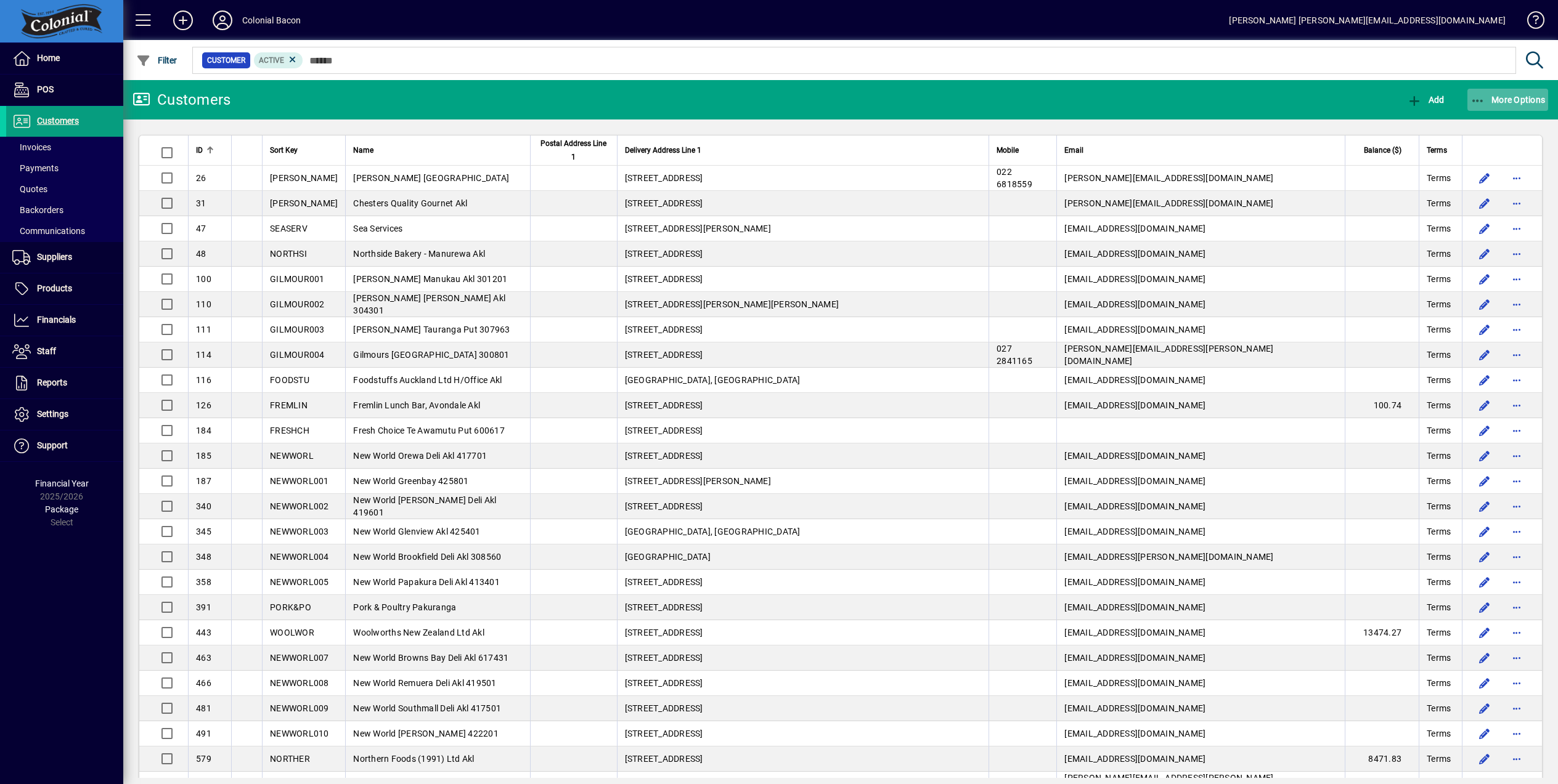
click at [1514, 100] on span "More Options" at bounding box center [1507, 100] width 75 height 10
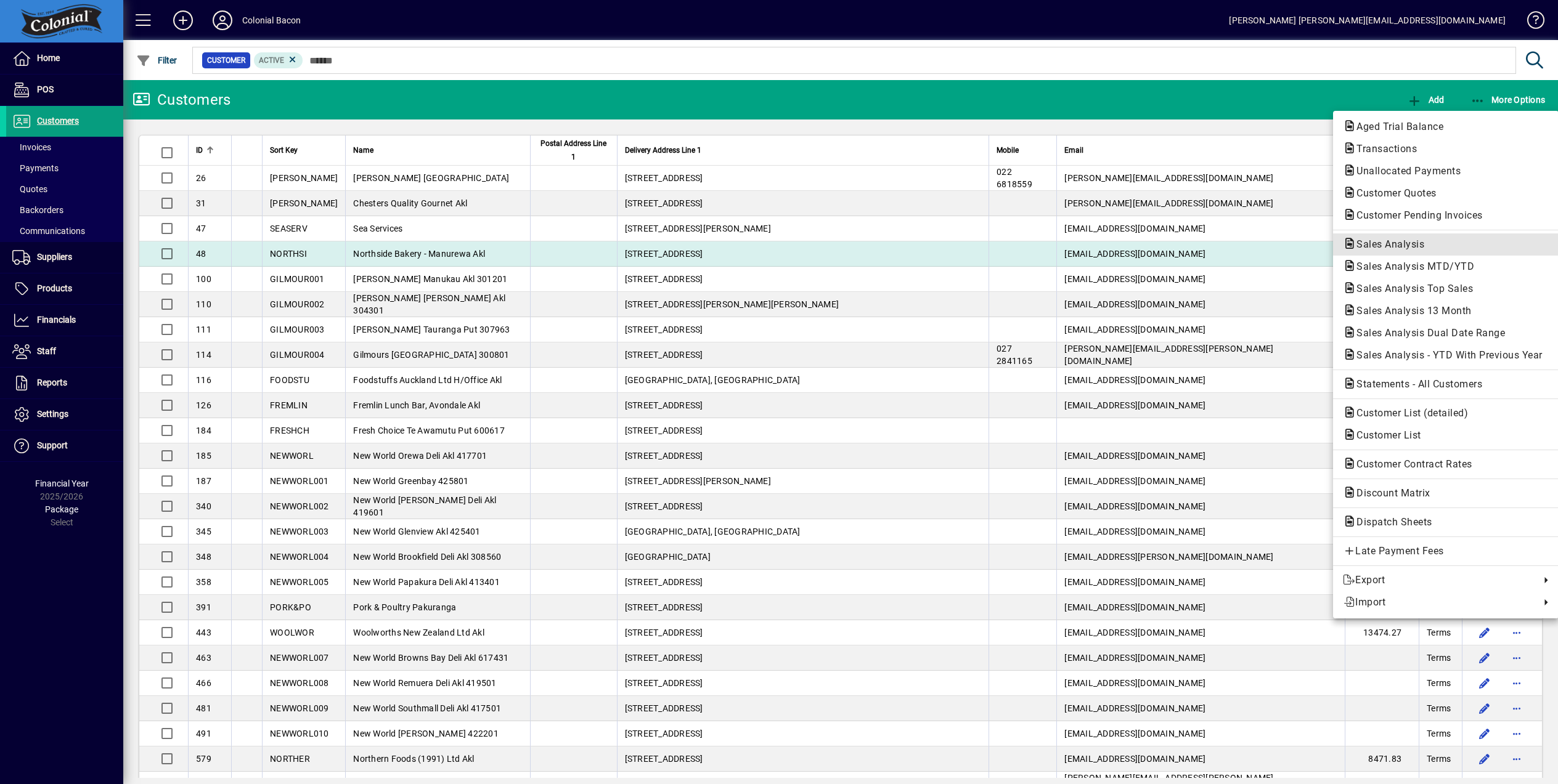
click at [1437, 248] on span "Sales Analysis" at bounding box center [1445, 244] width 206 height 15
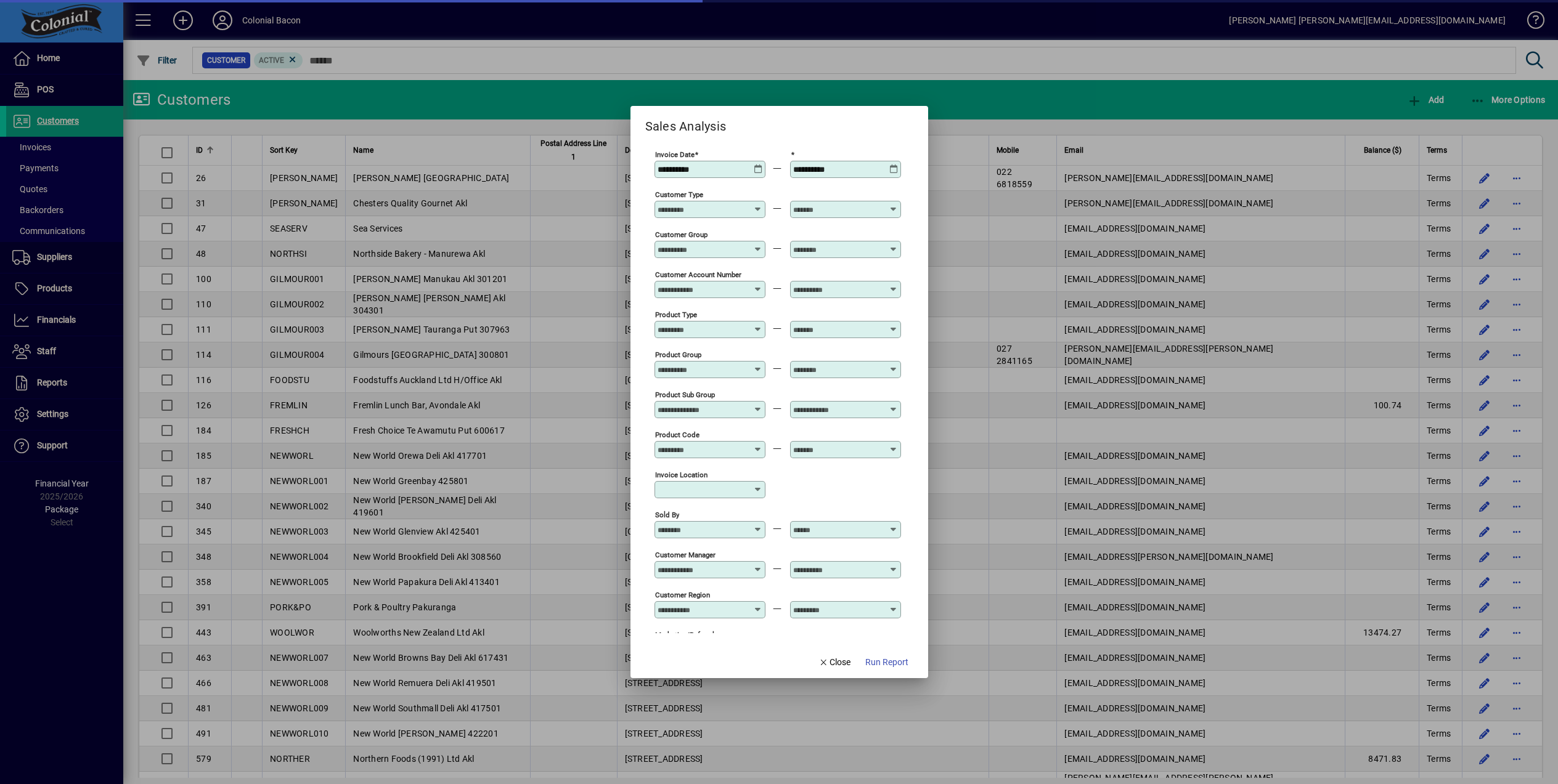
type input "**********"
click at [886, 661] on span "Run Report" at bounding box center [887, 662] width 43 height 13
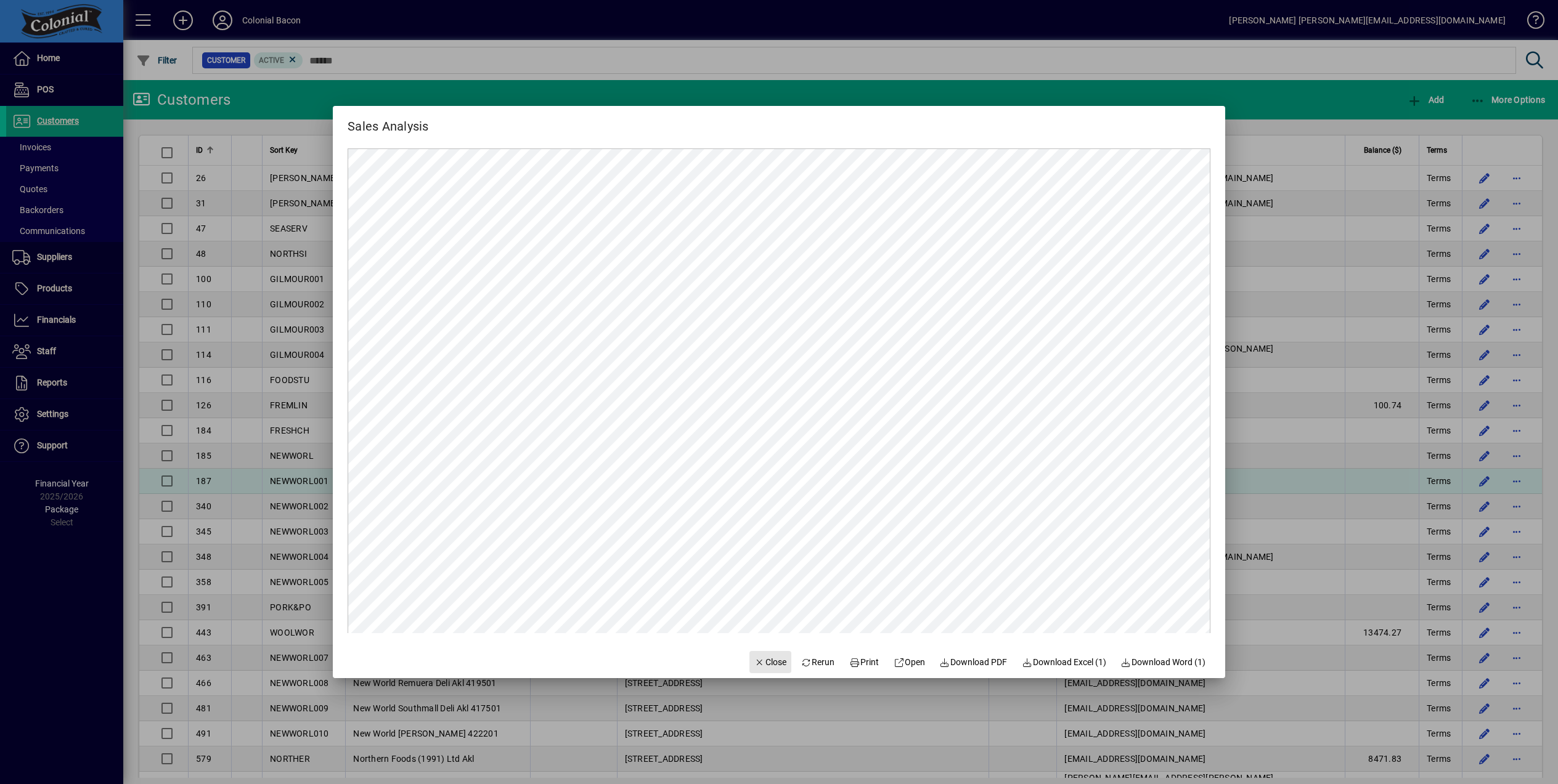
drag, startPoint x: 767, startPoint y: 663, endPoint x: 1171, endPoint y: 493, distance: 438.3
click at [767, 662] on span "Close" at bounding box center [771, 662] width 32 height 13
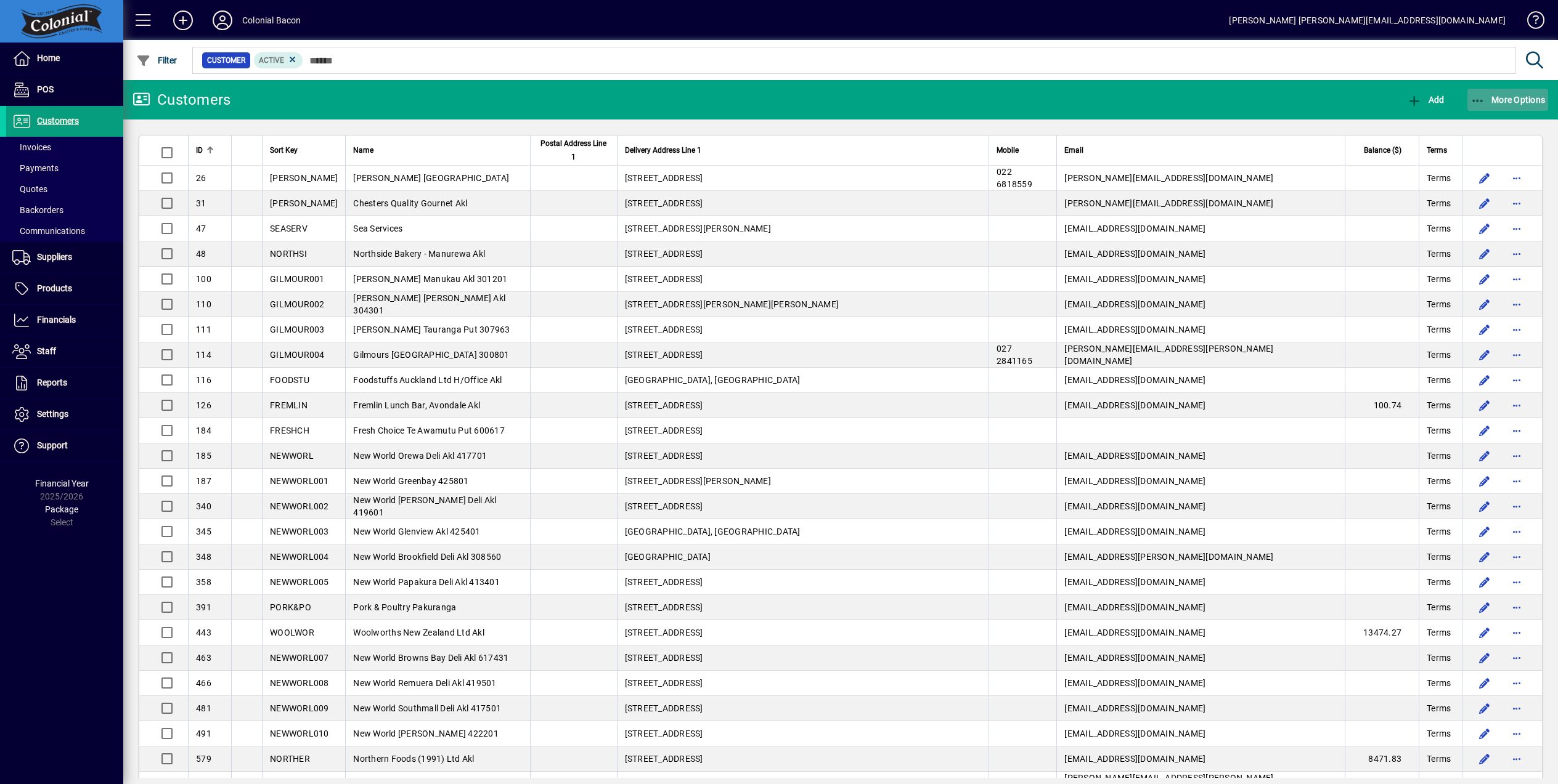
click at [1525, 96] on span "More Options" at bounding box center [1507, 100] width 75 height 10
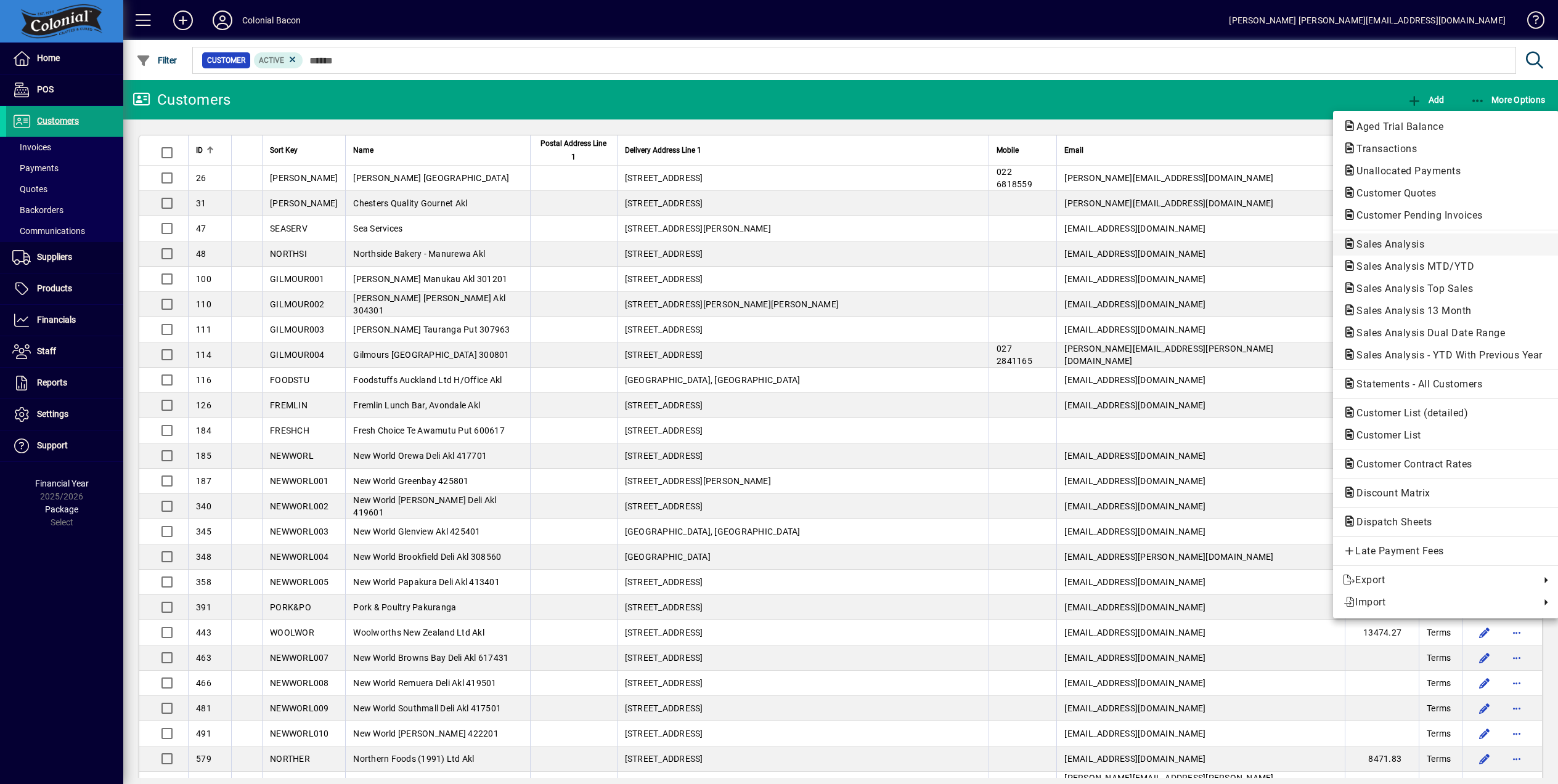
click at [1405, 245] on span "Sales Analysis" at bounding box center [1386, 244] width 87 height 12
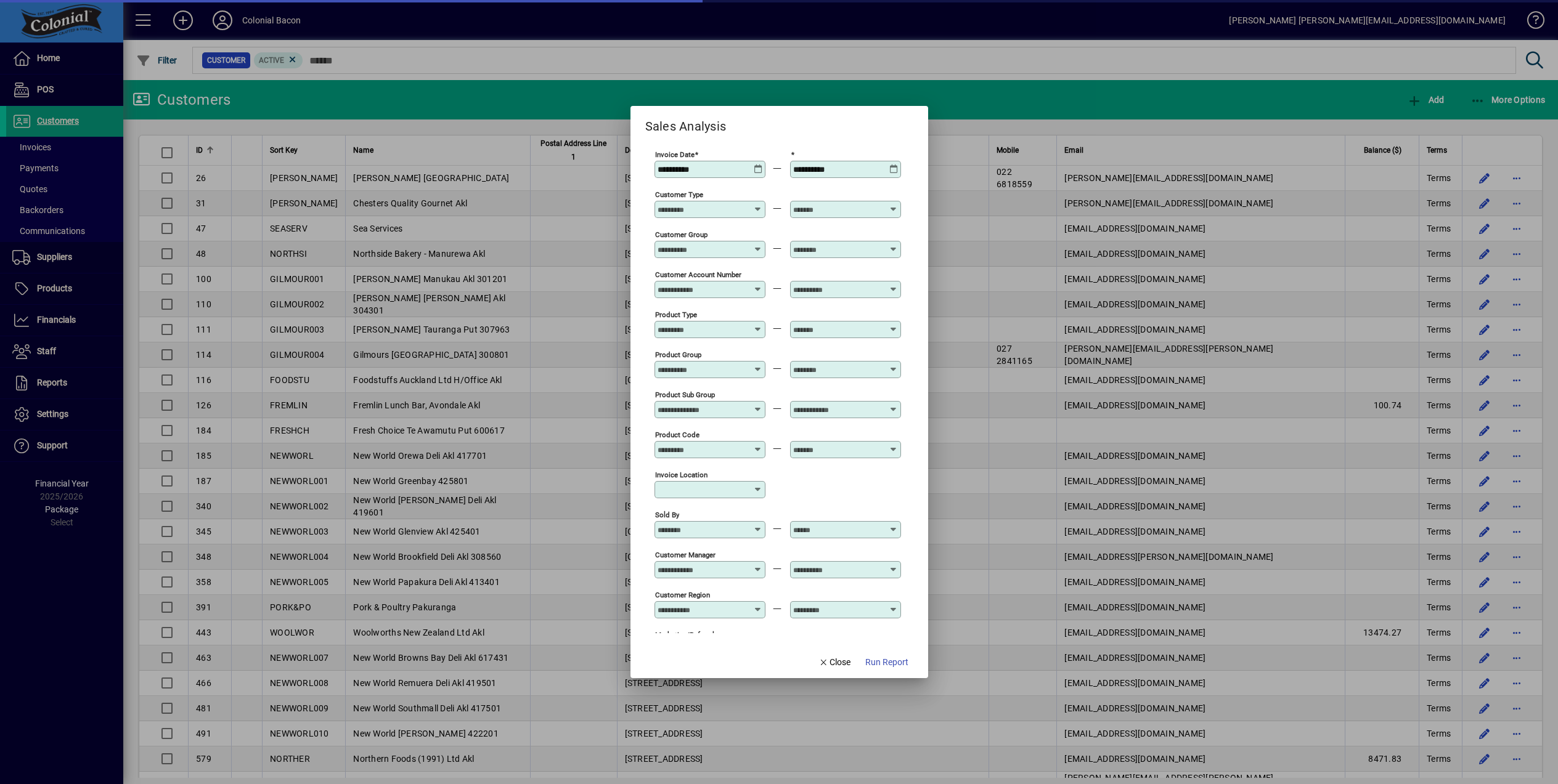
type input "**********"
click at [839, 659] on span "Close" at bounding box center [835, 662] width 32 height 13
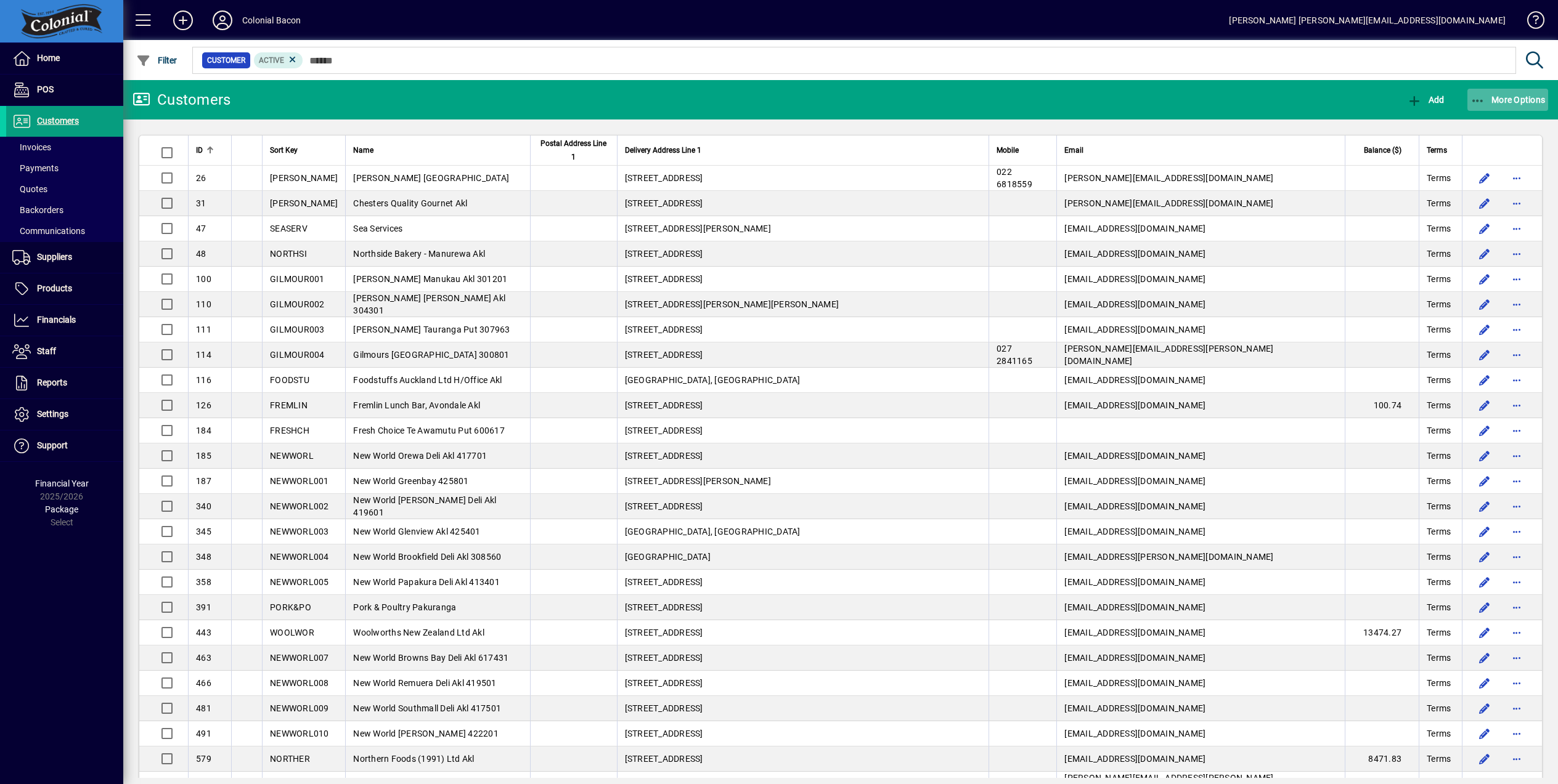
click at [1512, 99] on span "More Options" at bounding box center [1507, 100] width 75 height 10
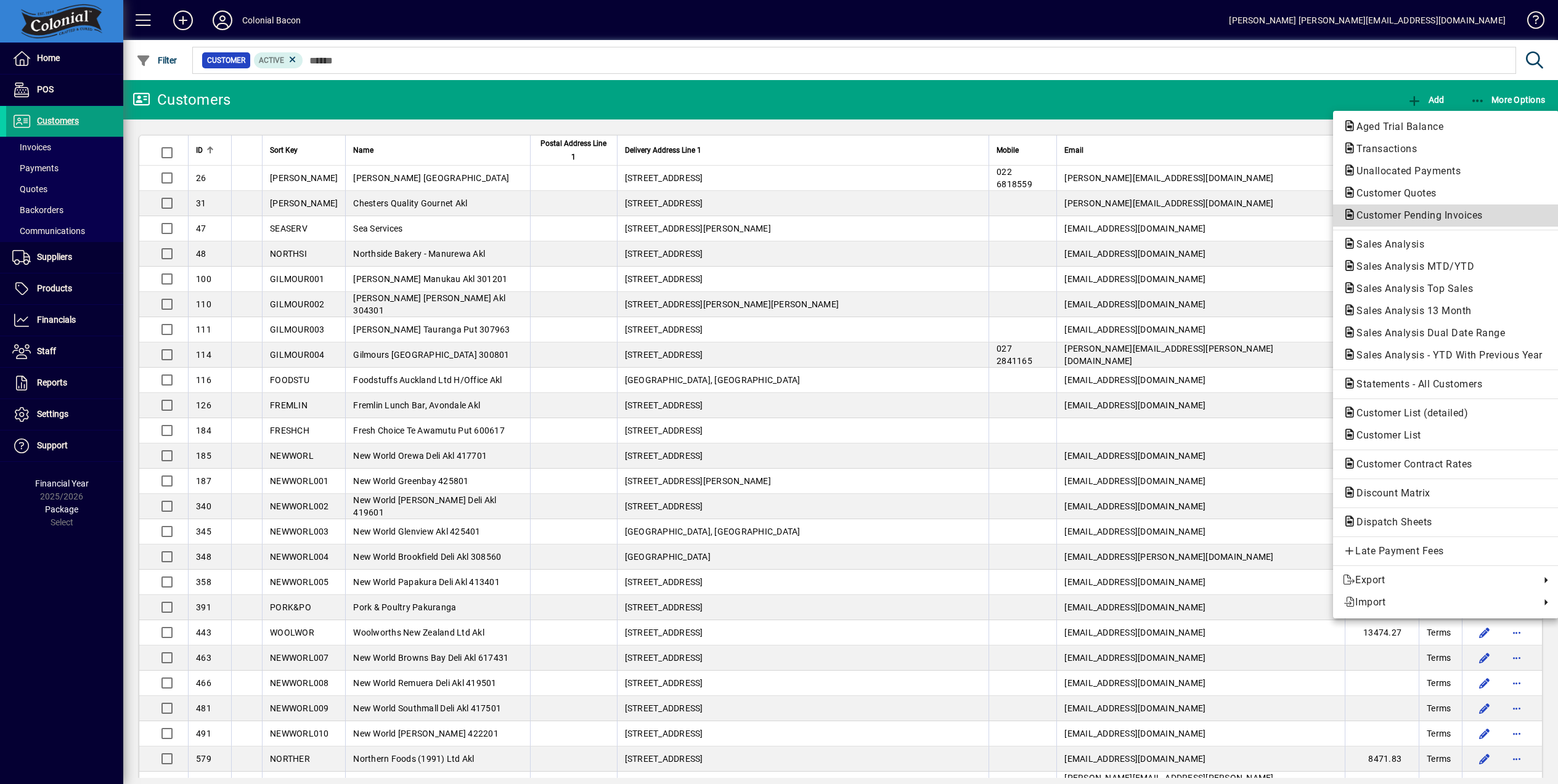
click at [1462, 214] on span "Customer Pending Invoices" at bounding box center [1415, 215] width 146 height 12
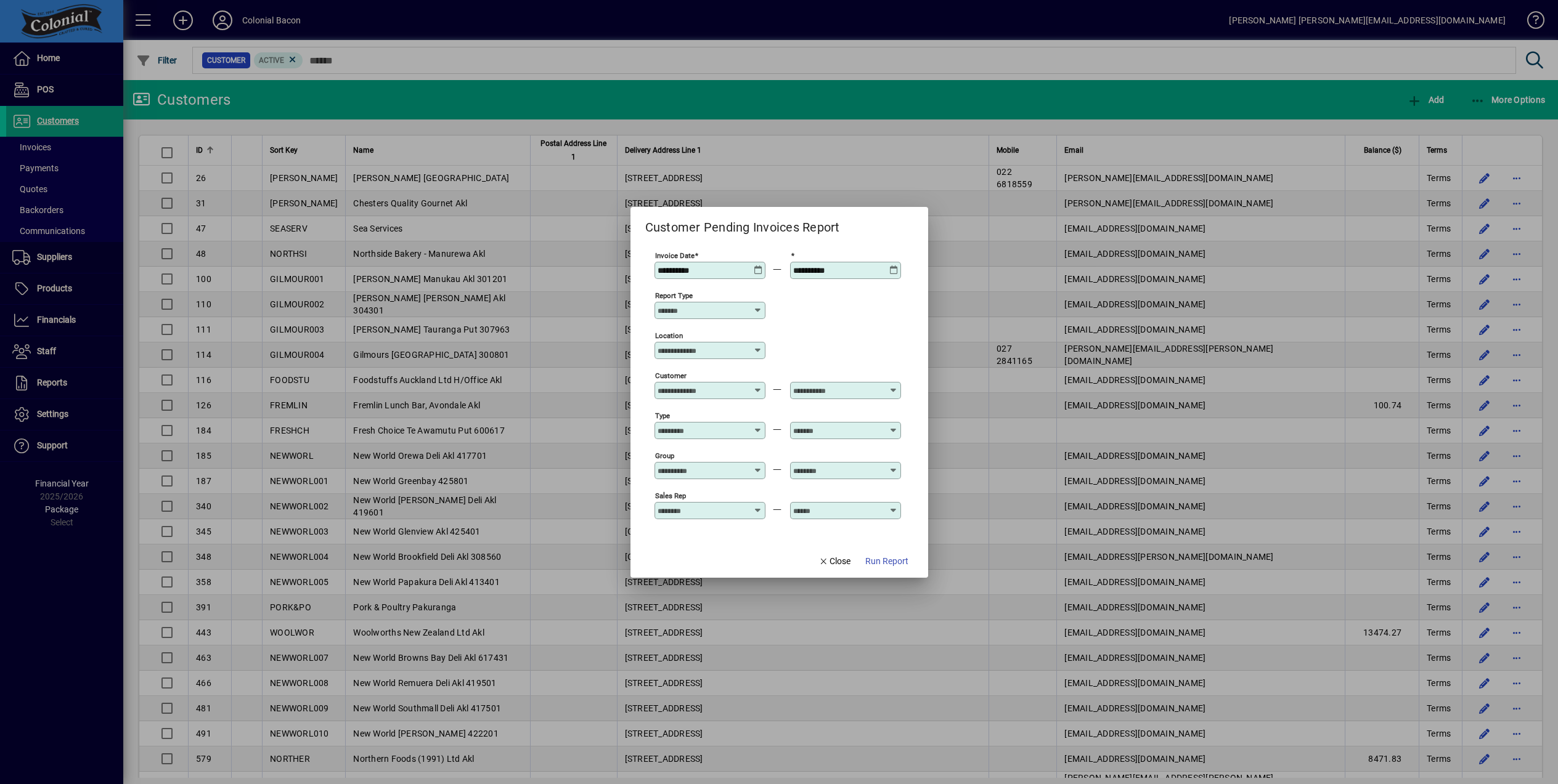
click at [882, 566] on span "Run Report" at bounding box center [887, 561] width 43 height 13
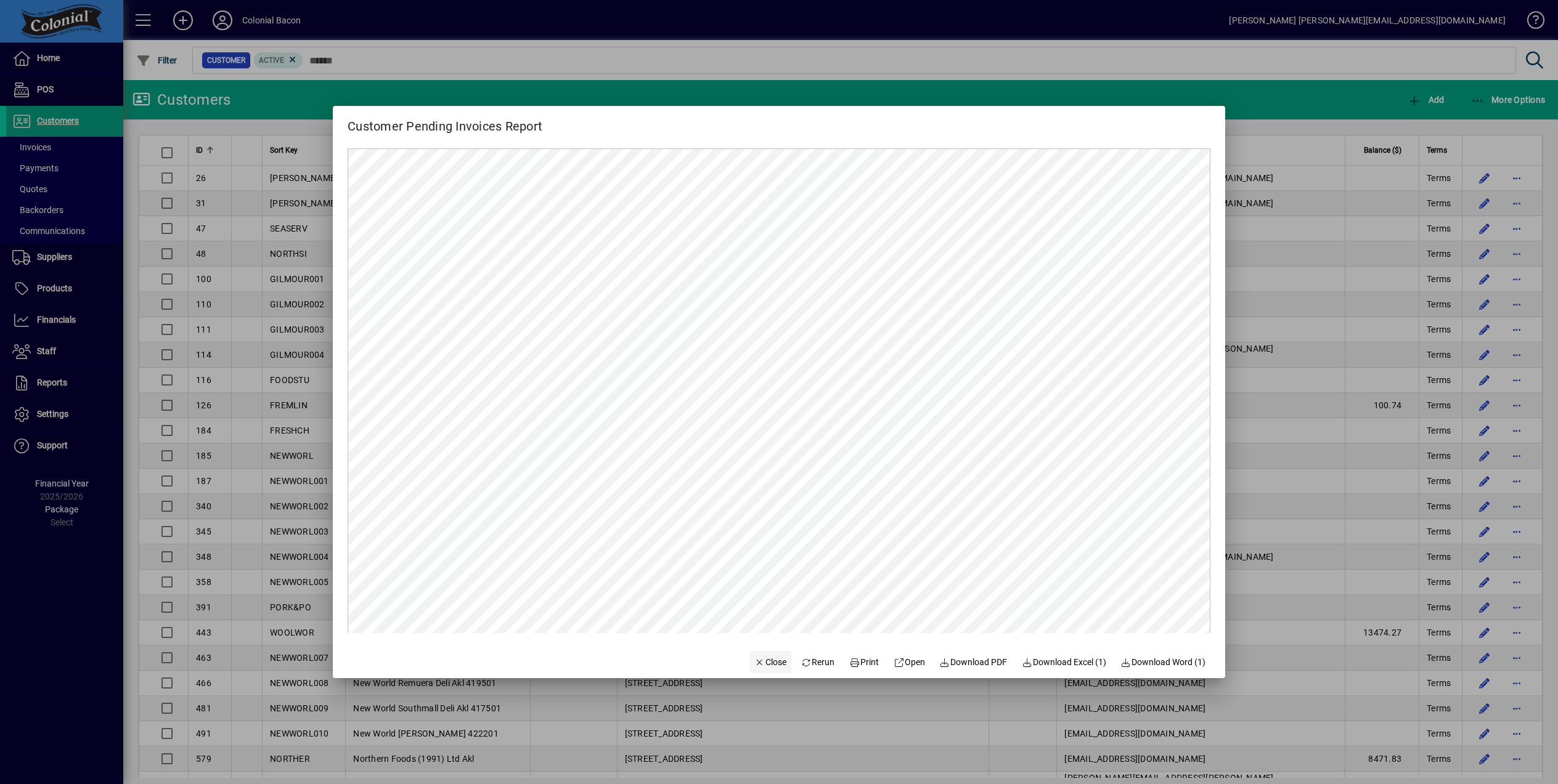
click at [755, 661] on span "Close" at bounding box center [771, 662] width 32 height 13
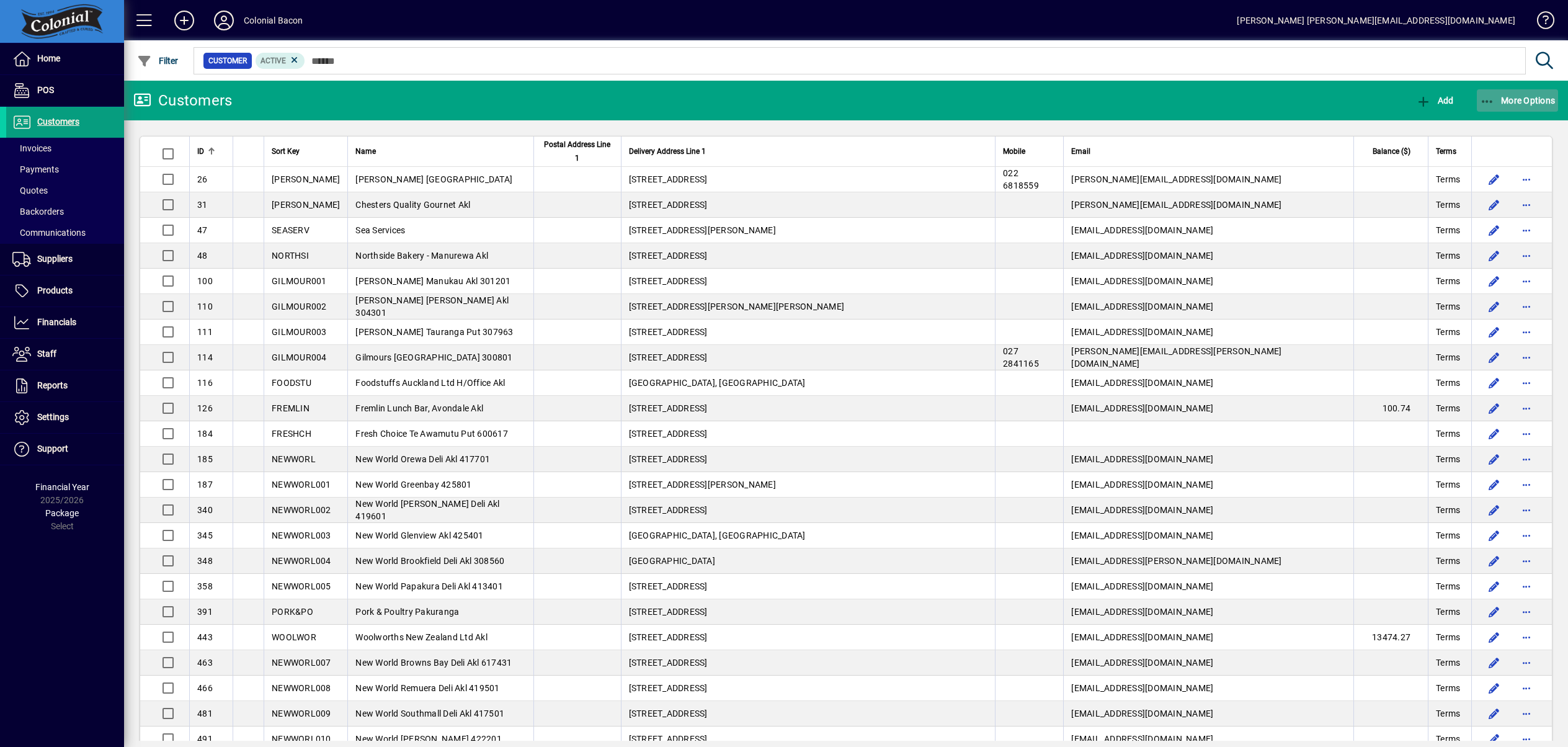
click at [1524, 99] on span "More Options" at bounding box center [1517, 100] width 75 height 10
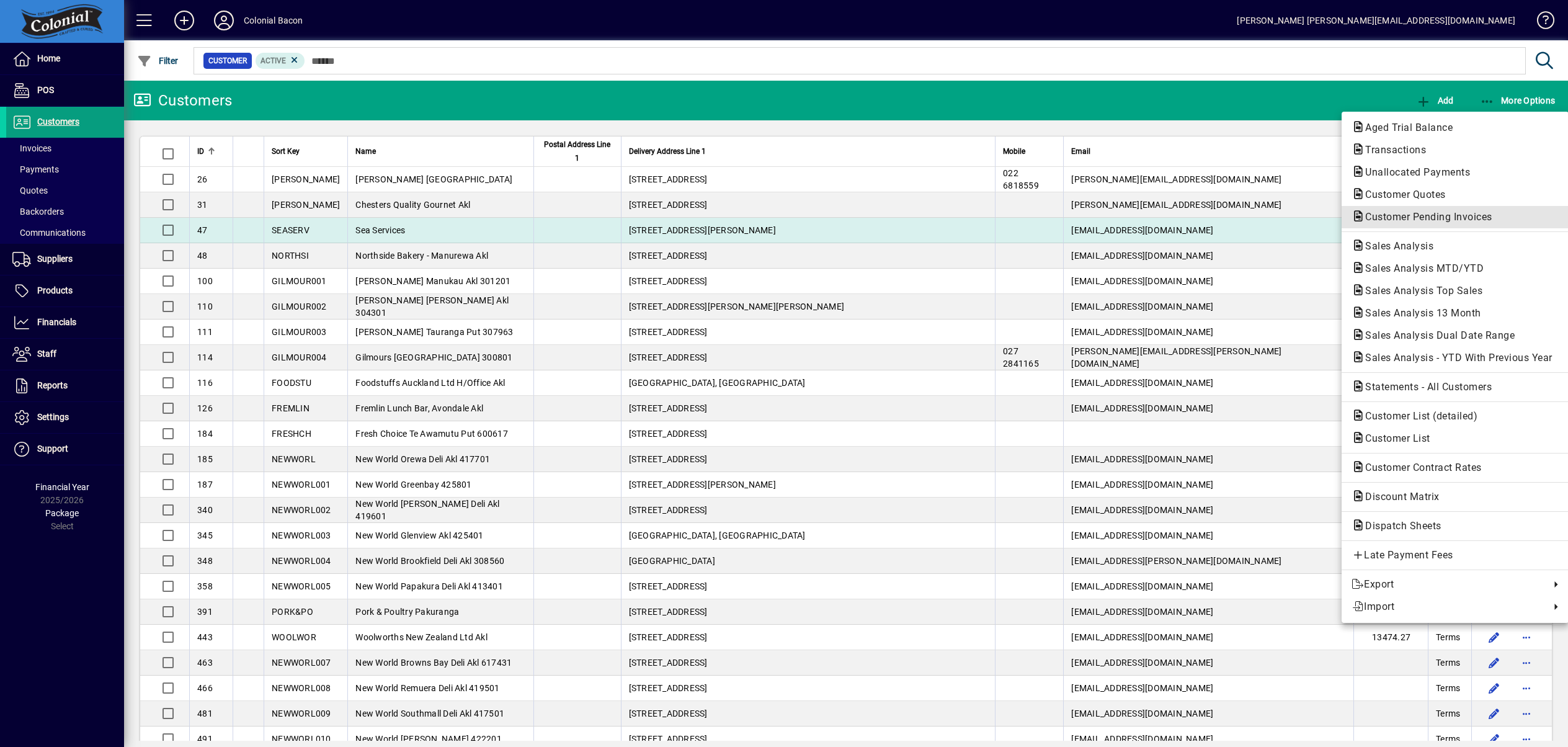
click at [1443, 220] on span "Customer Pending Invoices" at bounding box center [1424, 216] width 147 height 12
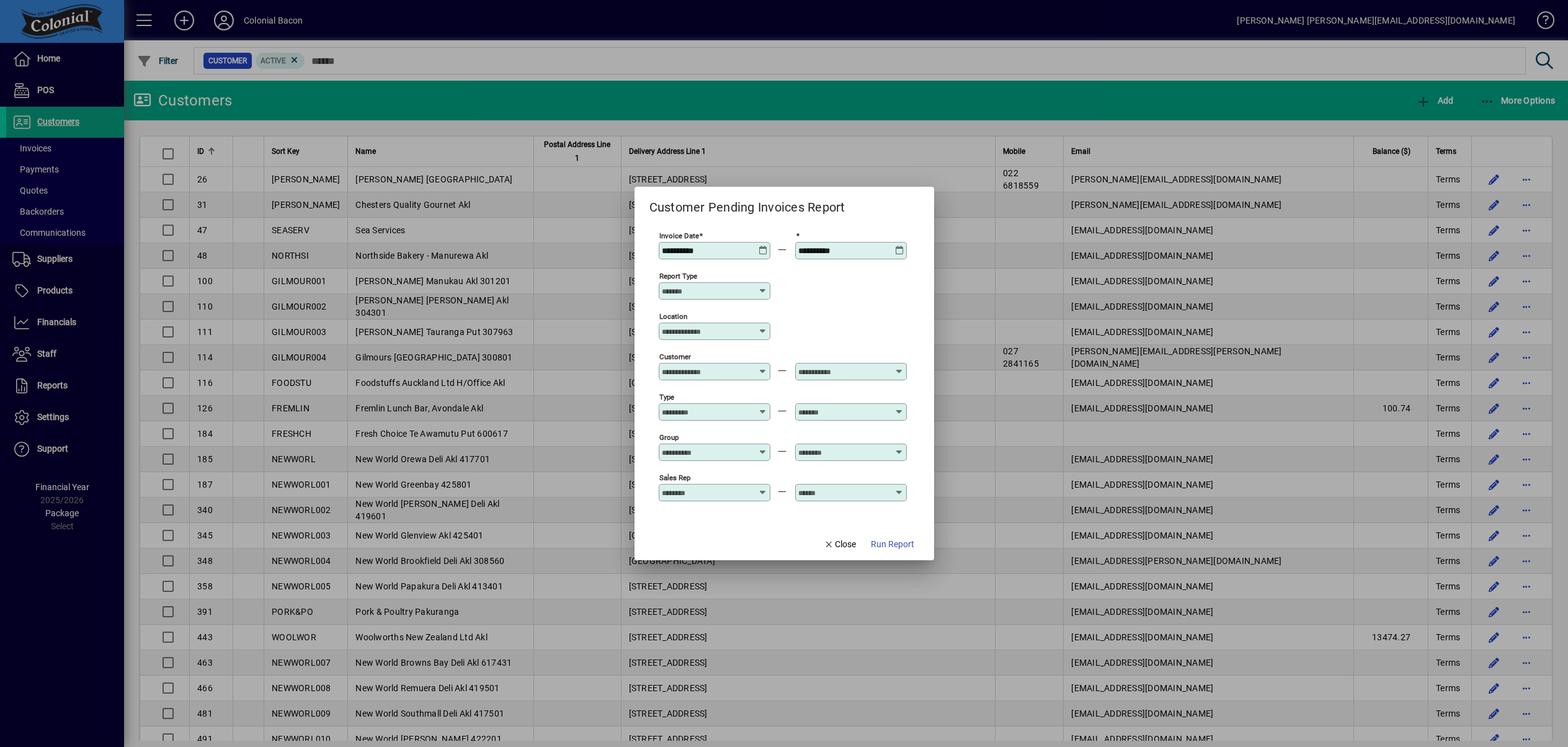
drag, startPoint x: 906, startPoint y: 549, endPoint x: 905, endPoint y: 526, distance: 23.0
click at [906, 549] on span "Run Report" at bounding box center [893, 544] width 44 height 13
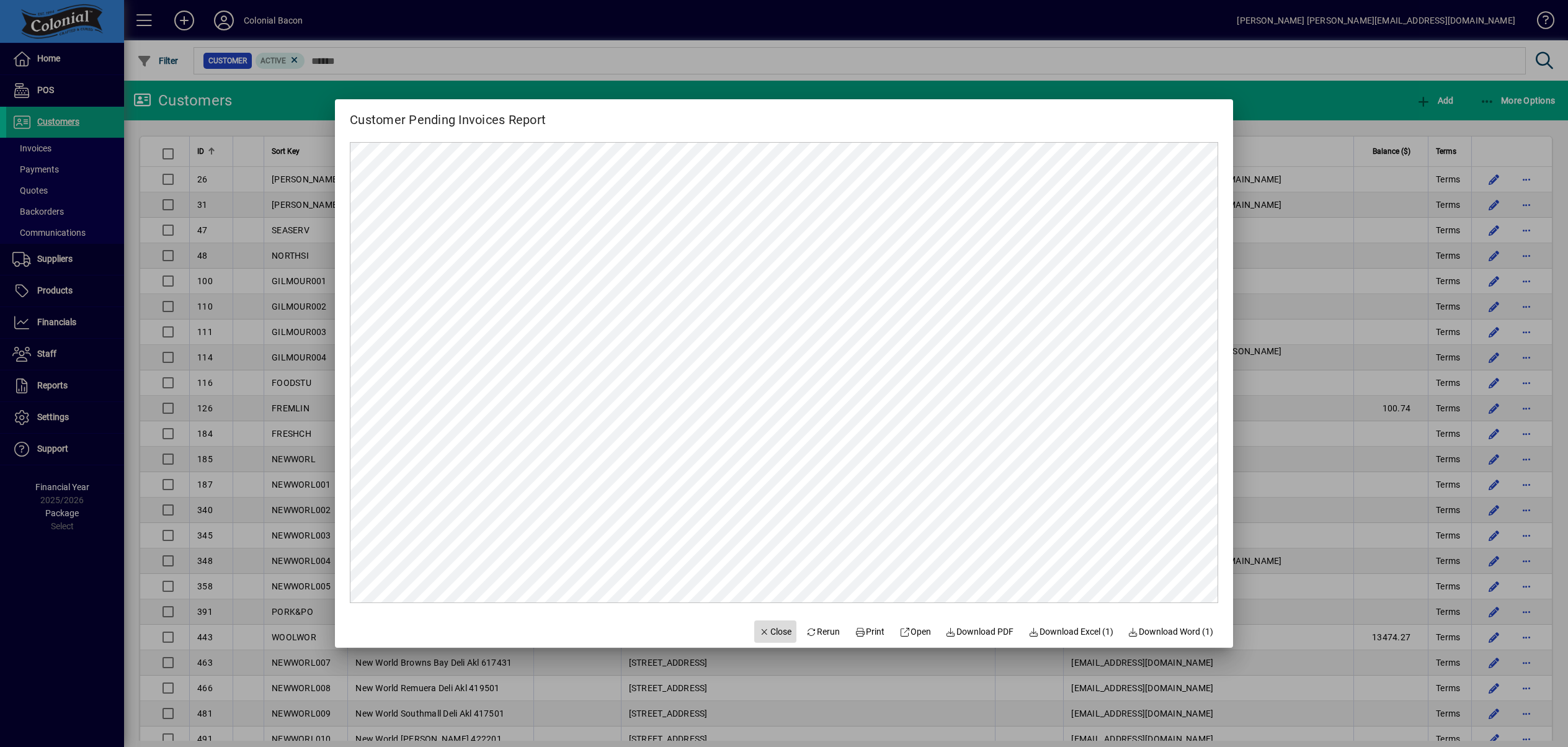
click at [765, 630] on span "Close" at bounding box center [775, 632] width 33 height 13
